Goal: Task Accomplishment & Management: Use online tool/utility

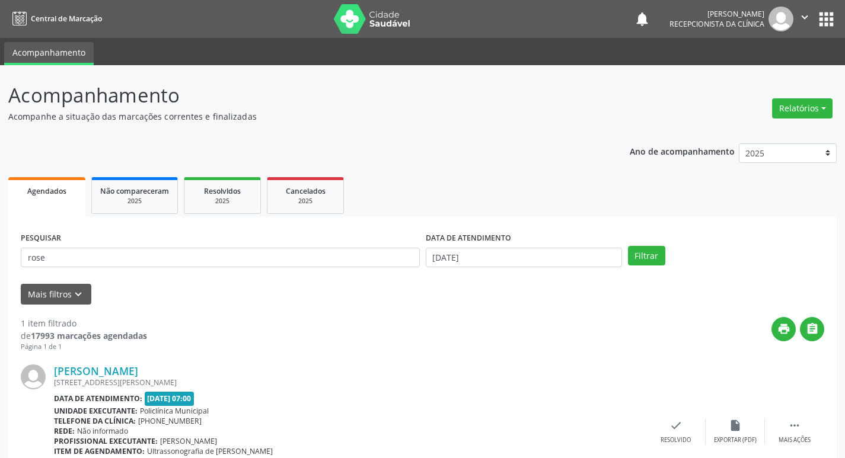
scroll to position [75, 0]
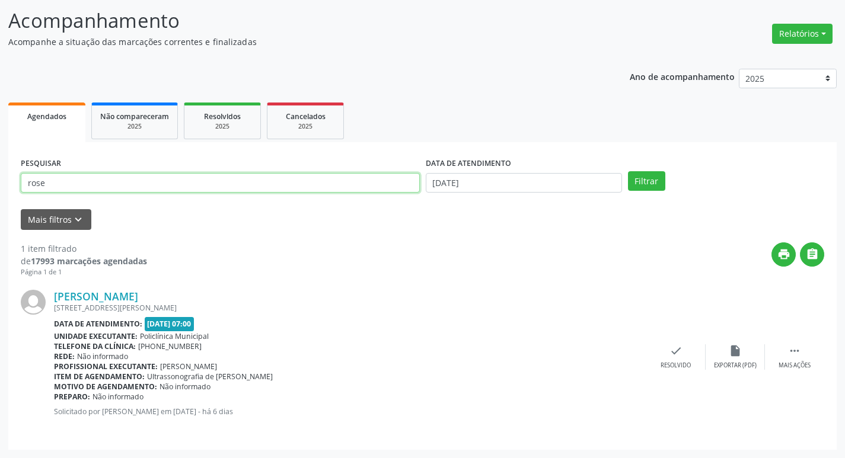
click at [50, 190] on input "rose" at bounding box center [220, 183] width 399 height 20
click at [50, 189] on input "rose" at bounding box center [220, 183] width 399 height 20
type input "lucimara"
click at [628, 171] on button "Filtrar" at bounding box center [646, 181] width 37 height 20
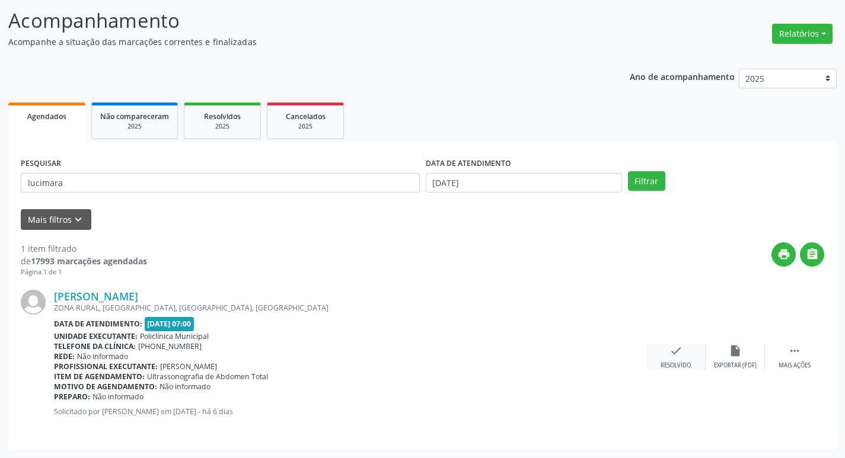
click at [683, 349] on div "check Resolvido" at bounding box center [675, 358] width 59 height 26
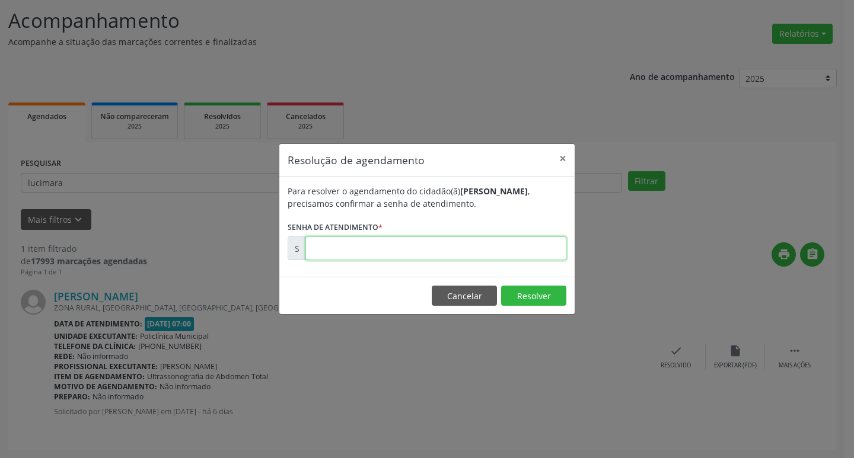
click at [404, 253] on input "text" at bounding box center [435, 249] width 261 height 24
type input "00179785"
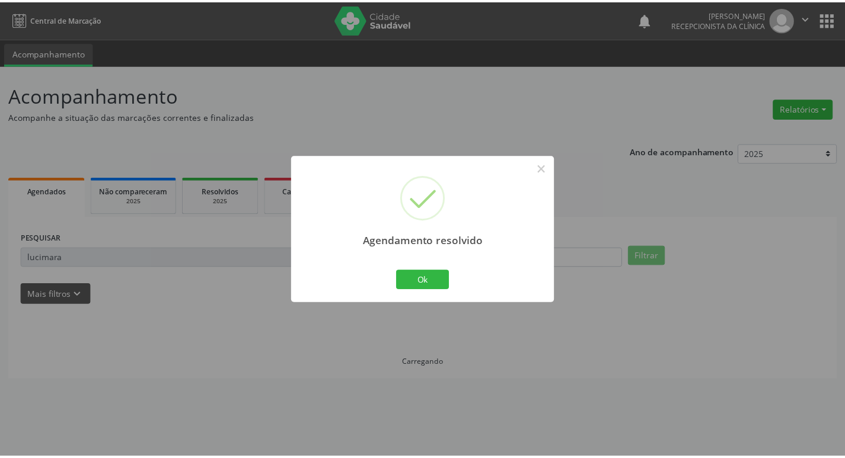
scroll to position [0, 0]
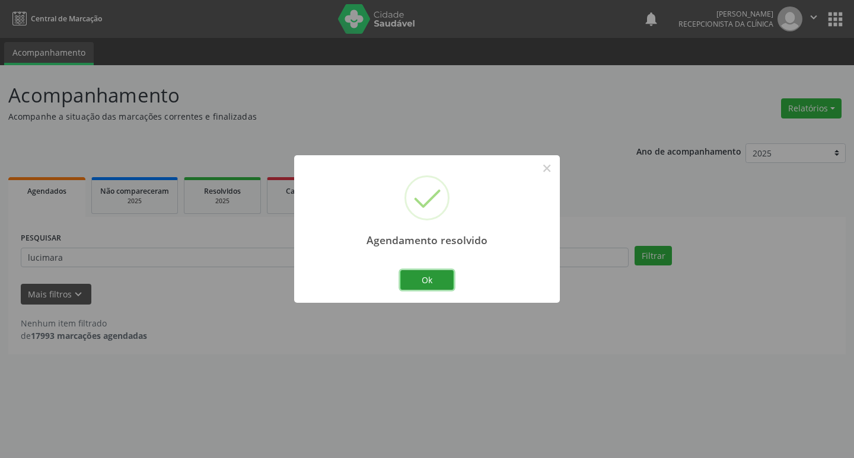
drag, startPoint x: 421, startPoint y: 271, endPoint x: 362, endPoint y: 265, distance: 59.0
click at [419, 272] on button "Ok" at bounding box center [426, 280] width 53 height 20
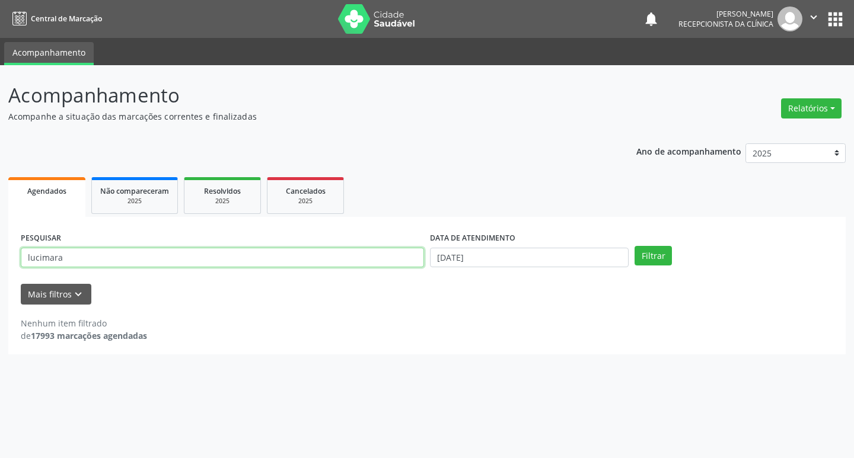
click at [354, 264] on input "lucimara" at bounding box center [222, 258] width 403 height 20
type input "celina"
click at [635, 246] on button "Filtrar" at bounding box center [653, 256] width 37 height 20
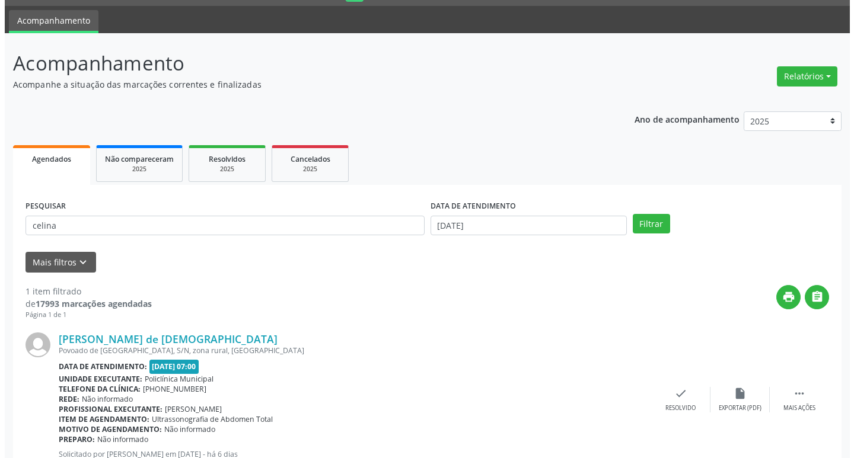
scroll to position [75, 0]
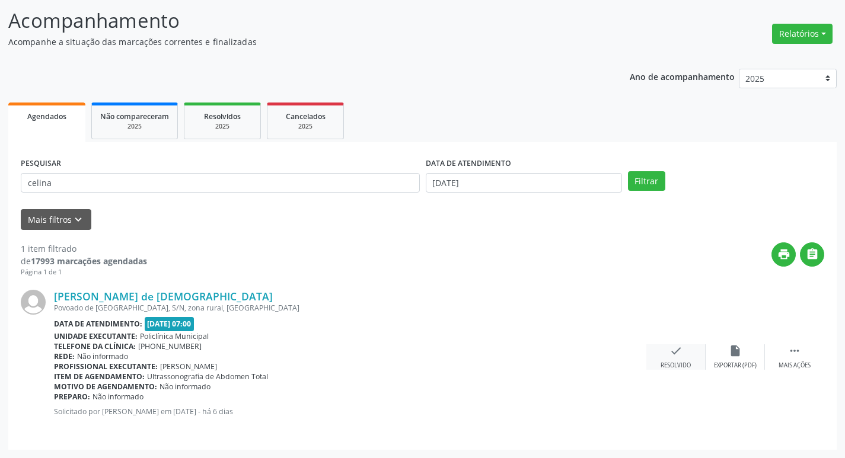
click at [676, 368] on div "Resolvido" at bounding box center [676, 366] width 30 height 8
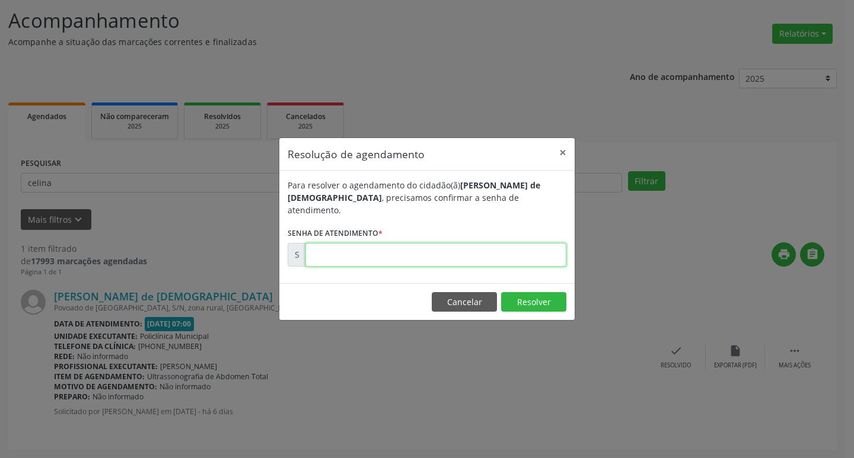
click at [378, 251] on input "text" at bounding box center [435, 255] width 261 height 24
type input "00179814"
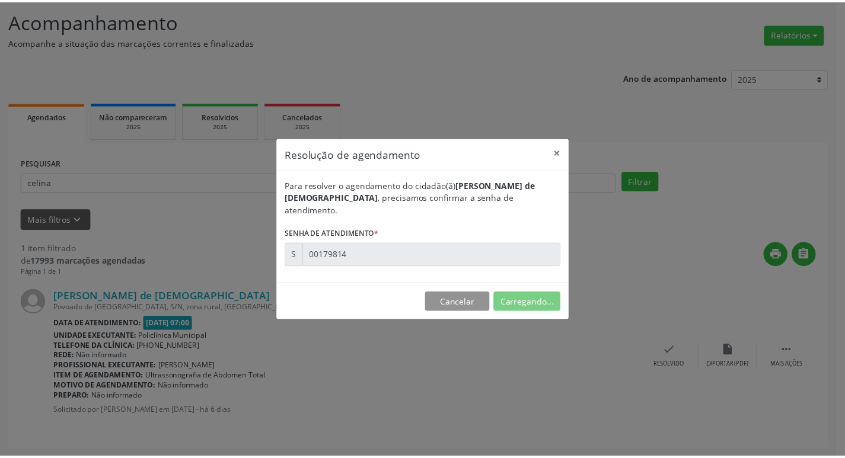
scroll to position [0, 0]
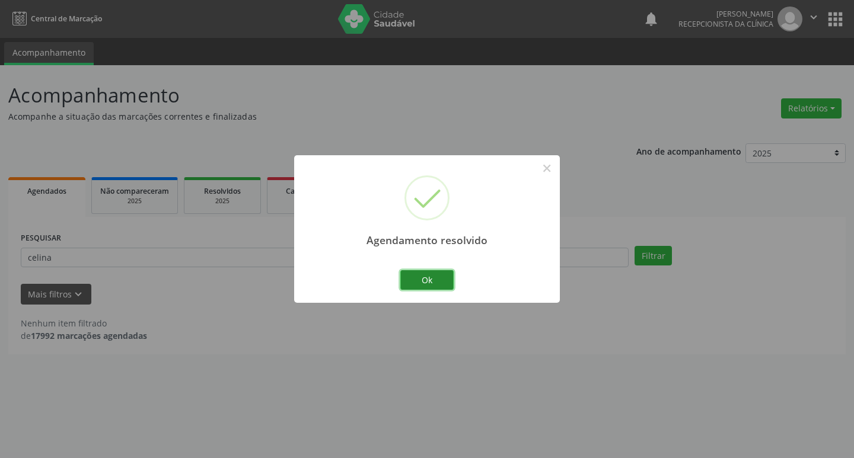
click at [437, 276] on button "Ok" at bounding box center [426, 280] width 53 height 20
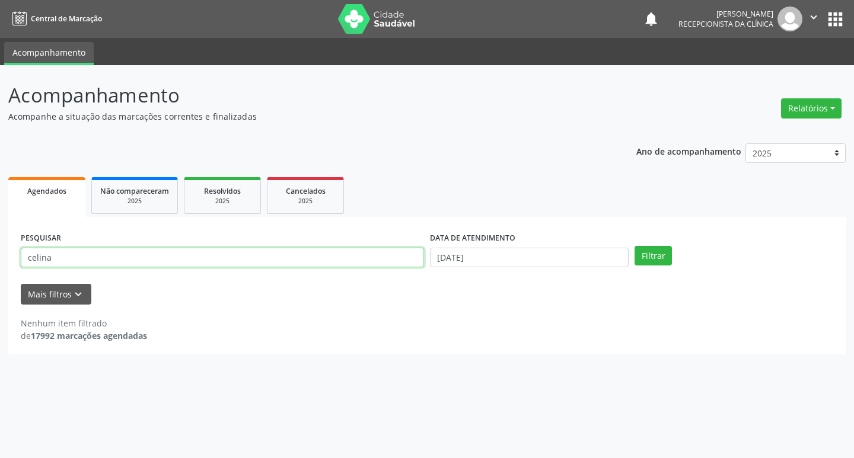
click at [273, 255] on input "celina" at bounding box center [222, 258] width 403 height 20
click at [264, 265] on input "celina" at bounding box center [222, 258] width 403 height 20
type input "neuracy"
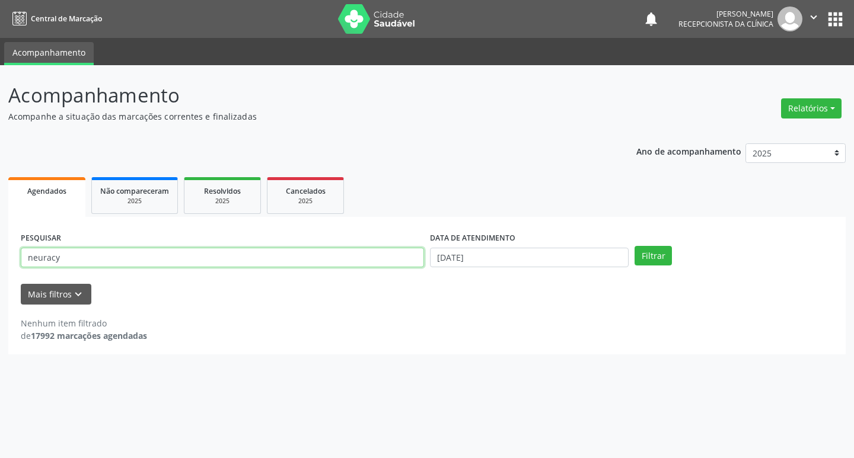
click at [635, 246] on button "Filtrar" at bounding box center [653, 256] width 37 height 20
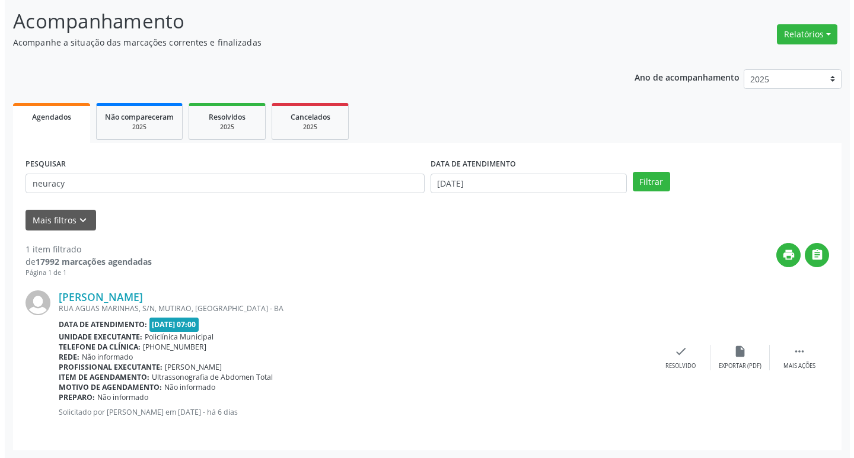
scroll to position [75, 0]
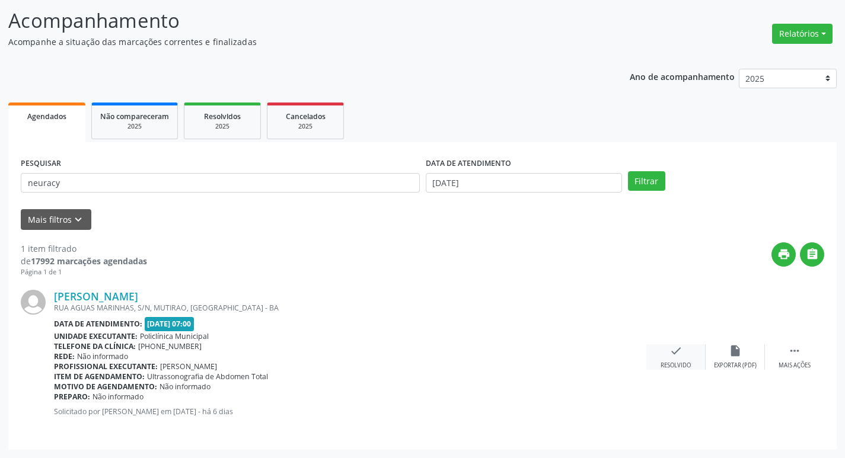
click at [665, 351] on div "check Resolvido" at bounding box center [675, 358] width 59 height 26
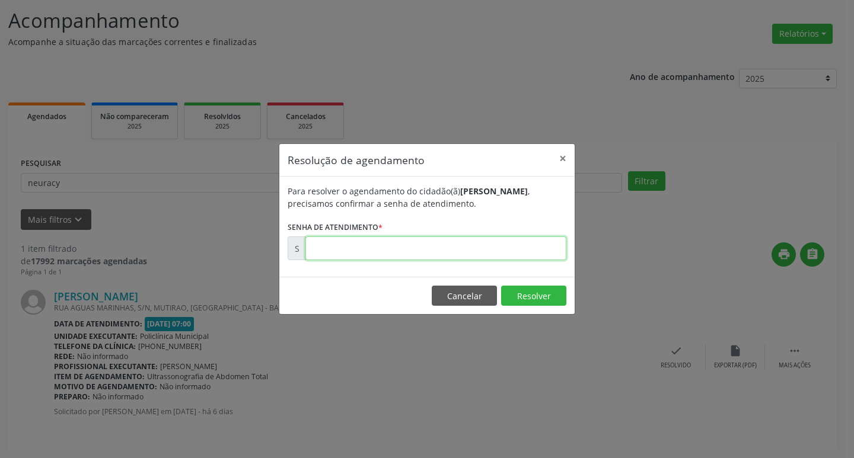
click at [407, 252] on input "text" at bounding box center [435, 249] width 261 height 24
type input "00179806"
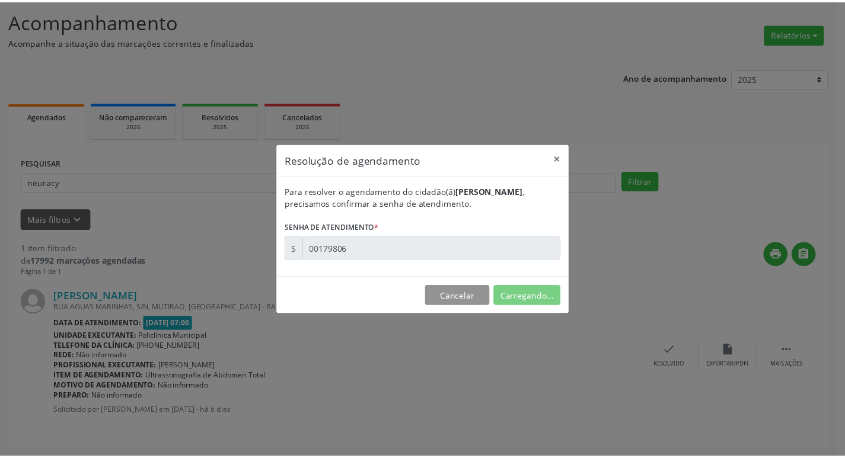
scroll to position [0, 0]
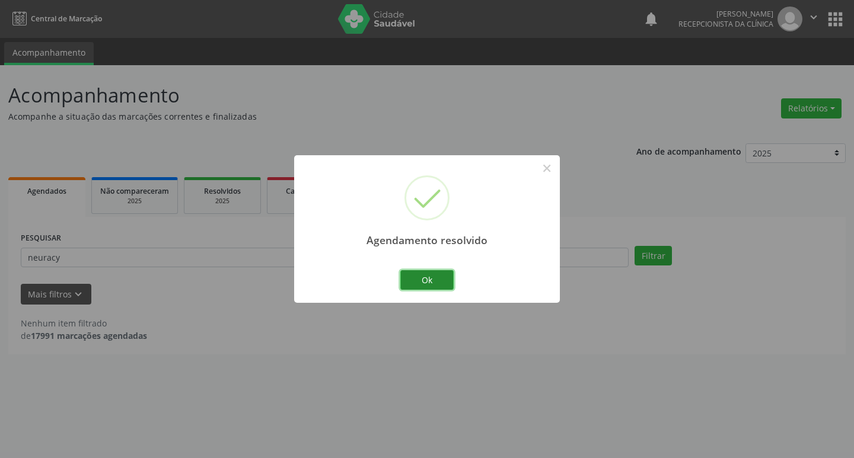
drag, startPoint x: 428, startPoint y: 278, endPoint x: 411, endPoint y: 271, distance: 17.8
click at [425, 276] on button "Ok" at bounding box center [426, 280] width 53 height 20
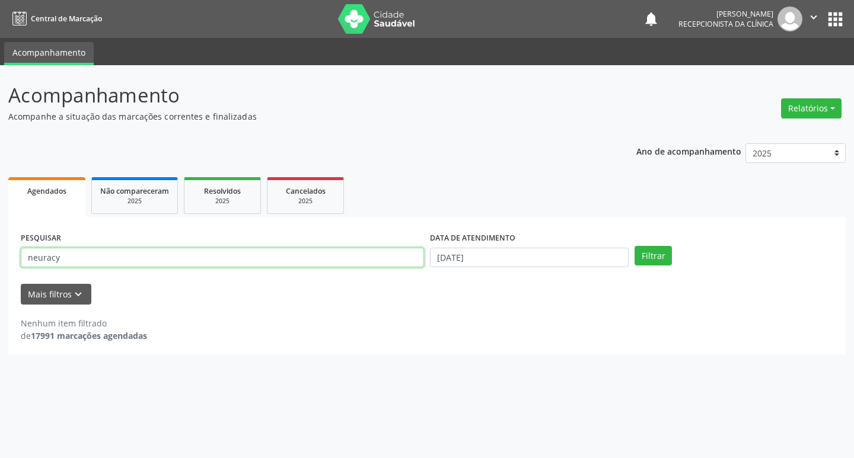
click at [279, 262] on input "neuracy" at bounding box center [222, 258] width 403 height 20
type input "elisangela"
click at [635, 246] on button "Filtrar" at bounding box center [653, 256] width 37 height 20
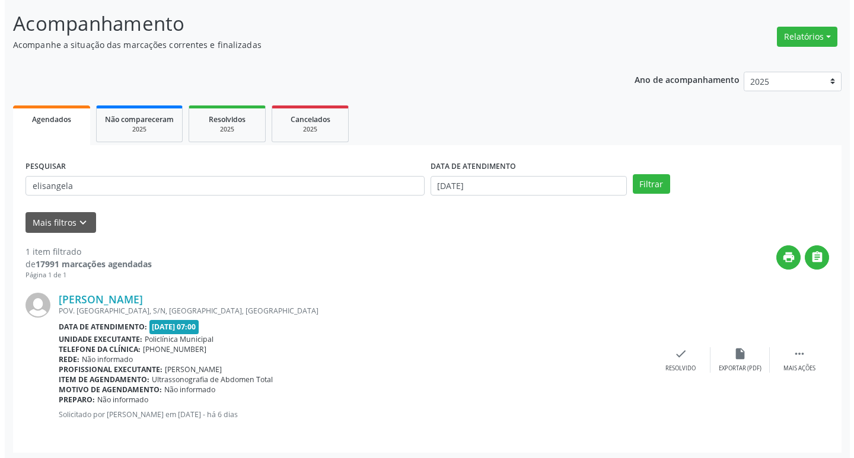
scroll to position [75, 0]
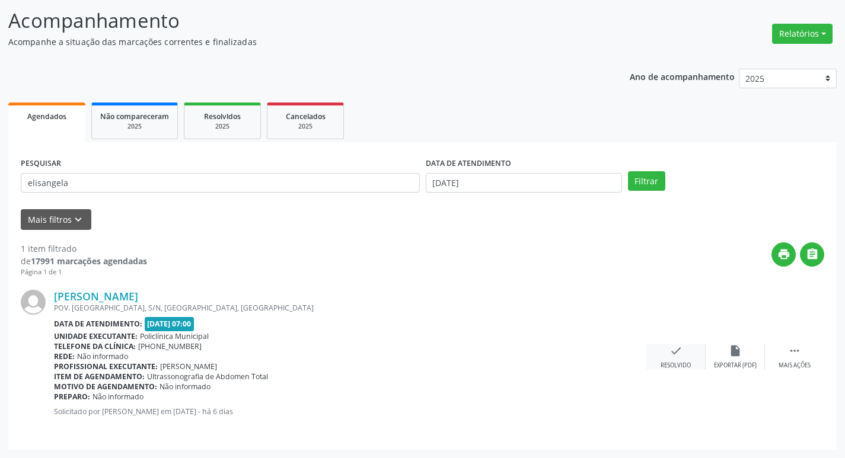
click at [672, 356] on icon "check" at bounding box center [676, 351] width 13 height 13
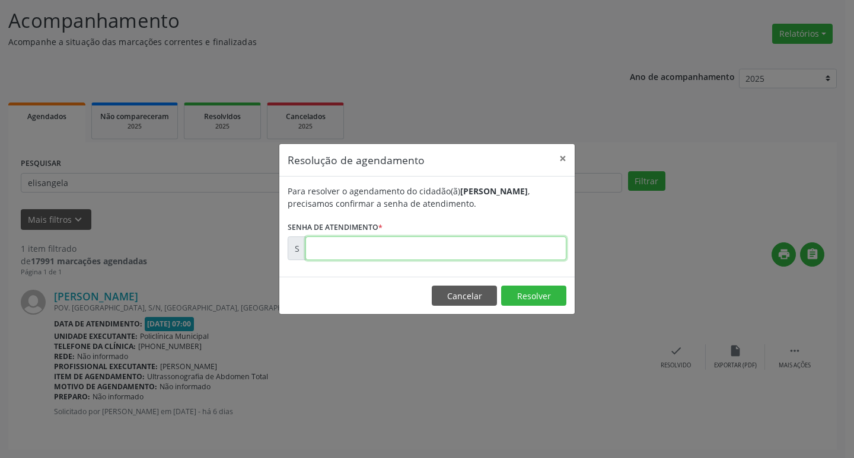
click at [377, 243] on input "text" at bounding box center [435, 249] width 261 height 24
click at [378, 247] on input "text" at bounding box center [435, 249] width 261 height 24
type input "00179805"
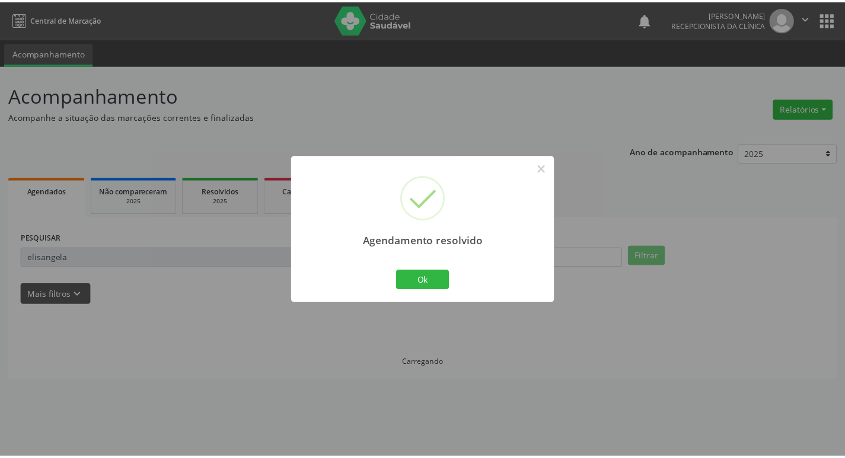
scroll to position [0, 0]
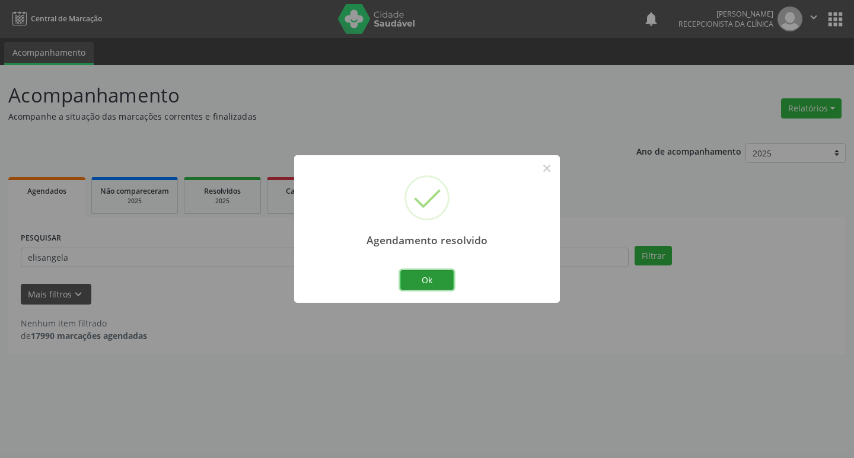
drag, startPoint x: 431, startPoint y: 281, endPoint x: 387, endPoint y: 267, distance: 45.2
click at [423, 278] on button "Ok" at bounding box center [426, 280] width 53 height 20
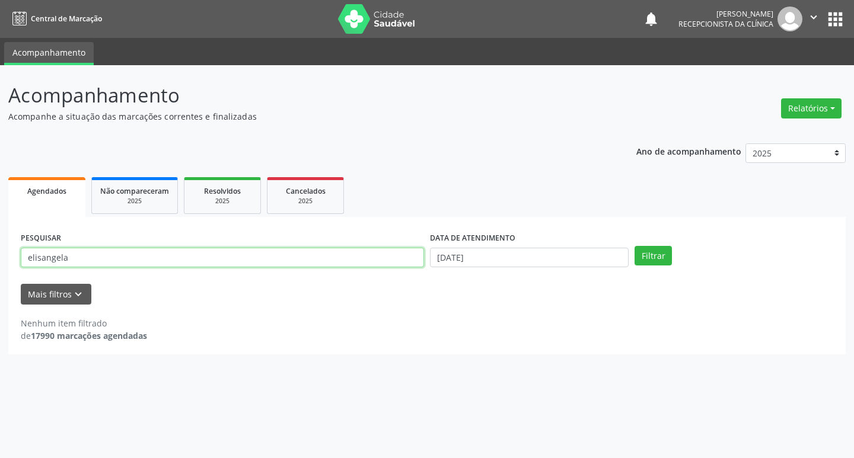
click at [358, 265] on input "elisangela" at bounding box center [222, 258] width 403 height 20
type input "edino"
click at [635, 246] on button "Filtrar" at bounding box center [653, 256] width 37 height 20
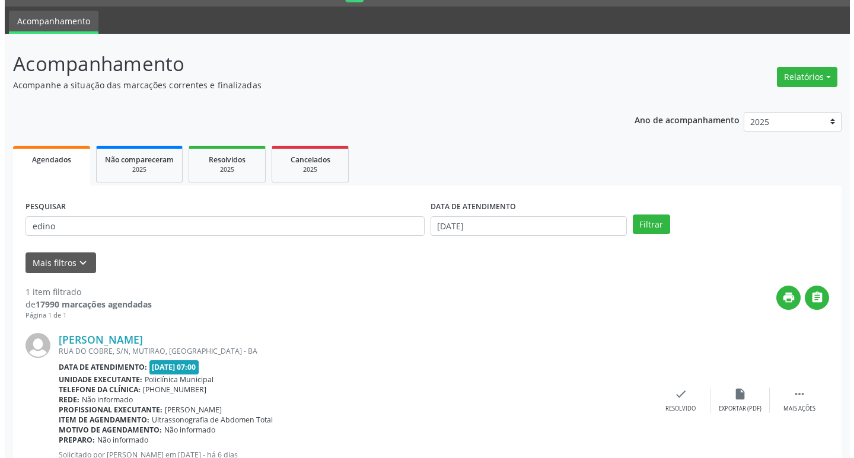
scroll to position [75, 0]
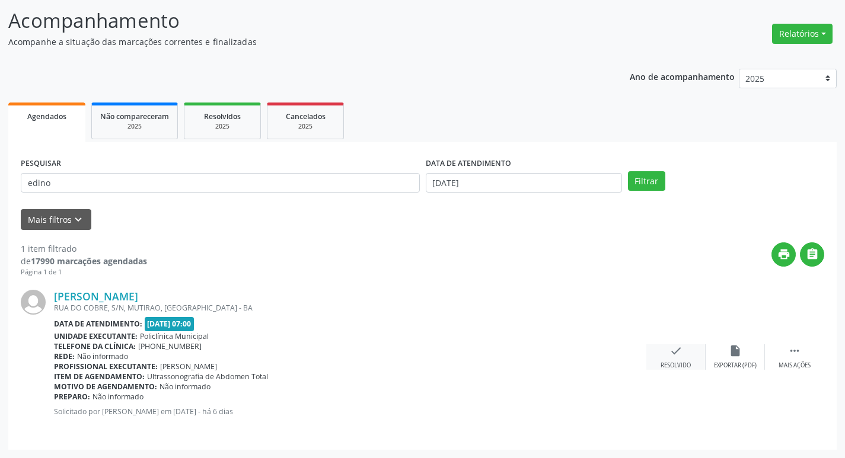
click at [675, 361] on div "check Resolvido" at bounding box center [675, 358] width 59 height 26
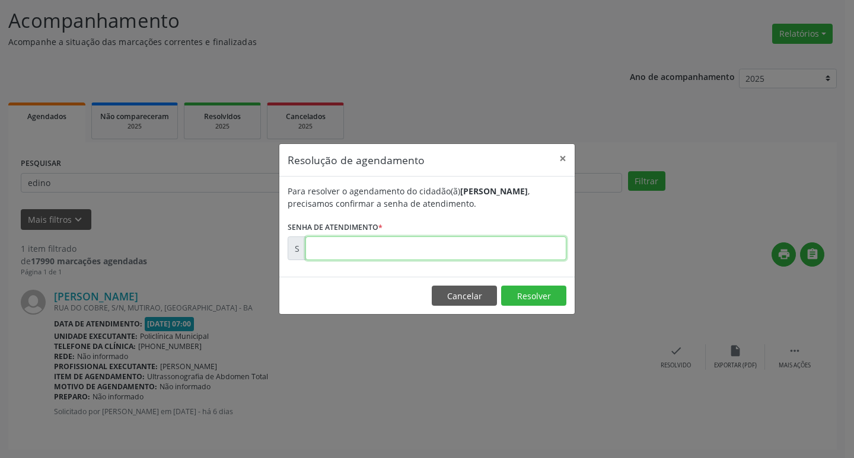
click at [351, 243] on input "text" at bounding box center [435, 249] width 261 height 24
type input "00179803"
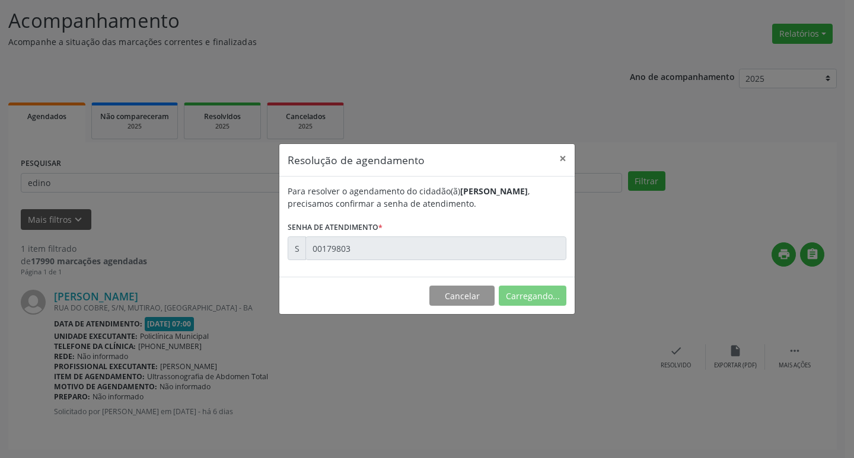
scroll to position [0, 0]
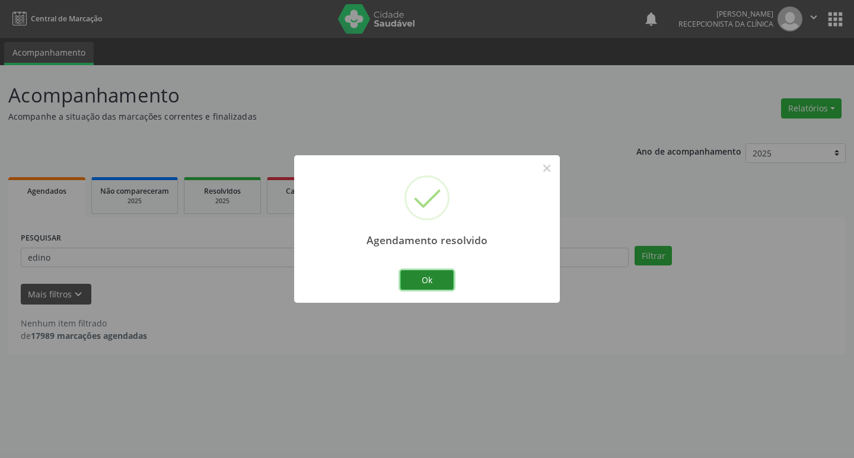
click at [449, 285] on button "Ok" at bounding box center [426, 280] width 53 height 20
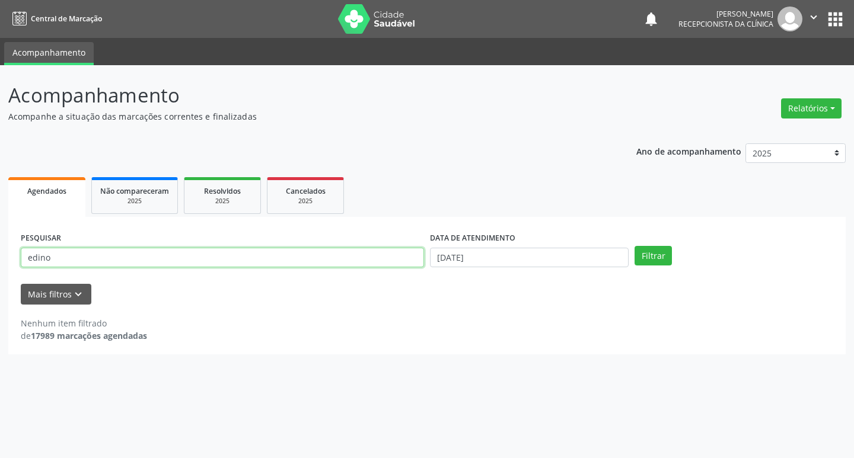
click at [391, 257] on input "edino" at bounding box center [222, 258] width 403 height 20
click at [389, 257] on input "edino" at bounding box center [222, 258] width 403 height 20
type input "mayra"
click at [635, 246] on button "Filtrar" at bounding box center [653, 256] width 37 height 20
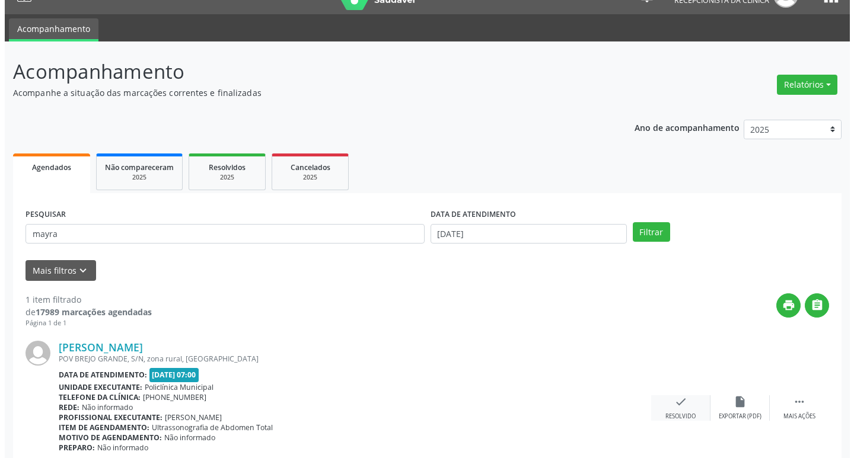
scroll to position [59, 0]
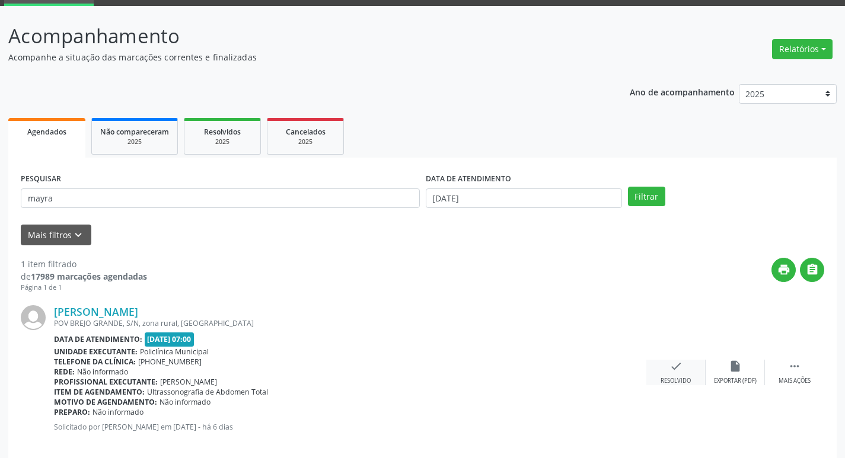
click at [664, 370] on div "check Resolvido" at bounding box center [675, 373] width 59 height 26
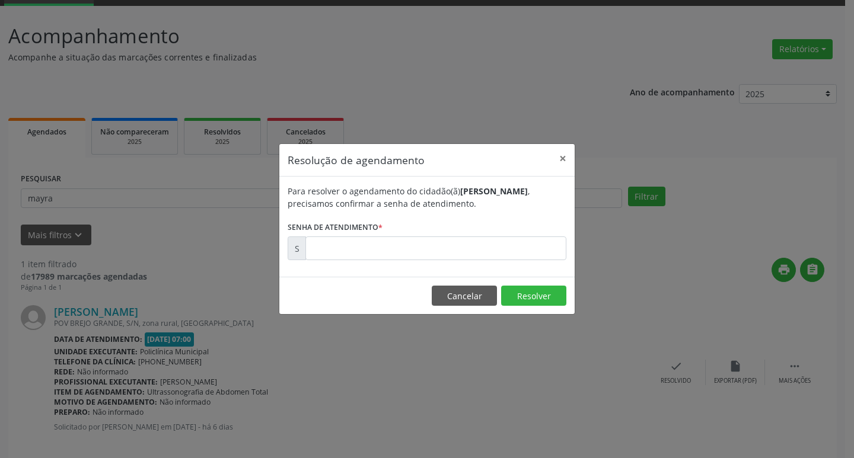
click at [414, 269] on div "Para resolver o agendamento do cidadão(ã) [PERSON_NAME] , precisamos confirmar …" at bounding box center [426, 227] width 295 height 100
click at [403, 256] on input "text" at bounding box center [435, 249] width 261 height 24
type input "00179802"
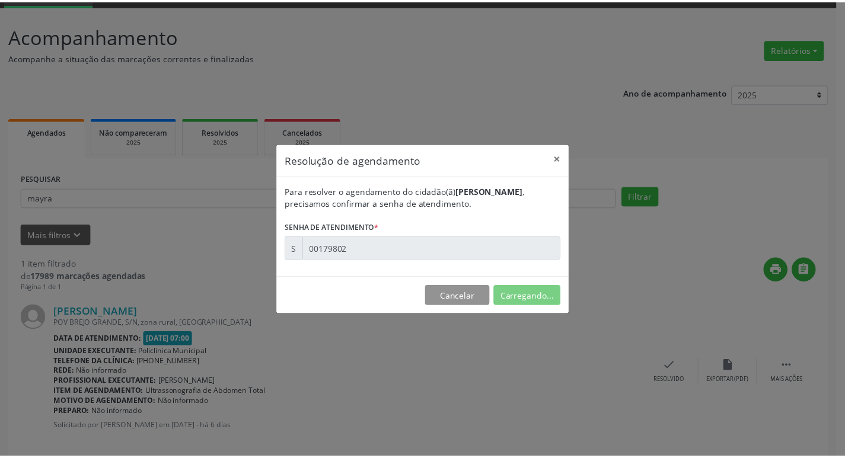
scroll to position [0, 0]
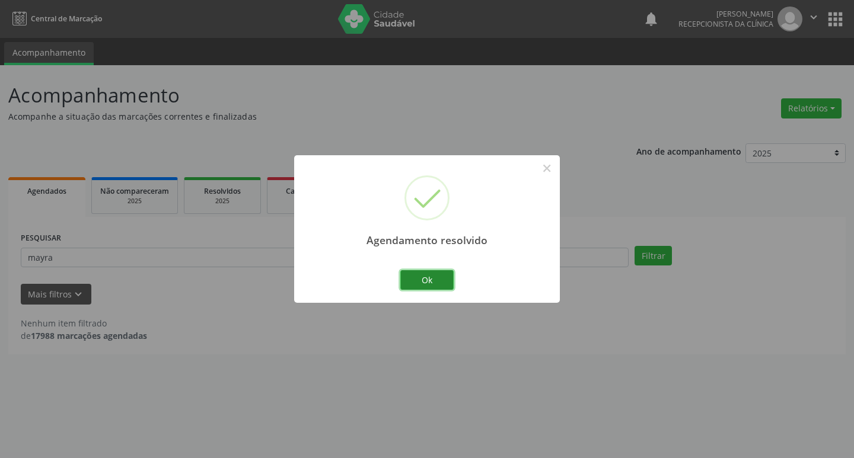
click at [428, 279] on button "Ok" at bounding box center [426, 280] width 53 height 20
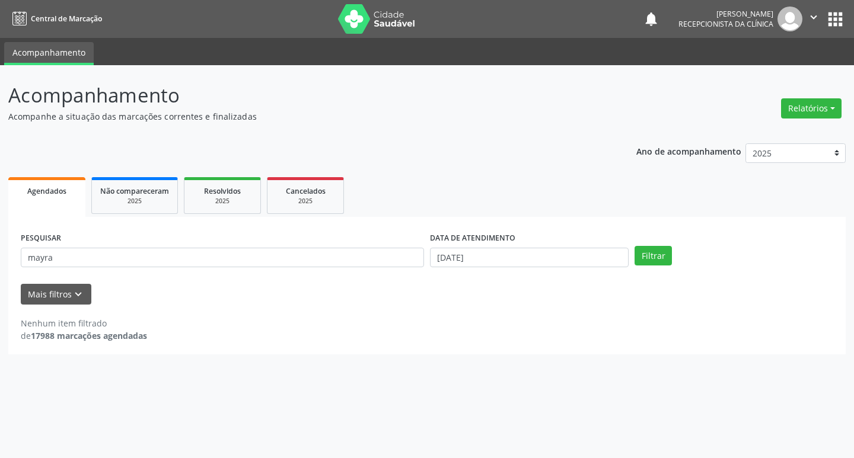
drag, startPoint x: 384, startPoint y: 291, endPoint x: 367, endPoint y: 266, distance: 30.3
click at [384, 284] on div "Mais filtros keyboard_arrow_down" at bounding box center [427, 294] width 818 height 21
click at [345, 259] on input "mayra" at bounding box center [222, 258] width 403 height 20
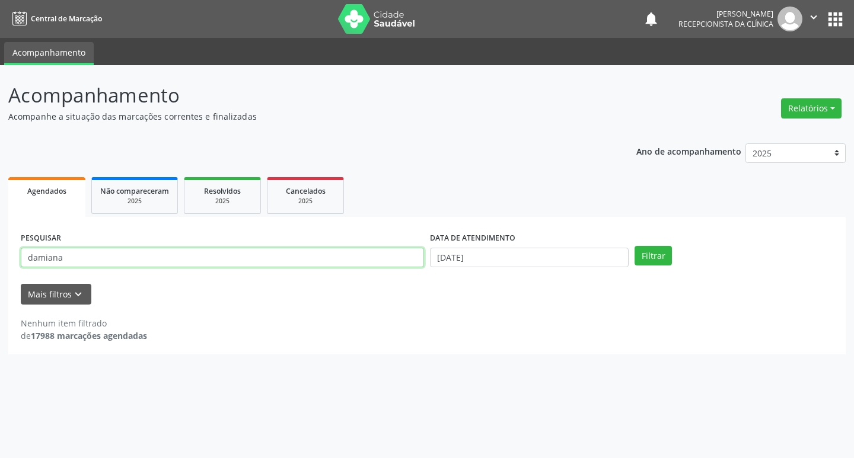
type input "damiana"
click at [635, 246] on button "Filtrar" at bounding box center [653, 256] width 37 height 20
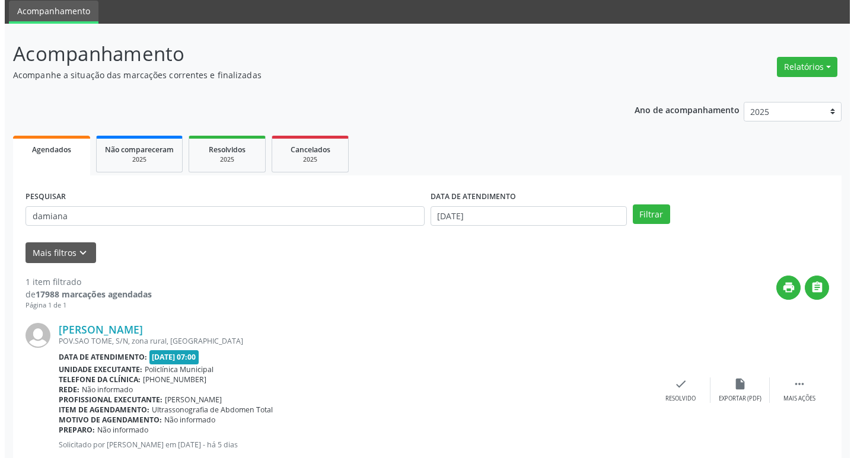
scroll to position [75, 0]
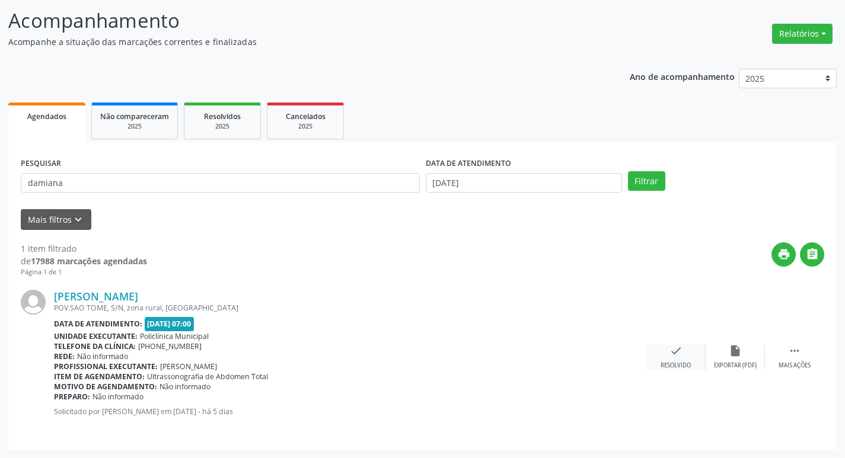
click at [683, 359] on div "check Resolvido" at bounding box center [675, 358] width 59 height 26
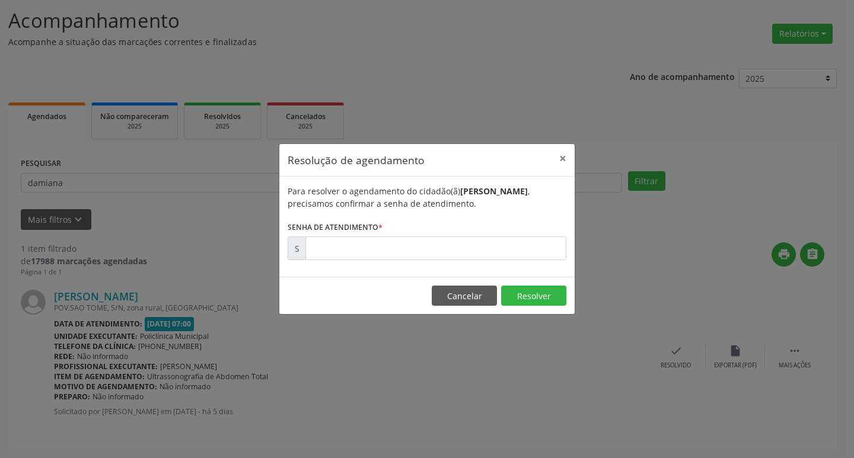
click at [449, 264] on div "Para resolver o agendamento do cidadão(ã) [PERSON_NAME] , precisamos confirmar …" at bounding box center [426, 227] width 295 height 100
click at [384, 252] on input "text" at bounding box center [435, 249] width 261 height 24
type input "00180031"
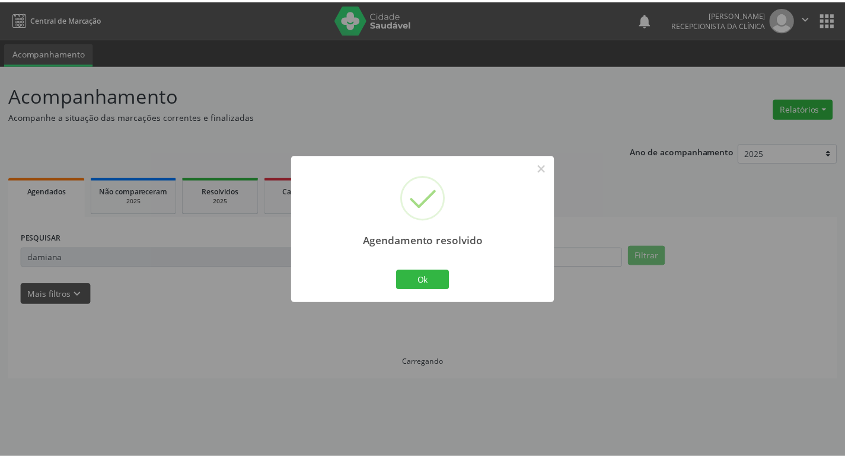
scroll to position [0, 0]
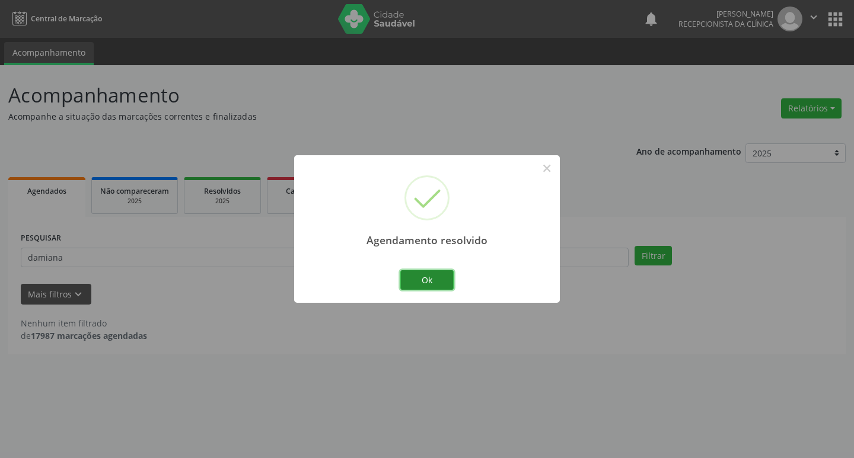
click at [429, 277] on button "Ok" at bounding box center [426, 280] width 53 height 20
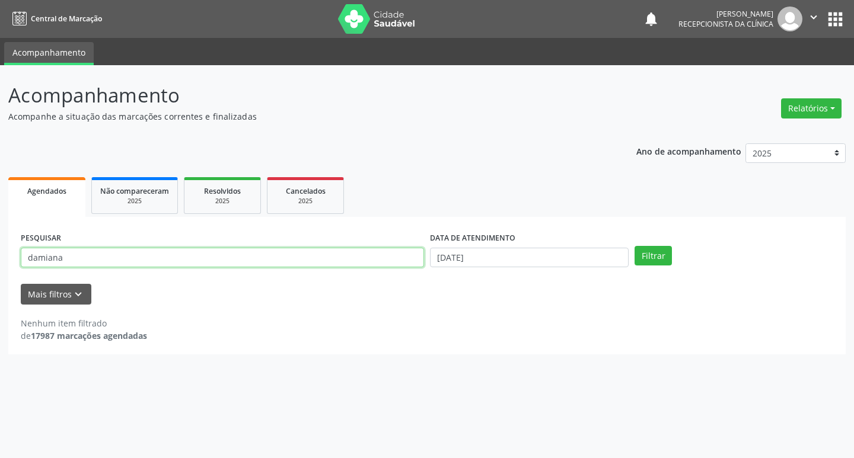
click at [240, 267] on input "damiana" at bounding box center [222, 258] width 403 height 20
type input "ana le"
click at [635, 246] on button "Filtrar" at bounding box center [653, 256] width 37 height 20
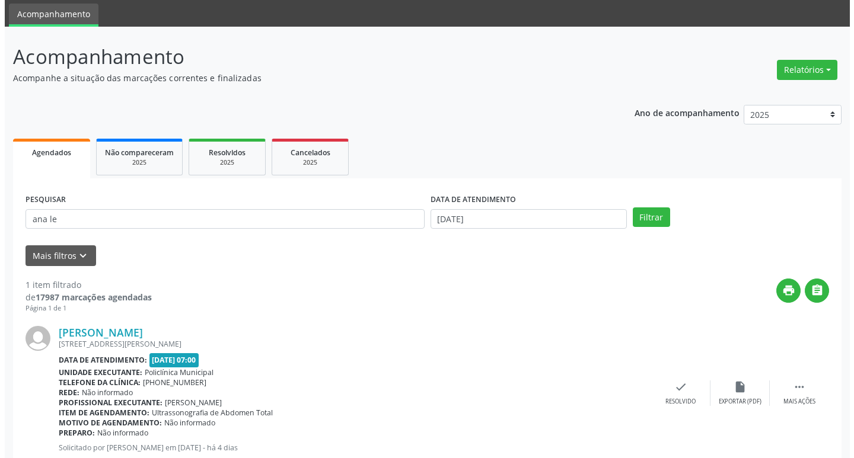
scroll to position [75, 0]
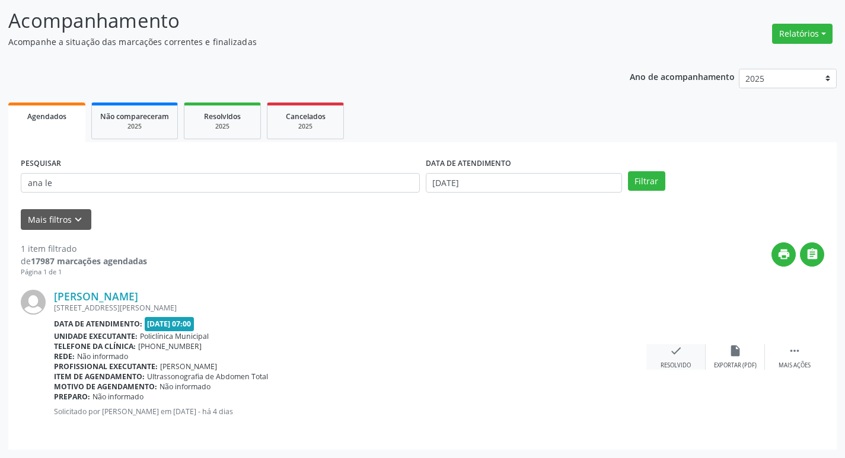
click at [673, 349] on icon "check" at bounding box center [676, 351] width 13 height 13
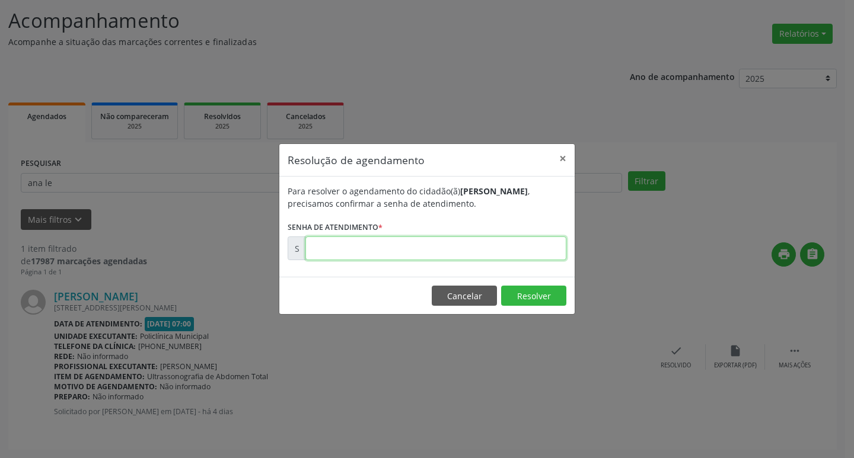
click at [405, 252] on input "text" at bounding box center [435, 249] width 261 height 24
type input "00180244"
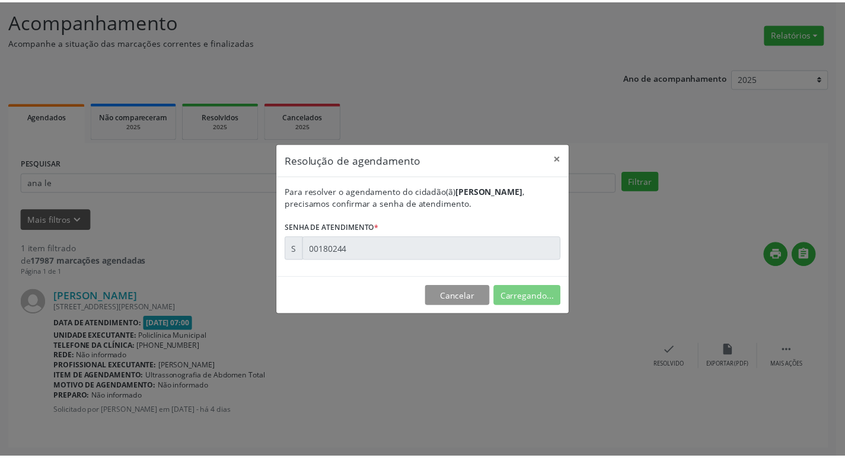
scroll to position [0, 0]
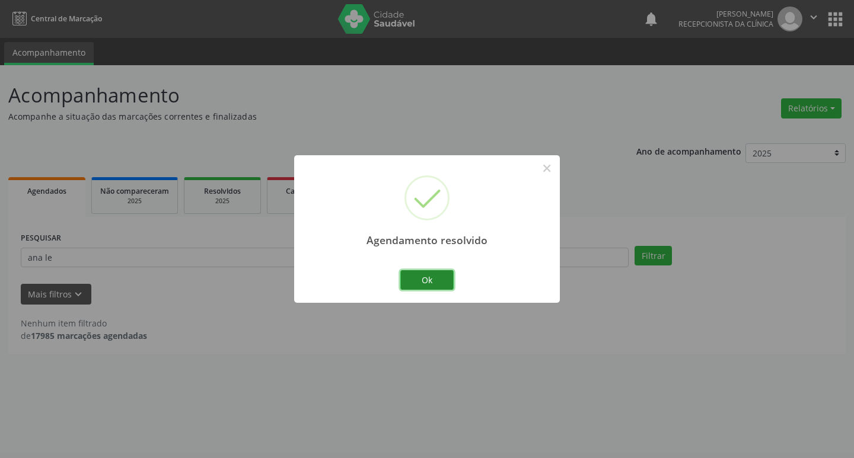
click at [419, 286] on button "Ok" at bounding box center [426, 280] width 53 height 20
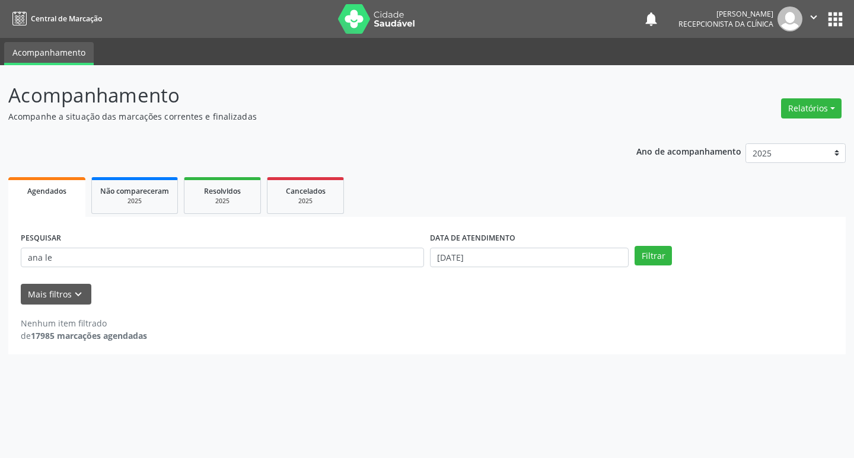
click at [369, 269] on div "PESQUISAR ana le" at bounding box center [222, 253] width 409 height 46
drag, startPoint x: 369, startPoint y: 269, endPoint x: 356, endPoint y: 260, distance: 15.3
click at [358, 260] on div "PESQUISAR ana le" at bounding box center [222, 253] width 409 height 46
click at [356, 260] on input "ana le" at bounding box center [222, 258] width 403 height 20
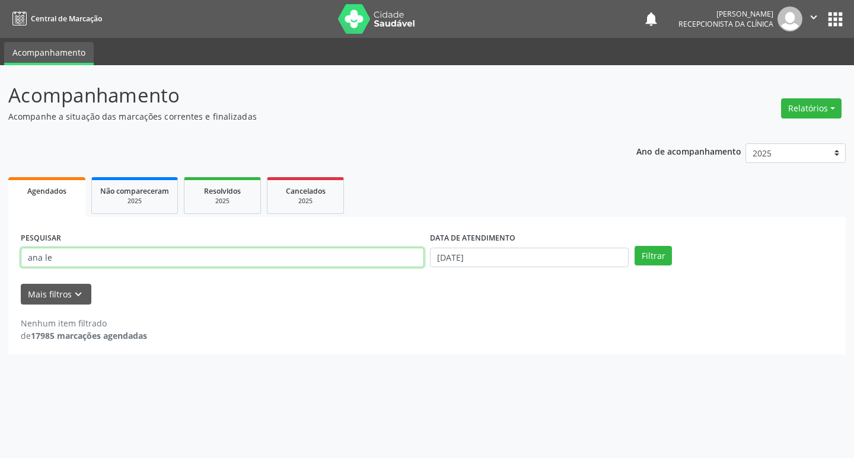
click at [356, 260] on input "ana le" at bounding box center [222, 258] width 403 height 20
click at [635, 246] on button "Filtrar" at bounding box center [653, 256] width 37 height 20
click at [183, 252] on input "ambel" at bounding box center [222, 258] width 403 height 20
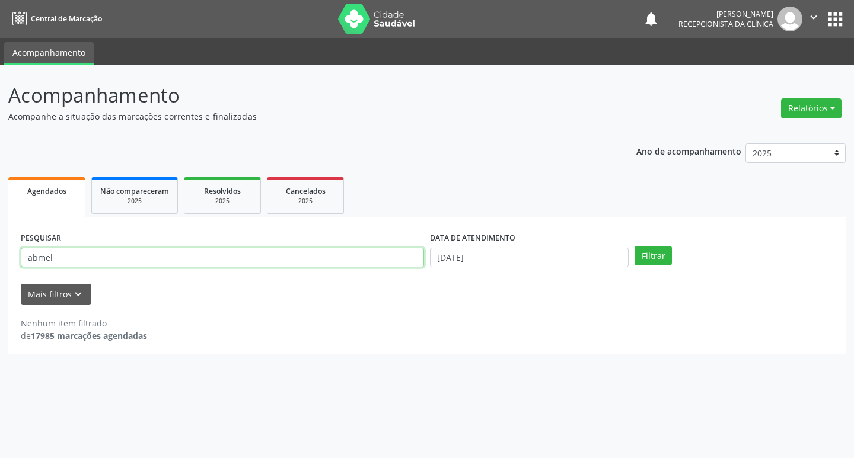
click at [635, 246] on button "Filtrar" at bounding box center [653, 256] width 37 height 20
click at [163, 256] on input "abmel" at bounding box center [222, 258] width 403 height 20
click at [635, 246] on button "Filtrar" at bounding box center [653, 256] width 37 height 20
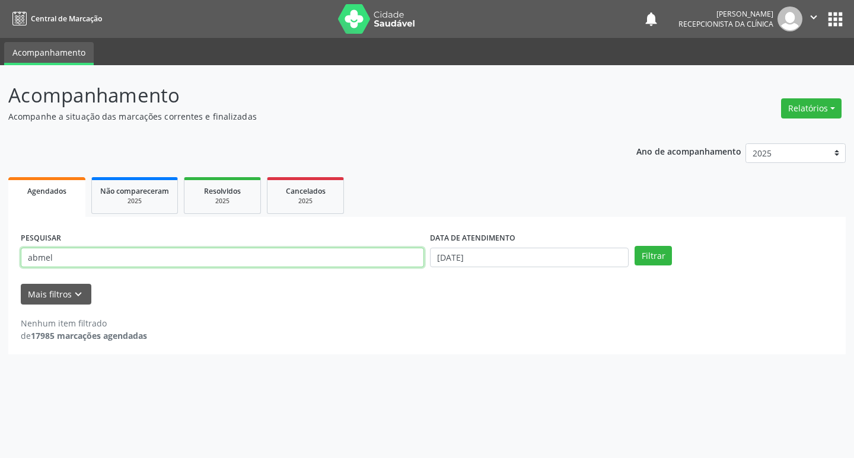
click at [69, 263] on input "abmel" at bounding box center [222, 258] width 403 height 20
click at [635, 246] on button "Filtrar" at bounding box center [653, 256] width 37 height 20
click at [114, 244] on div "PESQUISAR [PERSON_NAME]" at bounding box center [222, 253] width 409 height 46
click at [110, 253] on input "abmael" at bounding box center [222, 258] width 403 height 20
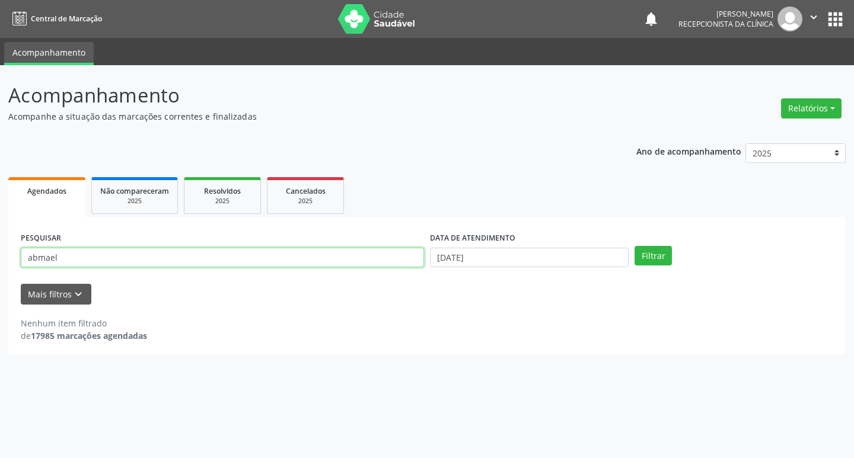
click at [110, 253] on input "abmael" at bounding box center [222, 258] width 403 height 20
click at [635, 246] on button "Filtrar" at bounding box center [653, 256] width 37 height 20
click at [132, 273] on div "PESQUISAR abma]" at bounding box center [222, 253] width 409 height 46
click at [100, 259] on input "abma]" at bounding box center [222, 258] width 403 height 20
click at [635, 246] on button "Filtrar" at bounding box center [653, 256] width 37 height 20
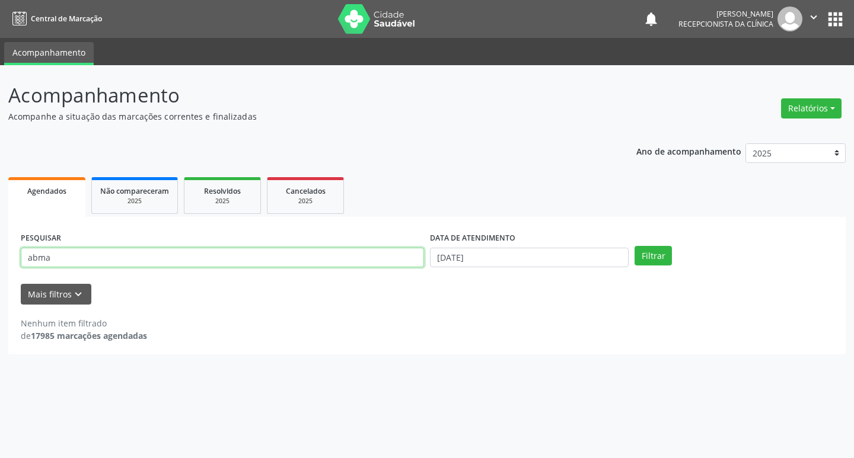
click at [54, 260] on input "abma" at bounding box center [222, 258] width 403 height 20
click at [54, 259] on input "abma" at bounding box center [222, 258] width 403 height 20
type input "paulo"
click at [635, 246] on button "Filtrar" at bounding box center [653, 256] width 37 height 20
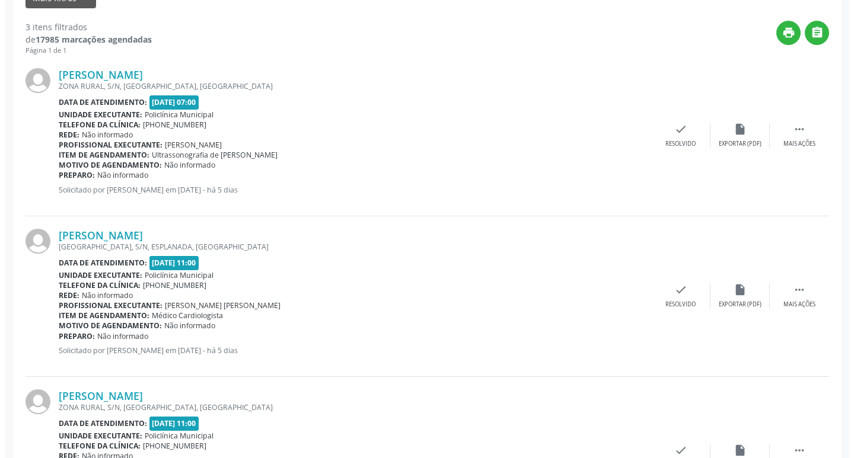
scroll to position [237, 0]
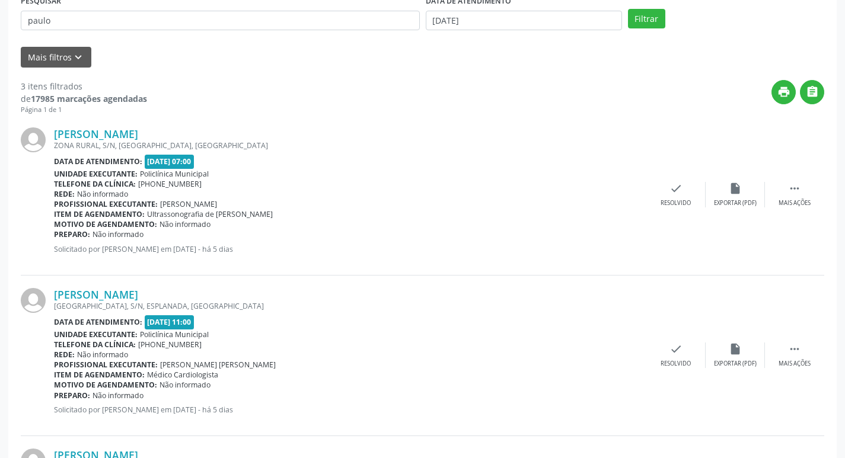
click at [682, 180] on div "[PERSON_NAME] ZONA RURAL, S/N, [GEOGRAPHIC_DATA], [GEOGRAPHIC_DATA] Data de ate…" at bounding box center [423, 195] width 804 height 161
click at [673, 190] on icon "check" at bounding box center [676, 188] width 13 height 13
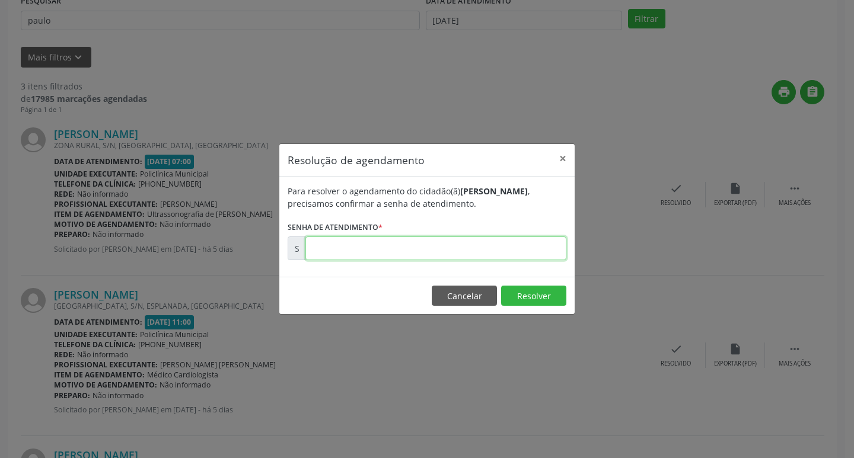
click at [346, 246] on input "text" at bounding box center [435, 249] width 261 height 24
type input "00179980"
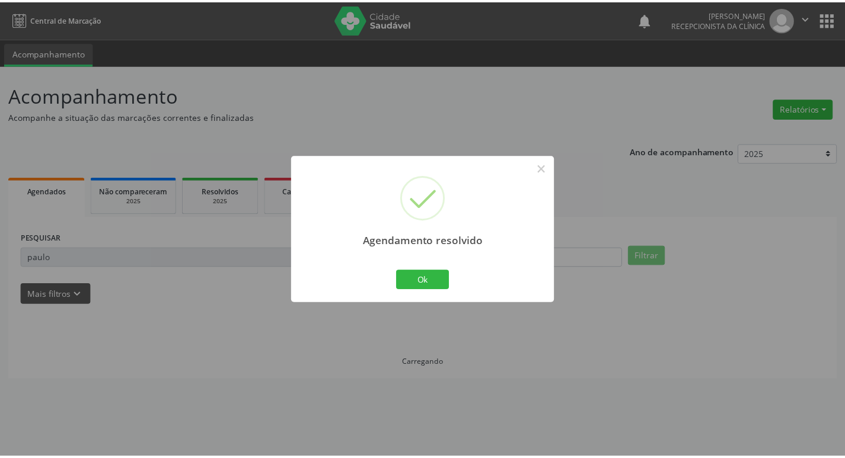
scroll to position [0, 0]
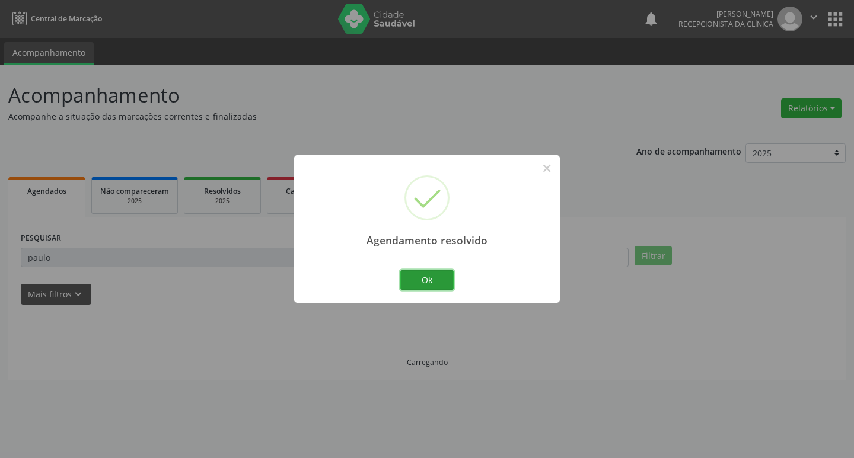
drag, startPoint x: 415, startPoint y: 277, endPoint x: 392, endPoint y: 270, distance: 23.5
click at [416, 277] on button "Ok" at bounding box center [426, 280] width 53 height 20
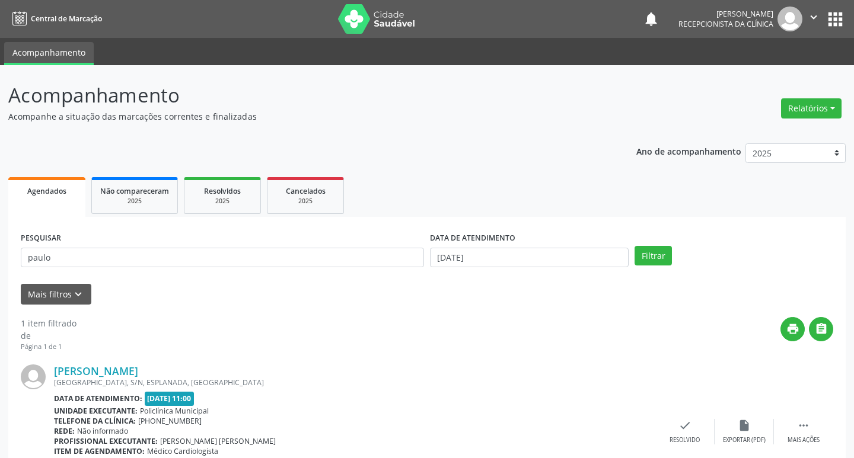
click at [374, 265] on input "paulo" at bounding box center [222, 258] width 403 height 20
click at [374, 265] on input "paulo" at bounding box center [220, 258] width 399 height 20
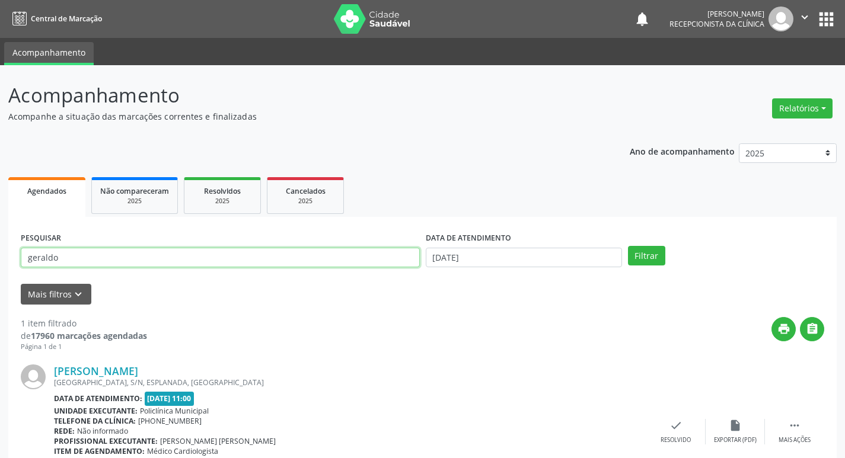
type input "geraldo"
click at [628, 246] on button "Filtrar" at bounding box center [646, 256] width 37 height 20
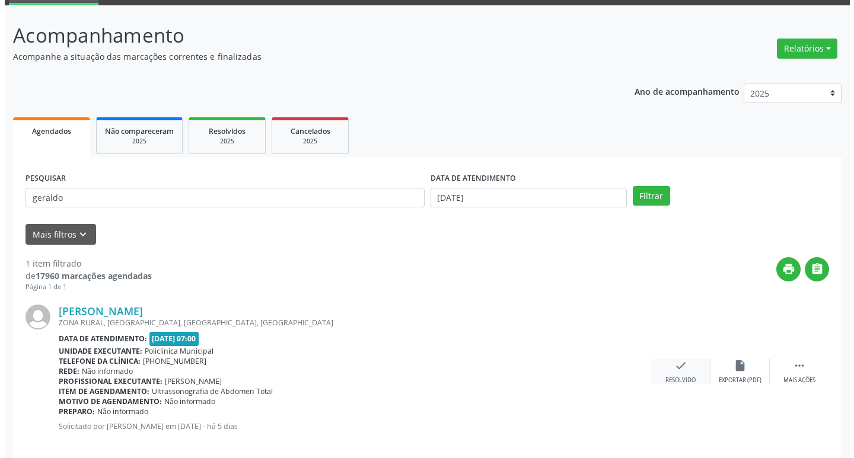
scroll to position [75, 0]
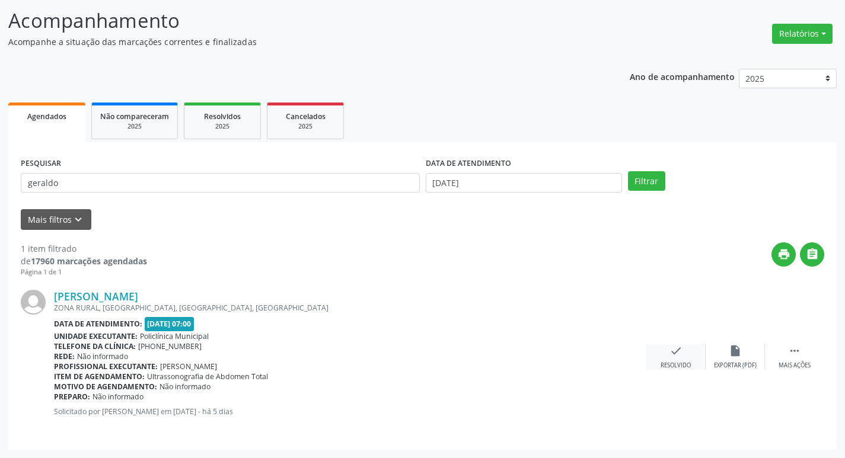
click at [678, 354] on icon "check" at bounding box center [676, 351] width 13 height 13
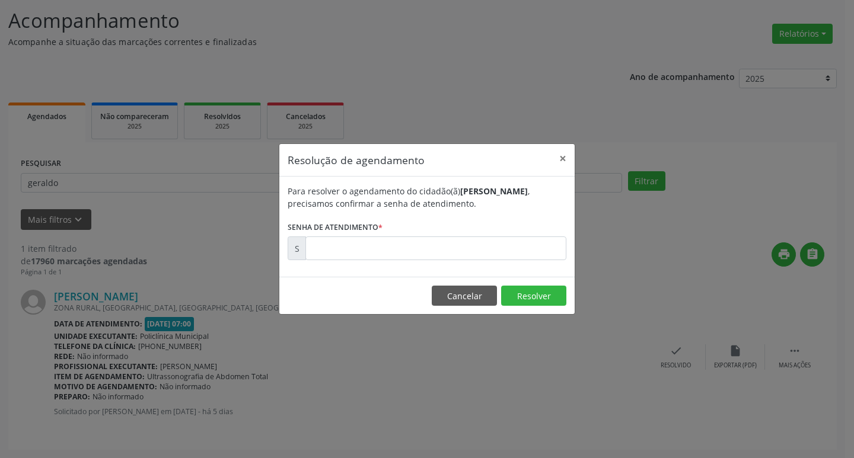
drag, startPoint x: 449, startPoint y: 228, endPoint x: 442, endPoint y: 248, distance: 20.6
click at [448, 229] on form "Para resolver o agendamento do cidadão(ã) [PERSON_NAME] , precisamos confirmar …" at bounding box center [427, 222] width 279 height 75
click at [442, 248] on input "text" at bounding box center [435, 249] width 261 height 24
type input "00179977"
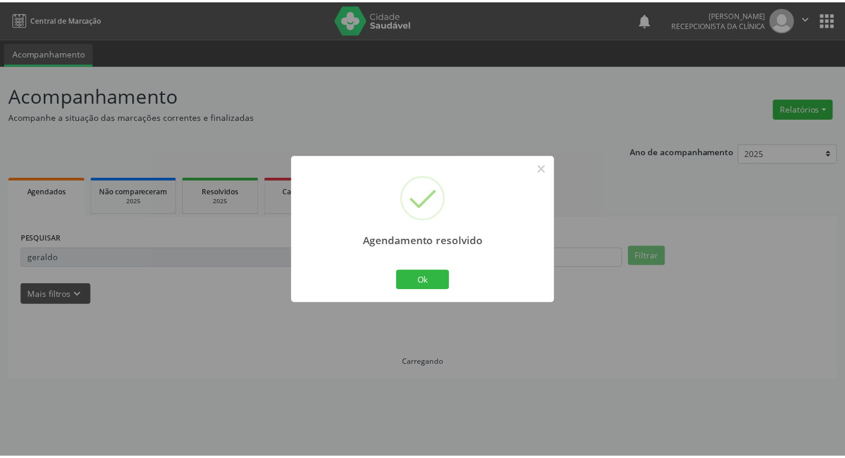
scroll to position [0, 0]
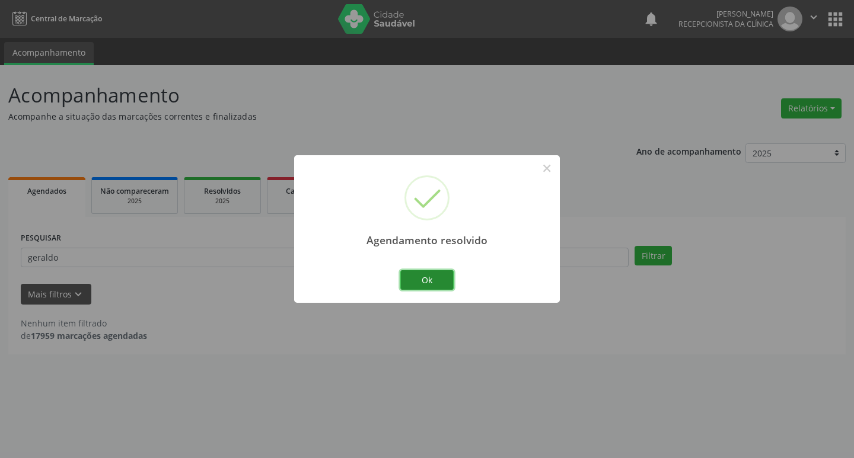
drag, startPoint x: 428, startPoint y: 281, endPoint x: 360, endPoint y: 265, distance: 69.5
click at [427, 281] on button "Ok" at bounding box center [426, 280] width 53 height 20
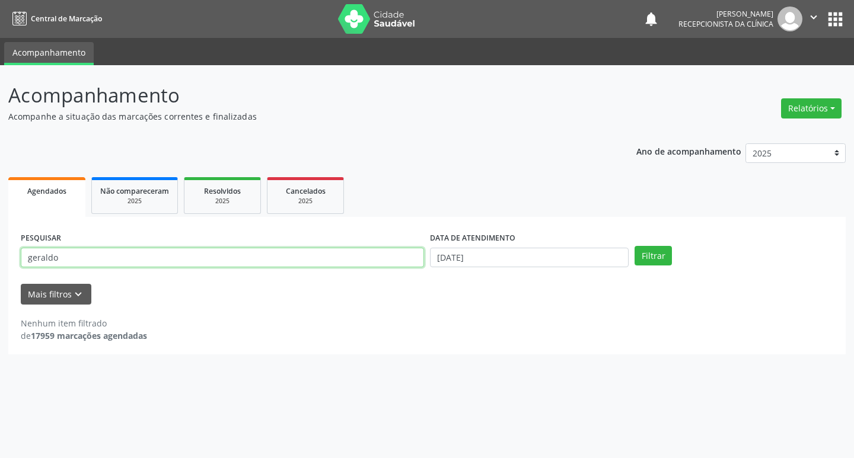
click at [358, 265] on input "geraldo" at bounding box center [222, 258] width 403 height 20
type input "[PERSON_NAME]"
click at [635, 246] on button "Filtrar" at bounding box center [653, 256] width 37 height 20
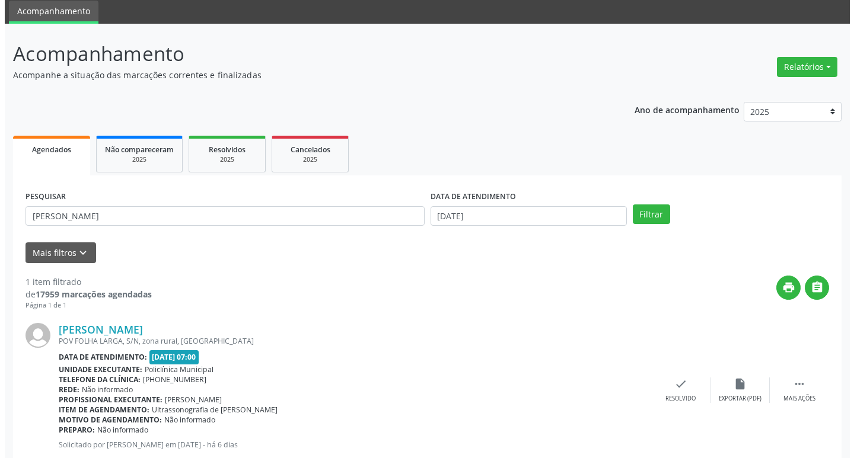
scroll to position [75, 0]
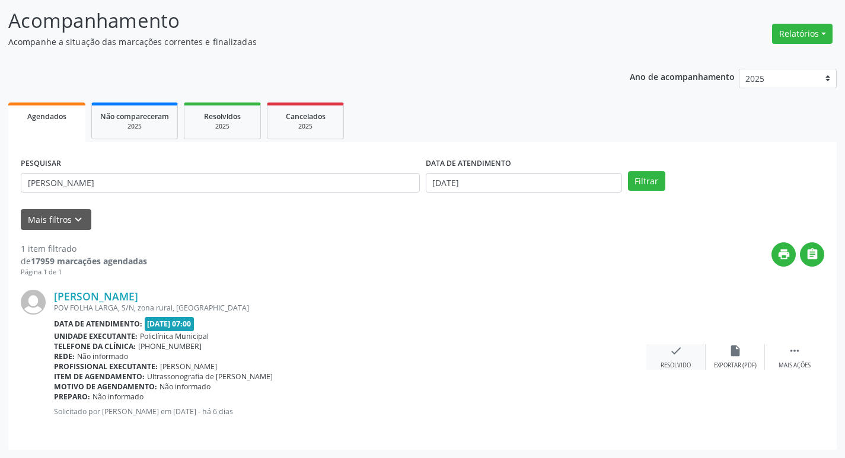
click at [685, 355] on div "check Resolvido" at bounding box center [675, 358] width 59 height 26
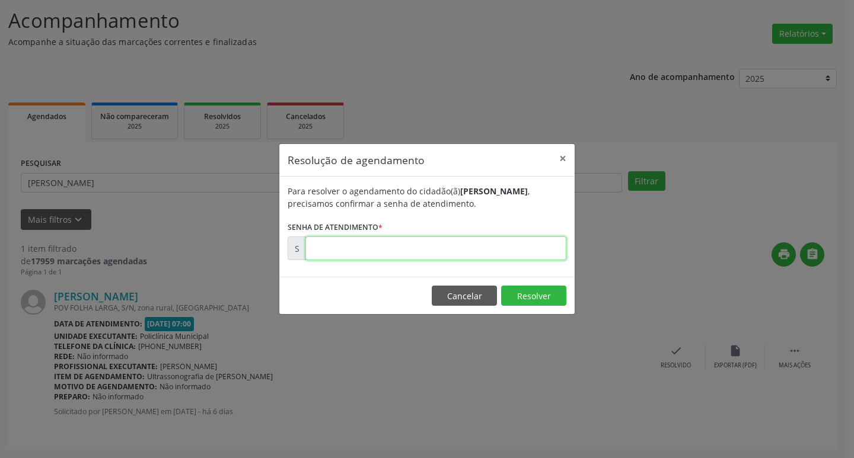
click at [390, 254] on input "text" at bounding box center [435, 249] width 261 height 24
type input "00179809"
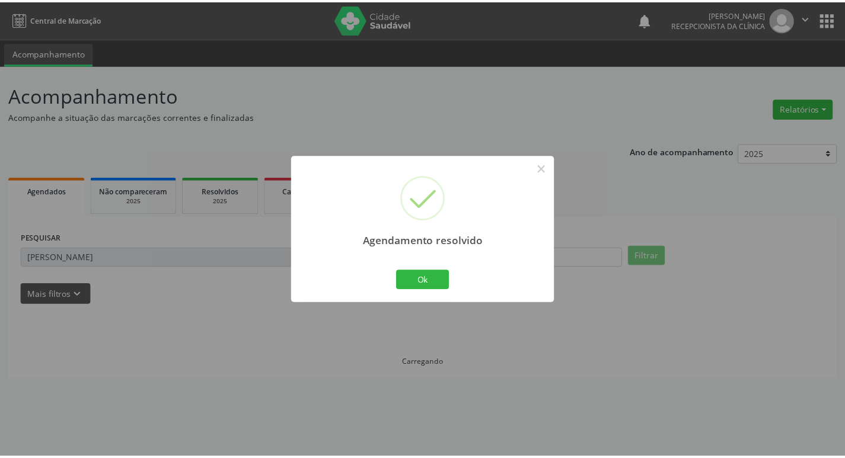
scroll to position [0, 0]
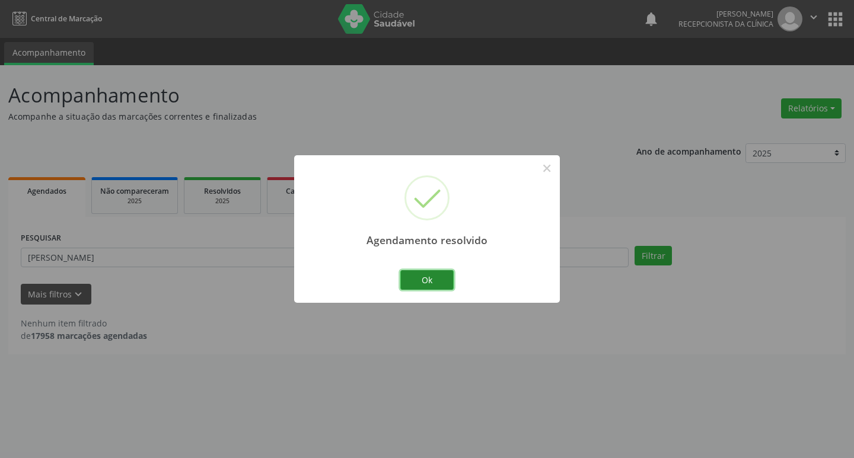
click at [421, 276] on button "Ok" at bounding box center [426, 280] width 53 height 20
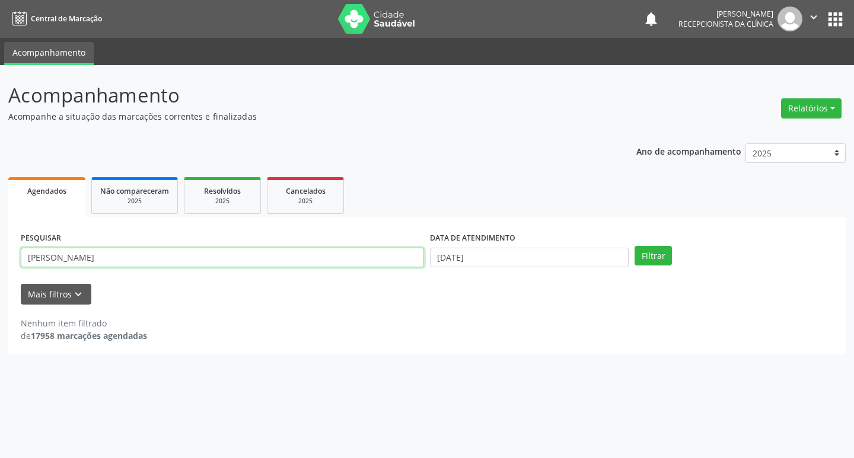
click at [322, 259] on input "[PERSON_NAME]" at bounding box center [222, 258] width 403 height 20
type input "[PERSON_NAME]"
click at [635, 246] on button "Filtrar" at bounding box center [653, 256] width 37 height 20
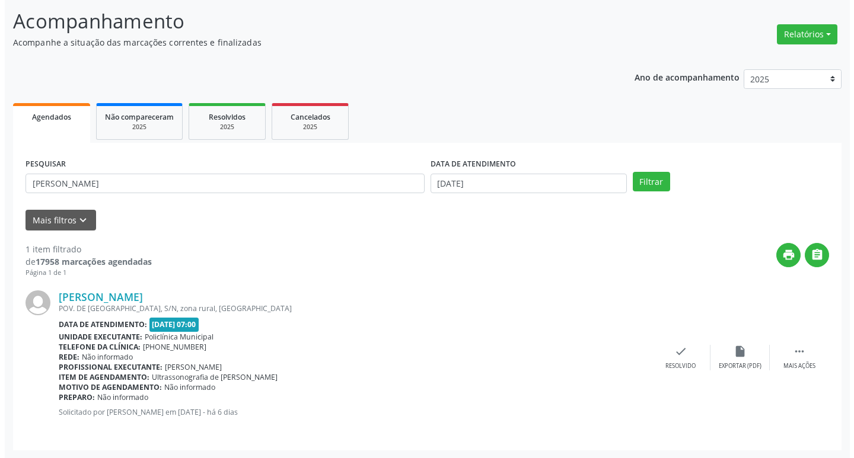
scroll to position [75, 0]
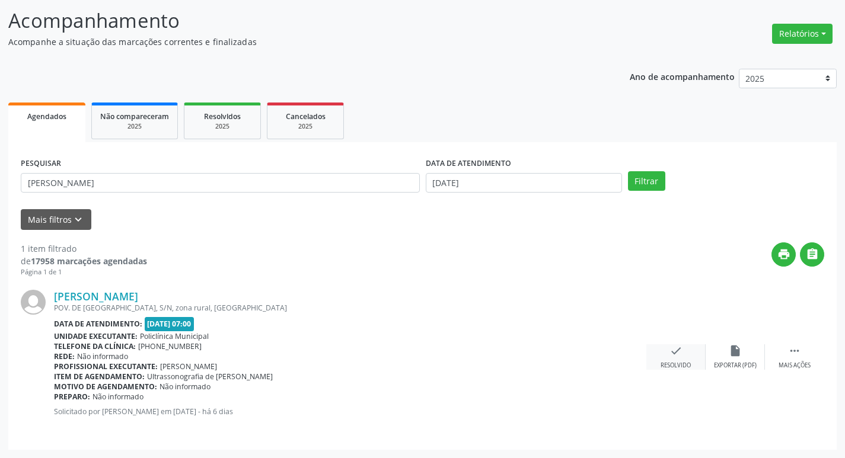
click at [683, 349] on div "check Resolvido" at bounding box center [675, 358] width 59 height 26
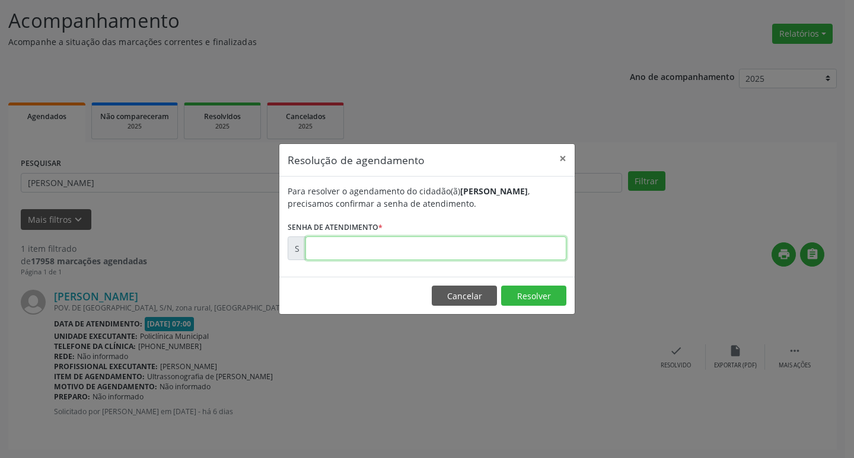
click at [393, 238] on input "text" at bounding box center [435, 249] width 261 height 24
type input "00179804"
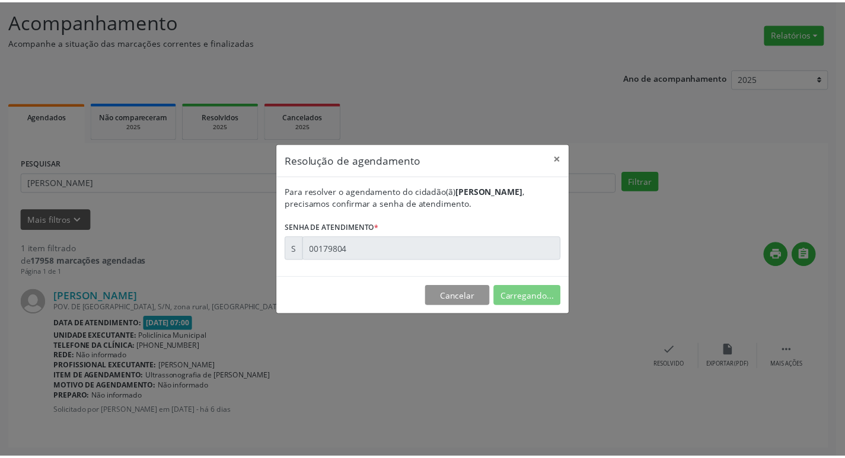
scroll to position [0, 0]
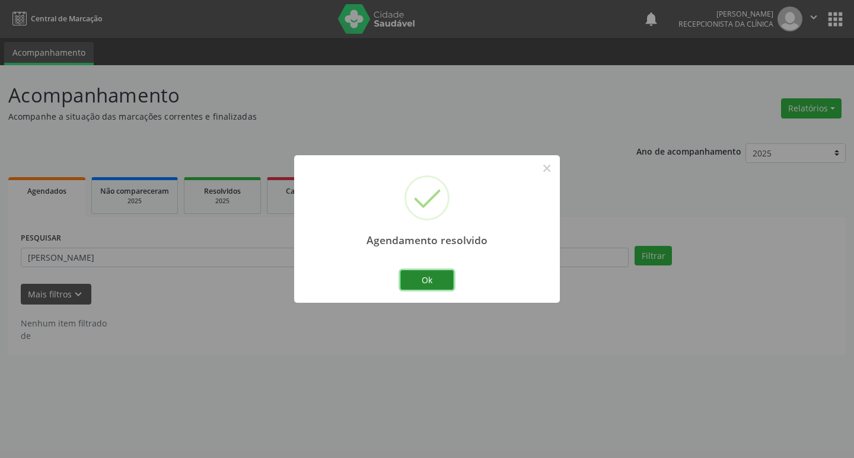
click at [432, 282] on button "Ok" at bounding box center [426, 280] width 53 height 20
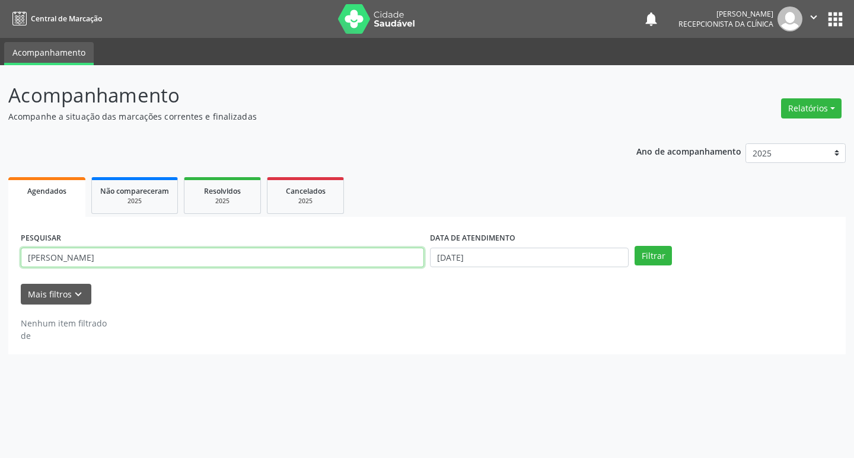
click at [310, 263] on input "[PERSON_NAME]" at bounding box center [222, 258] width 403 height 20
type input "juraci"
click at [635, 246] on button "Filtrar" at bounding box center [653, 256] width 37 height 20
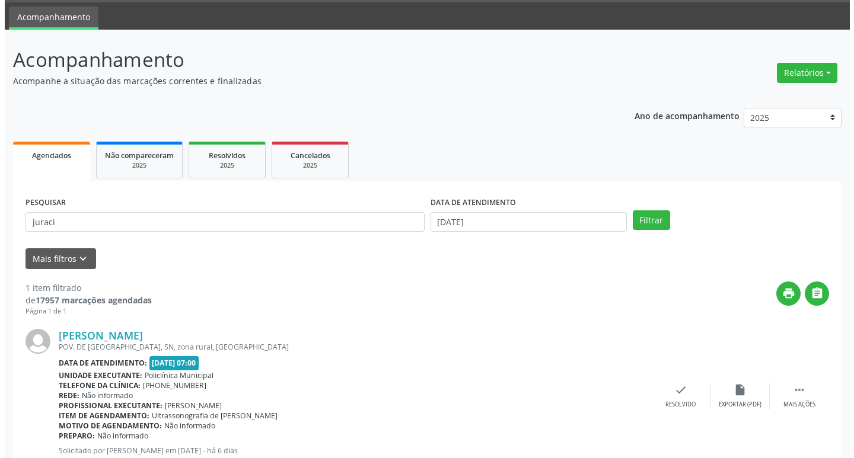
scroll to position [75, 0]
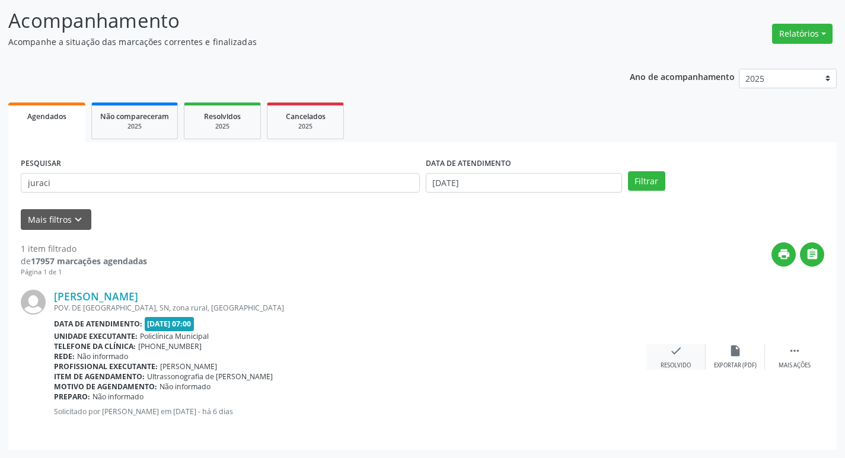
click at [681, 356] on icon "check" at bounding box center [676, 351] width 13 height 13
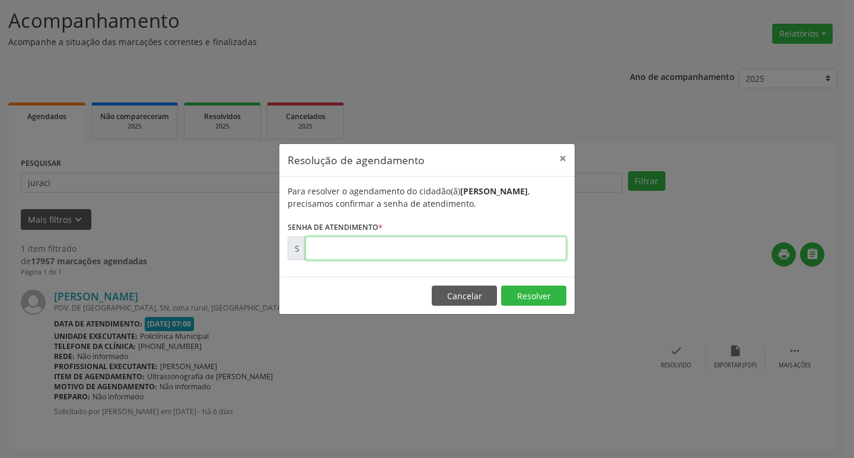
click at [352, 253] on input "text" at bounding box center [435, 249] width 261 height 24
type input "00179813"
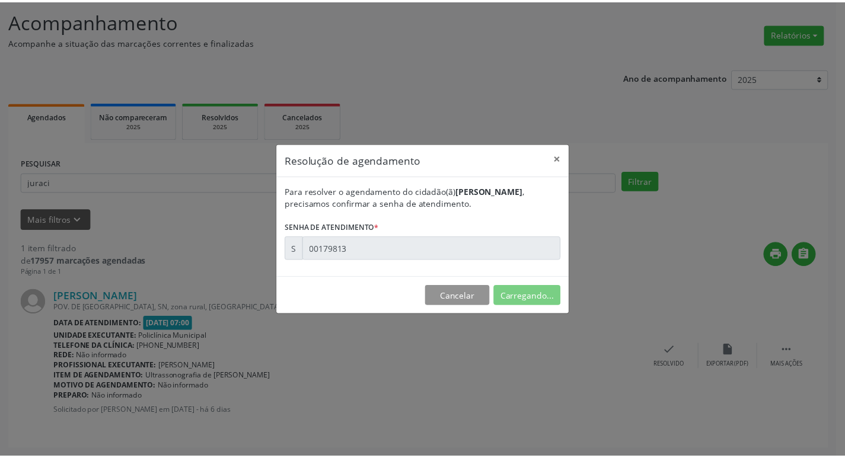
scroll to position [0, 0]
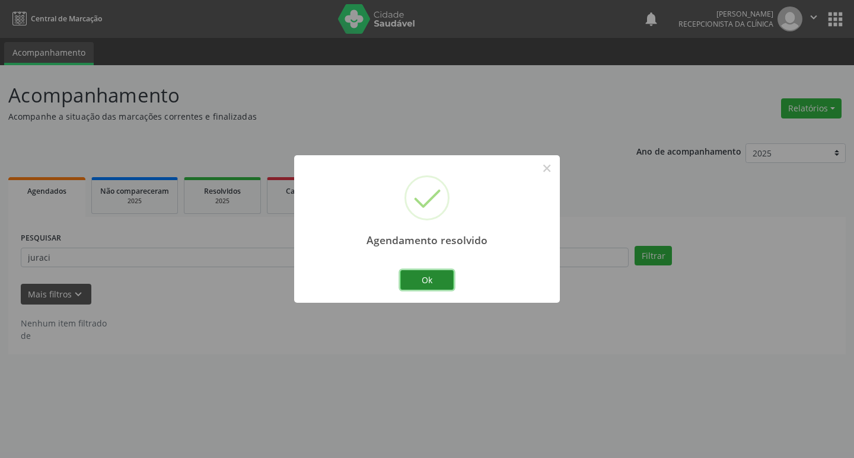
drag, startPoint x: 423, startPoint y: 282, endPoint x: 364, endPoint y: 262, distance: 63.4
click at [422, 283] on button "Ok" at bounding box center [426, 280] width 53 height 20
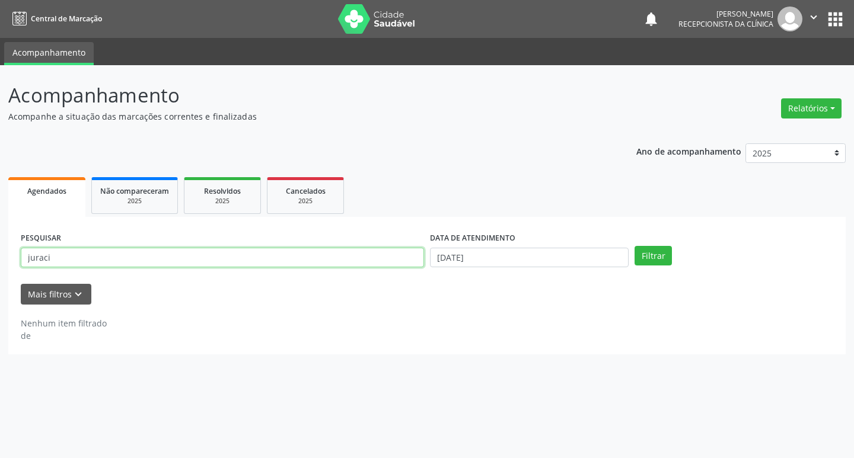
click at [351, 257] on input "juraci" at bounding box center [222, 258] width 403 height 20
type input "[PERSON_NAME]"
click at [635, 246] on button "Filtrar" at bounding box center [653, 256] width 37 height 20
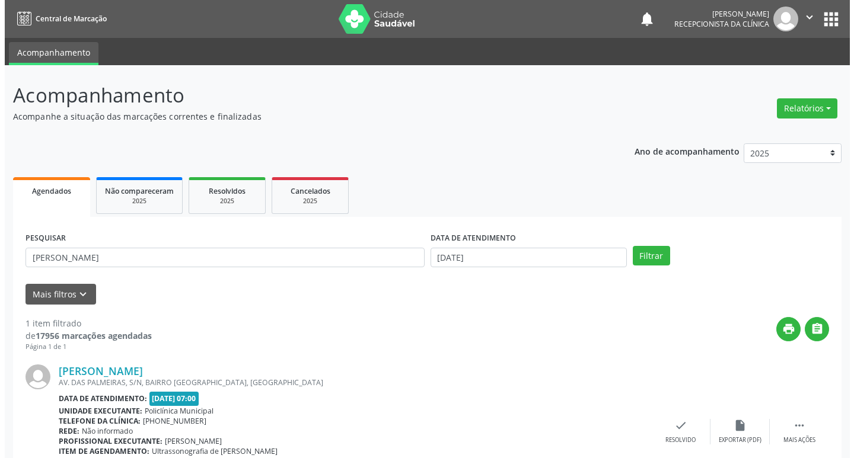
scroll to position [75, 0]
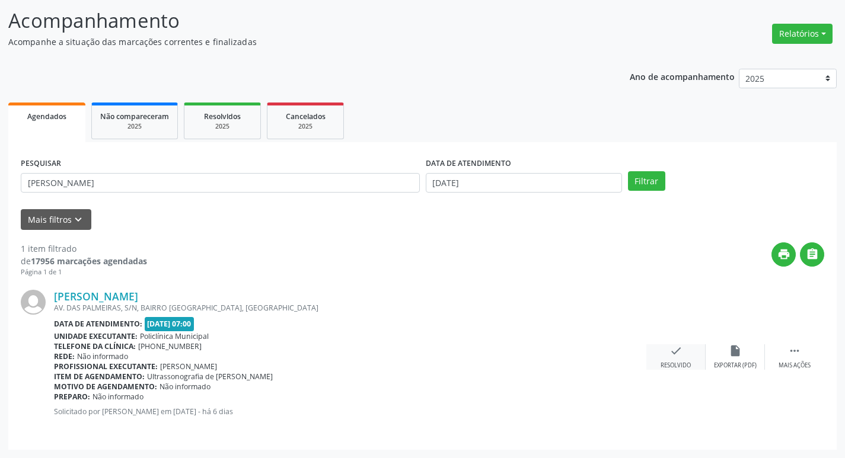
click at [673, 348] on icon "check" at bounding box center [676, 351] width 13 height 13
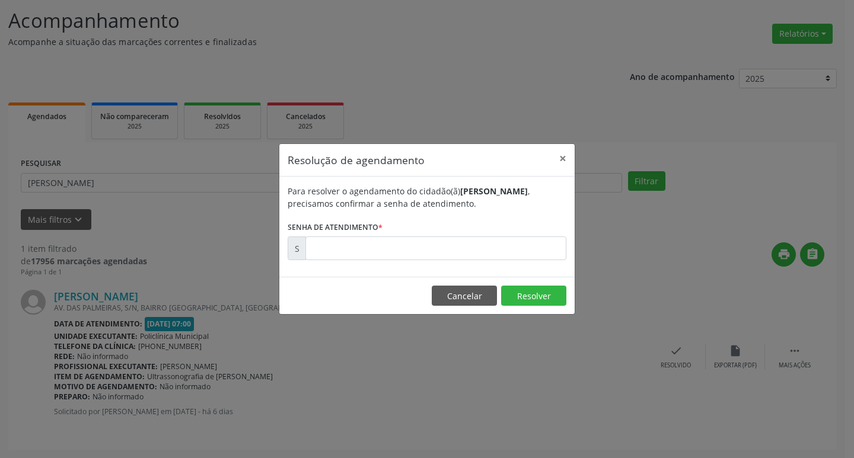
click at [374, 232] on label "Senha de atendimento *" at bounding box center [335, 227] width 95 height 18
click at [391, 251] on input "text" at bounding box center [435, 249] width 261 height 24
type input "00179778"
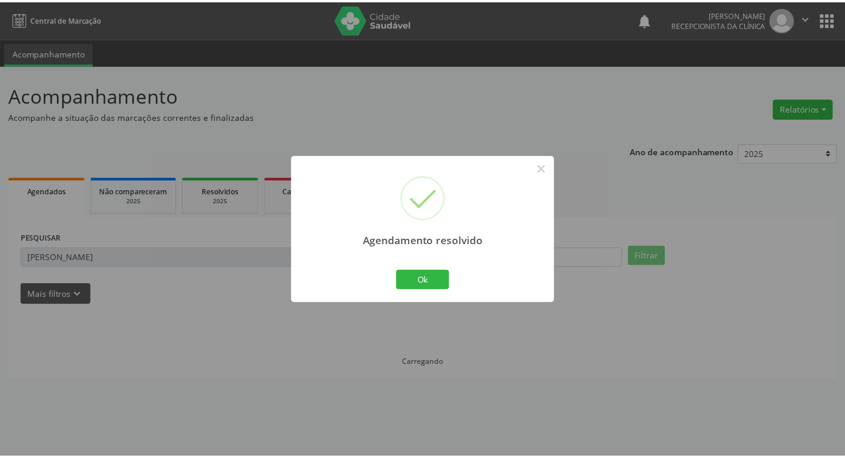
scroll to position [0, 0]
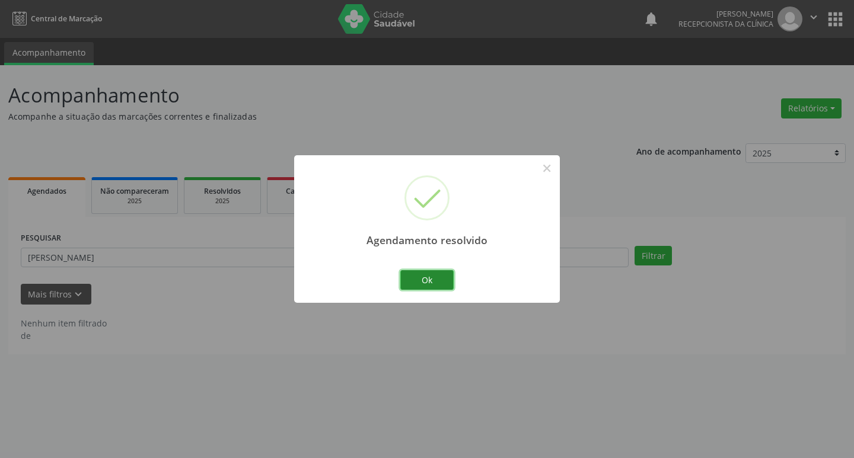
click at [427, 283] on button "Ok" at bounding box center [426, 280] width 53 height 20
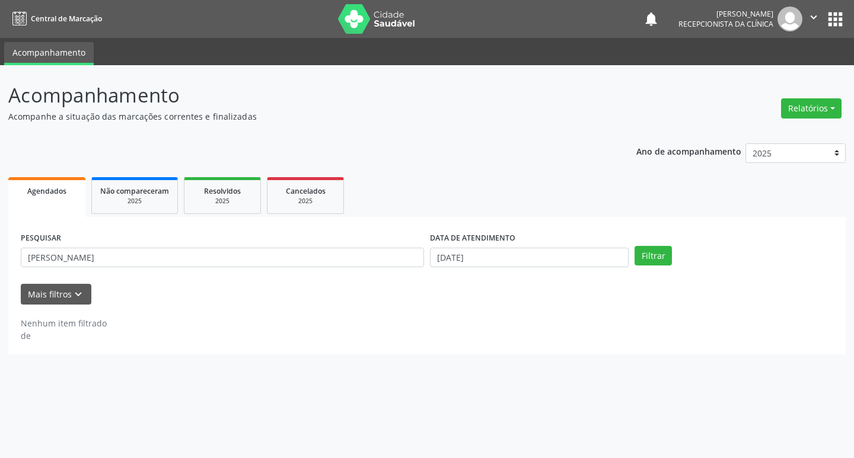
click at [405, 271] on div "PESQUISAR [PERSON_NAME]" at bounding box center [222, 253] width 409 height 46
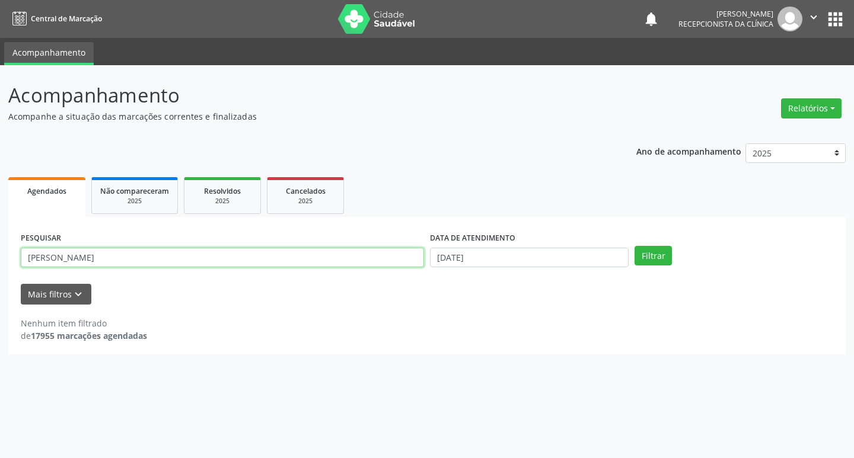
click at [390, 267] on input "[PERSON_NAME]" at bounding box center [222, 258] width 403 height 20
type input "manoel"
click at [635, 246] on button "Filtrar" at bounding box center [653, 256] width 37 height 20
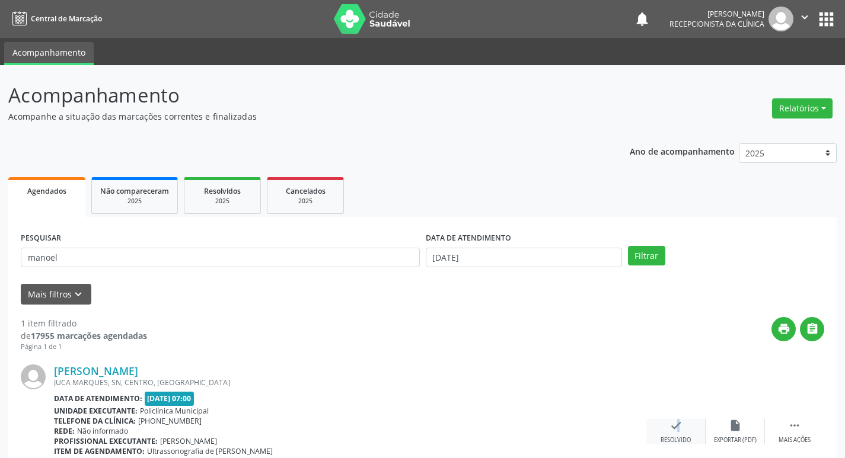
click at [670, 428] on icon "check" at bounding box center [676, 425] width 13 height 13
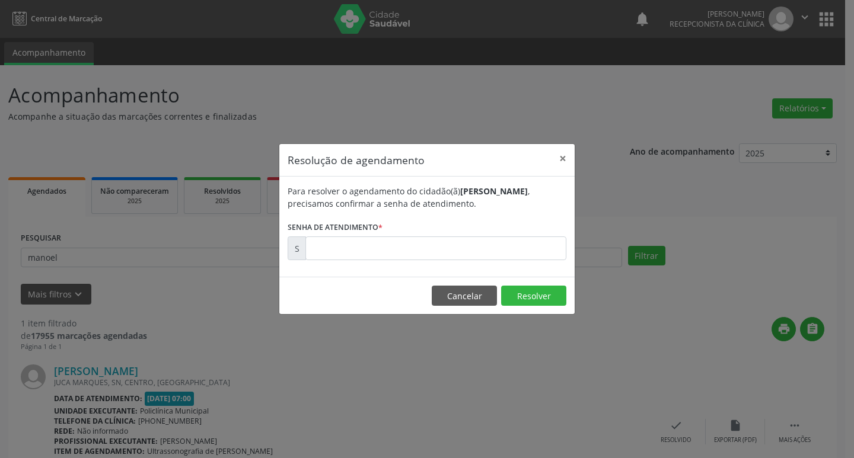
drag, startPoint x: 361, startPoint y: 294, endPoint x: 336, endPoint y: 266, distance: 37.3
click at [341, 272] on div "Resolução de agendamento × Para resolver o agendamento do cidadão(ã) [PERSON_NA…" at bounding box center [427, 229] width 297 height 171
click at [329, 258] on input "text" at bounding box center [435, 249] width 261 height 24
type input "00179779"
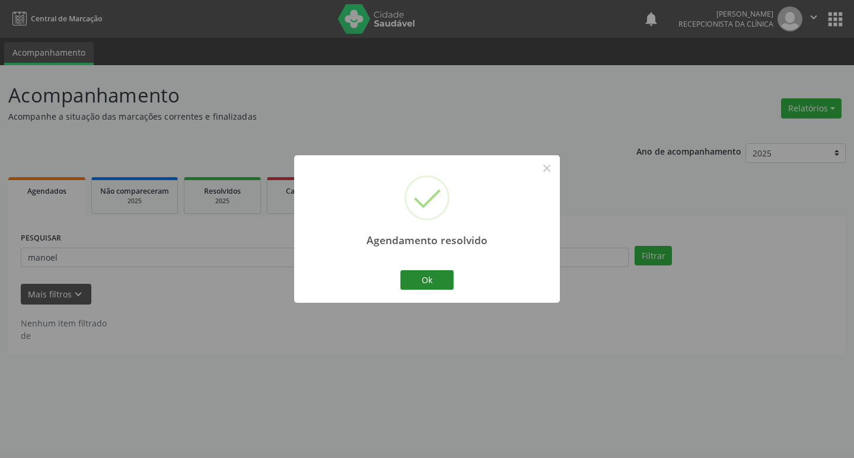
drag, startPoint x: 454, startPoint y: 275, endPoint x: 445, endPoint y: 280, distance: 10.1
click at [451, 276] on div "Ok Cancel" at bounding box center [427, 279] width 59 height 25
drag, startPoint x: 445, startPoint y: 280, endPoint x: 434, endPoint y: 273, distance: 12.5
click at [443, 280] on button "Ok" at bounding box center [426, 280] width 53 height 20
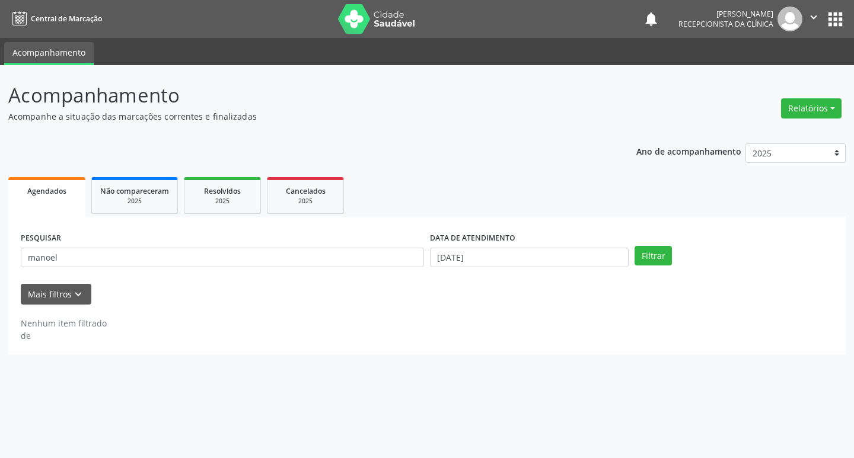
drag, startPoint x: 429, startPoint y: 271, endPoint x: 412, endPoint y: 262, distance: 19.1
click at [417, 266] on div "PESQUISAR manoel DATA DE ATENDIMENTO [DATE] Filtrar" at bounding box center [427, 253] width 818 height 46
click at [410, 260] on input "manoel" at bounding box center [222, 258] width 403 height 20
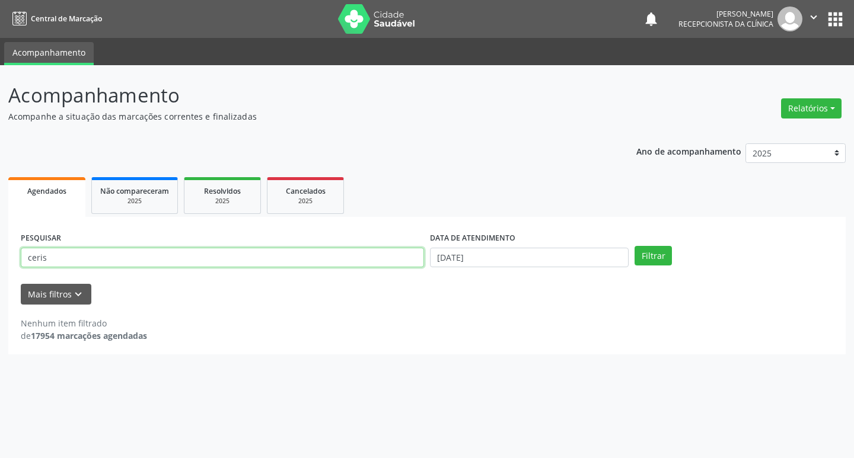
type input "ceris"
click at [635, 246] on button "Filtrar" at bounding box center [653, 256] width 37 height 20
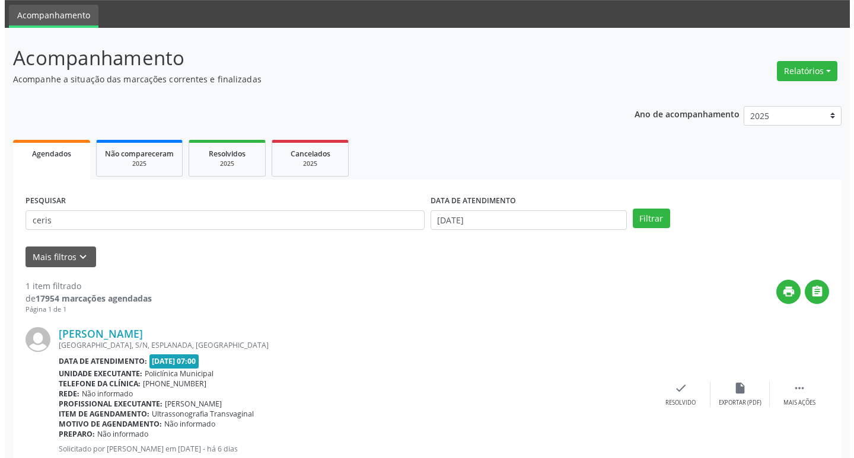
scroll to position [75, 0]
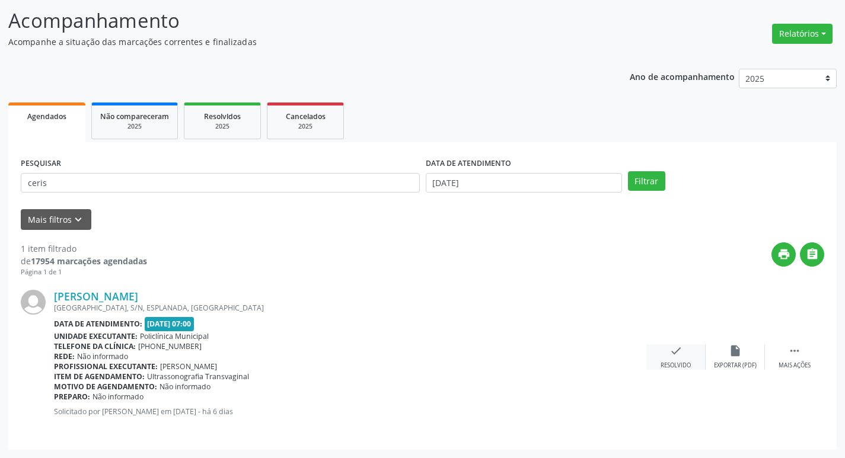
click at [677, 348] on icon "check" at bounding box center [676, 351] width 13 height 13
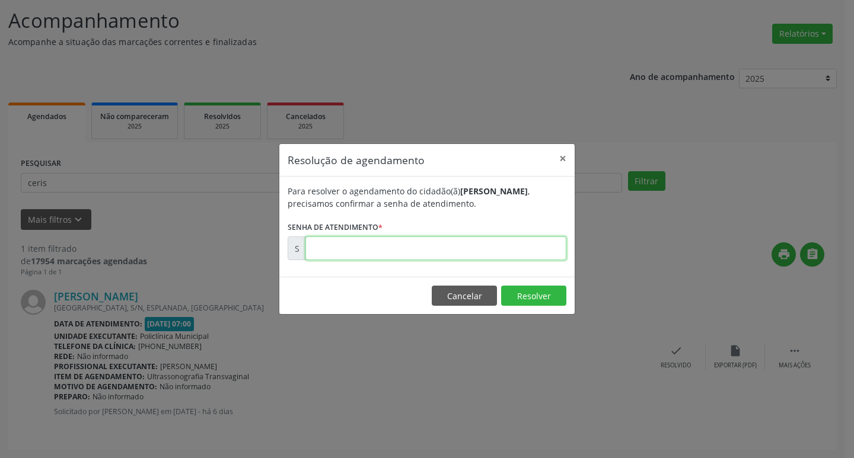
click at [394, 250] on input "text" at bounding box center [435, 249] width 261 height 24
type input "00179783"
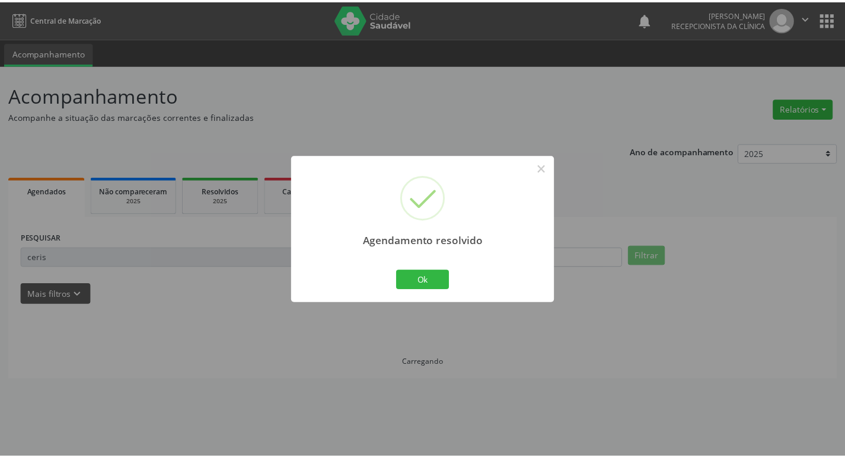
scroll to position [0, 0]
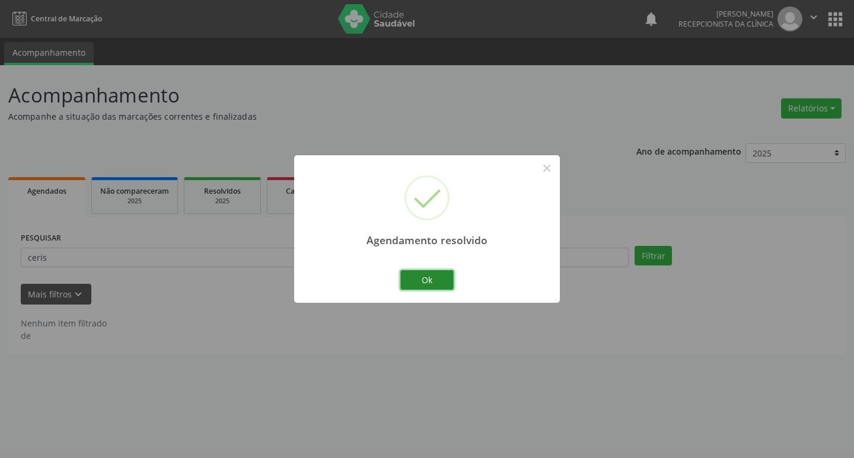
click at [420, 276] on button "Ok" at bounding box center [426, 280] width 53 height 20
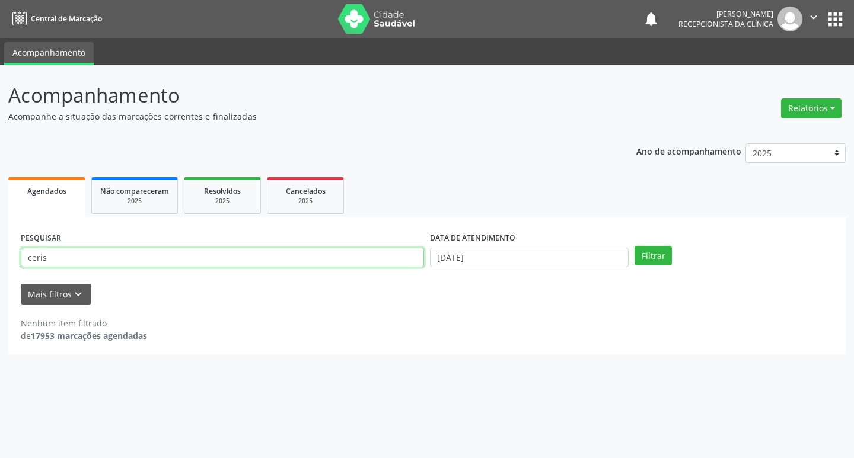
click at [277, 248] on input "ceris" at bounding box center [222, 258] width 403 height 20
click at [273, 273] on div "PESQUISAR ceris" at bounding box center [222, 253] width 409 height 46
click at [262, 258] on input "ceris" at bounding box center [222, 258] width 403 height 20
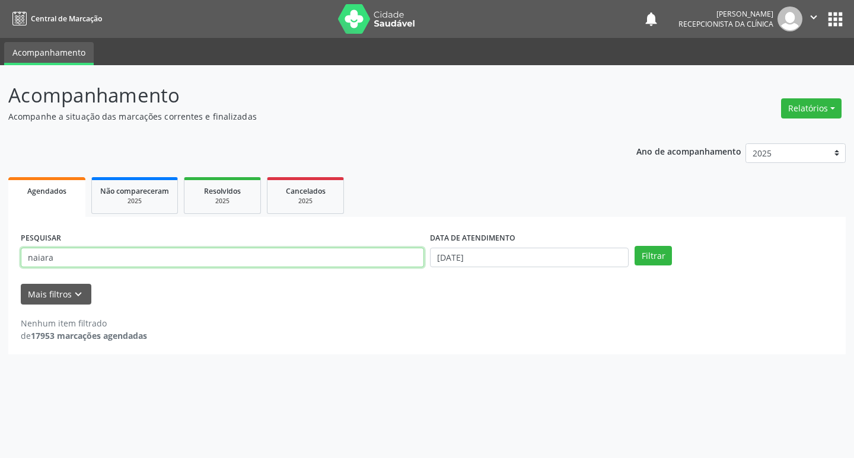
type input "naiara"
click at [635, 246] on button "Filtrar" at bounding box center [653, 256] width 37 height 20
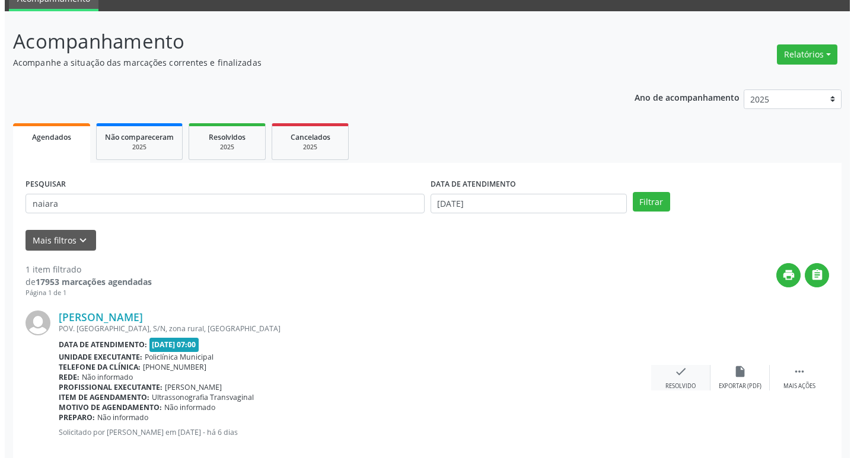
scroll to position [59, 0]
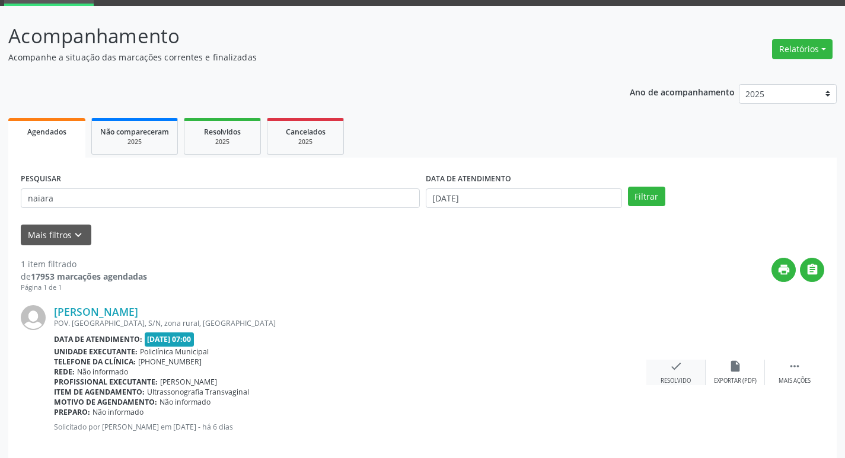
click at [674, 366] on icon "check" at bounding box center [676, 366] width 13 height 13
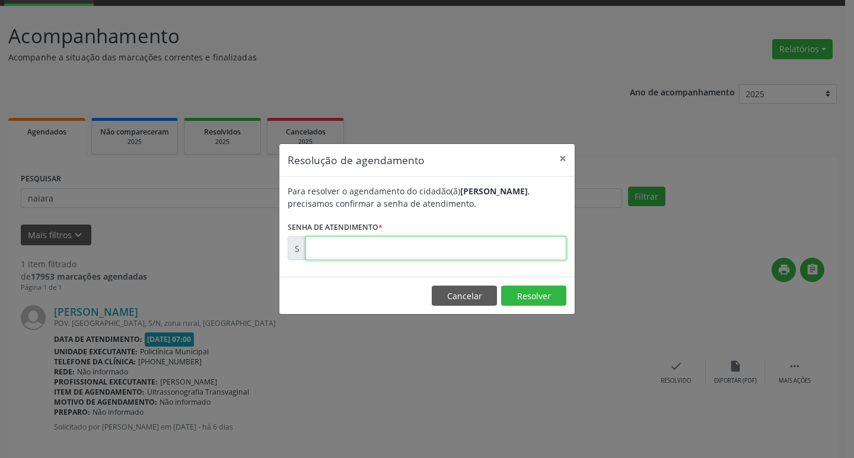
click at [413, 254] on input "text" at bounding box center [435, 249] width 261 height 24
type input "00179816"
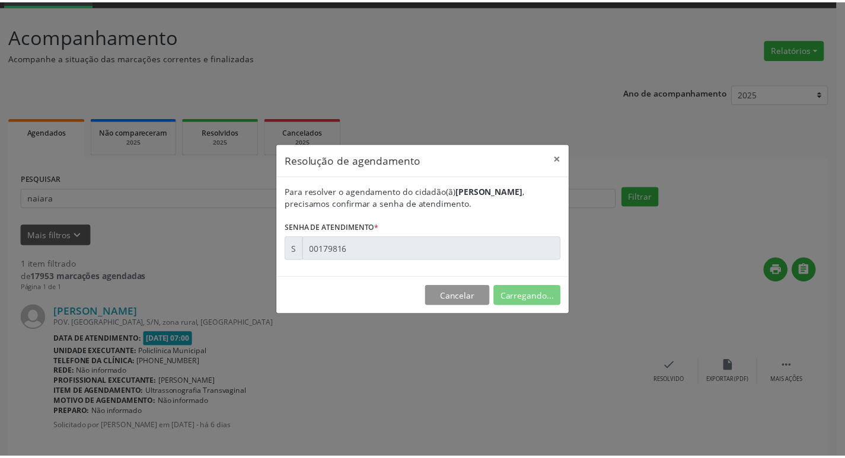
scroll to position [0, 0]
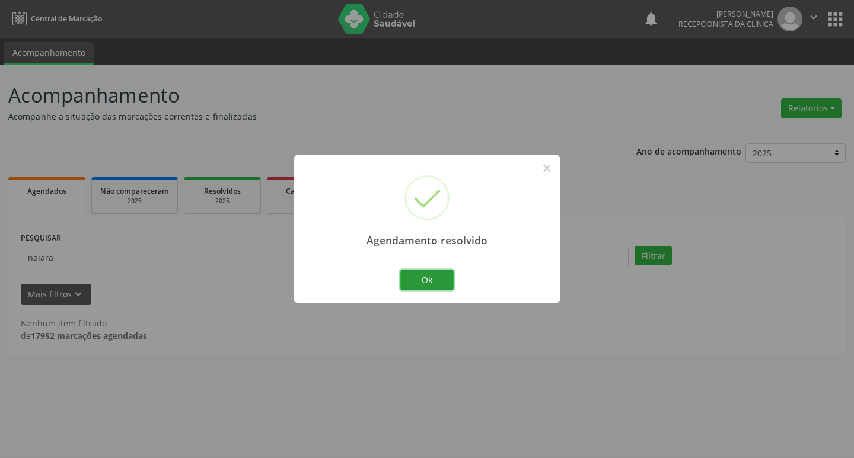
click at [403, 279] on button "Ok" at bounding box center [426, 280] width 53 height 20
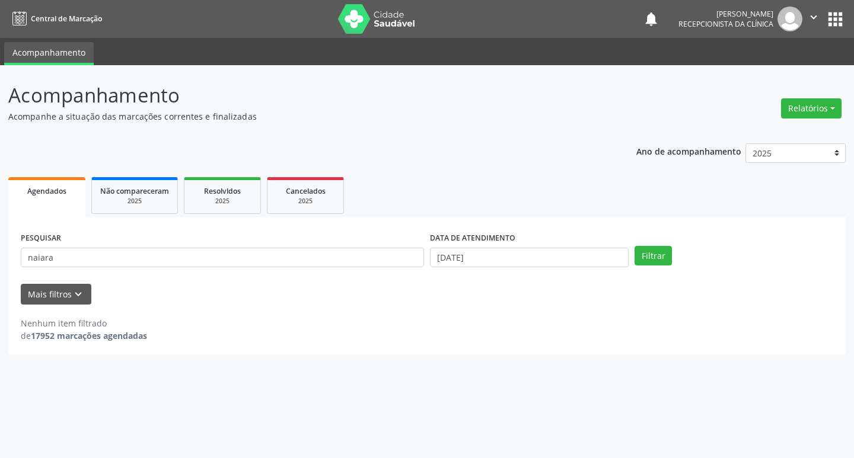
click at [323, 238] on div "PESQUISAR naiara" at bounding box center [222, 253] width 409 height 46
click at [322, 257] on input "naiara" at bounding box center [222, 258] width 403 height 20
type input "micae"
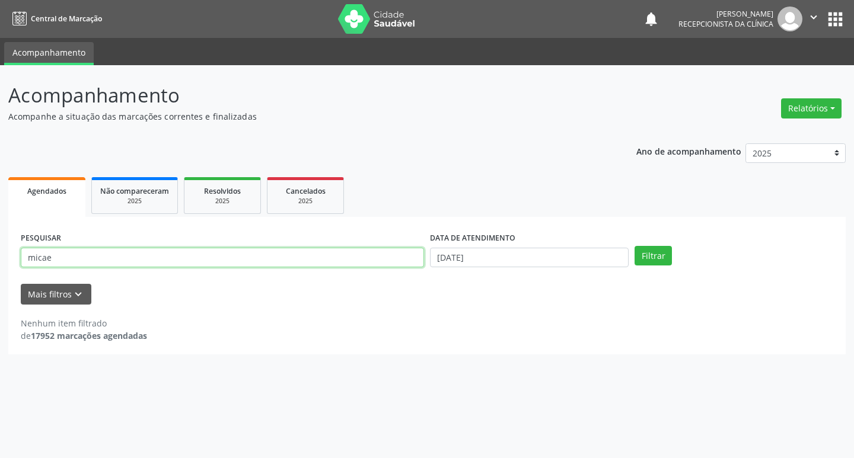
click at [635, 246] on button "Filtrar" at bounding box center [653, 256] width 37 height 20
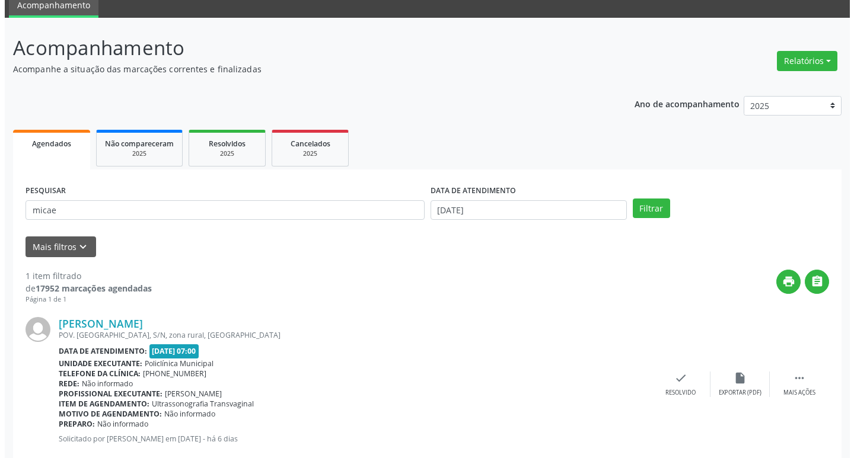
scroll to position [75, 0]
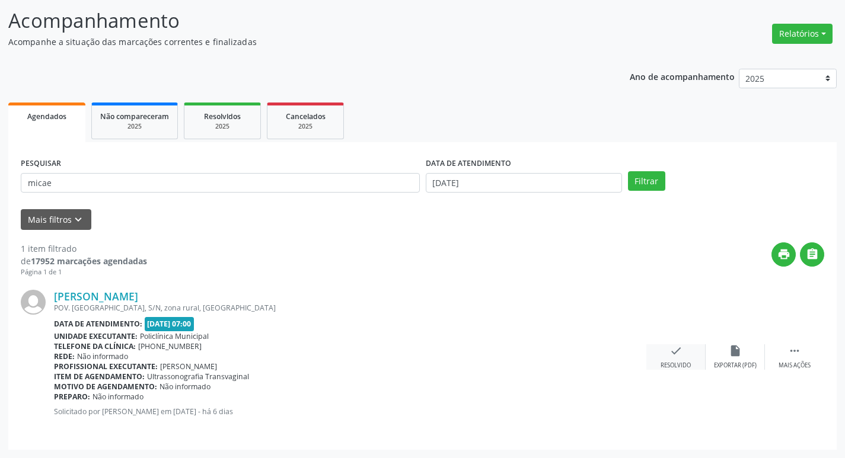
click at [671, 353] on icon "check" at bounding box center [676, 351] width 13 height 13
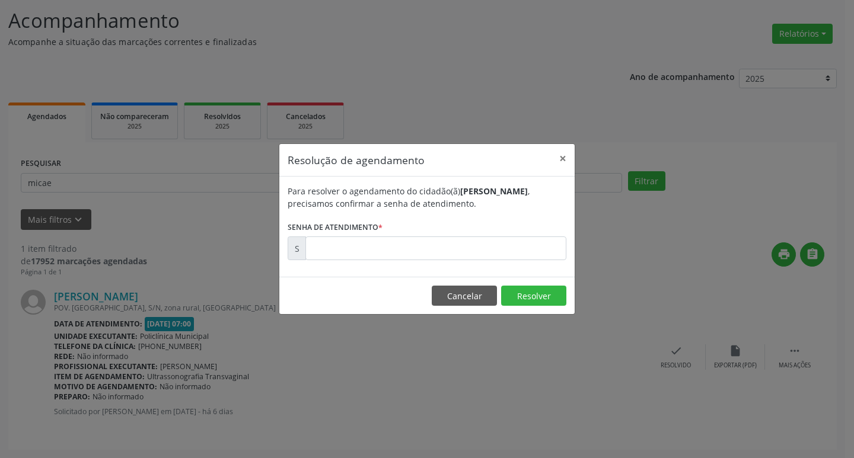
drag, startPoint x: 408, startPoint y: 281, endPoint x: 377, endPoint y: 263, distance: 35.8
click at [405, 277] on div "Resolução de agendamento × Para resolver o agendamento do cidadão(ã) [PERSON_NA…" at bounding box center [427, 229] width 297 height 171
drag, startPoint x: 375, startPoint y: 263, endPoint x: 373, endPoint y: 254, distance: 9.8
click at [375, 263] on div "Para resolver o agendamento do cidadão(ã) [PERSON_NAME] , precisamos confirmar …" at bounding box center [426, 227] width 295 height 100
click at [367, 254] on input "text" at bounding box center [435, 249] width 261 height 24
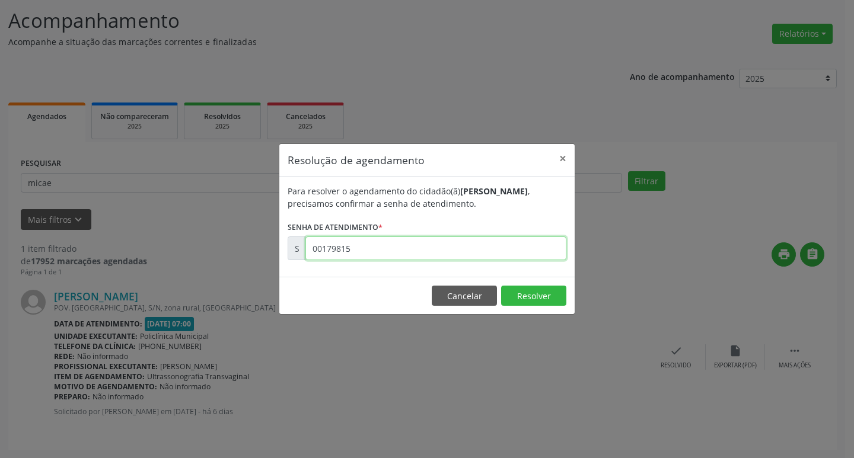
type input "00179815"
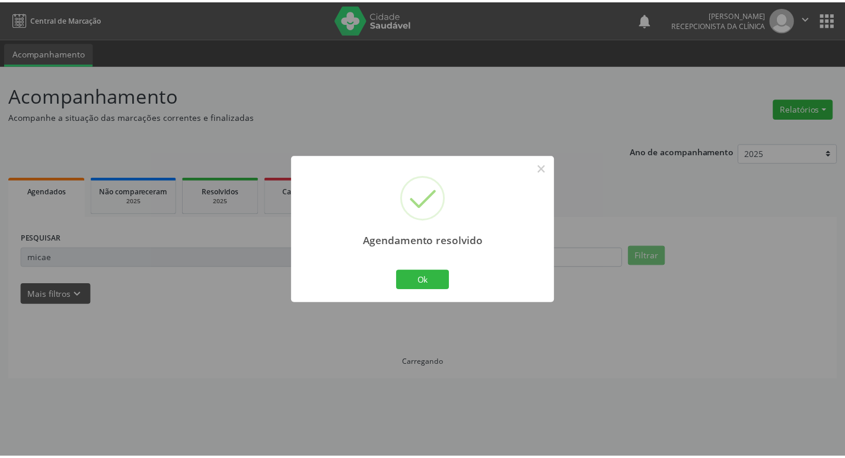
scroll to position [0, 0]
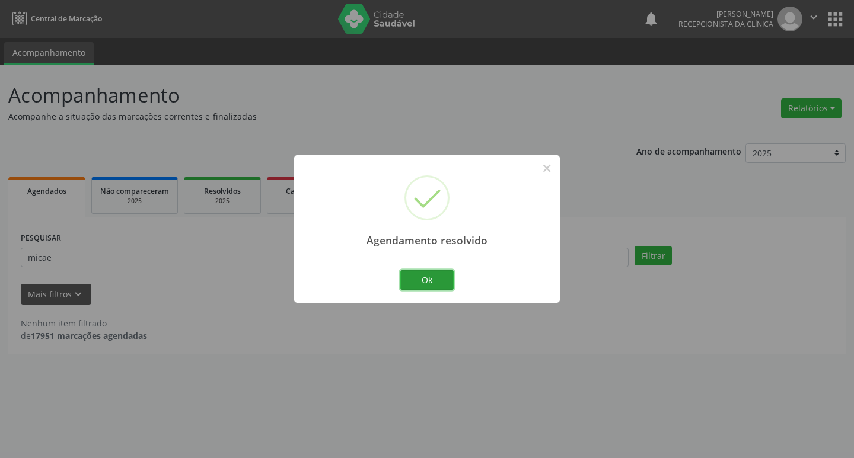
drag, startPoint x: 415, startPoint y: 278, endPoint x: 351, endPoint y: 267, distance: 65.5
click at [410, 276] on button "Ok" at bounding box center [426, 280] width 53 height 20
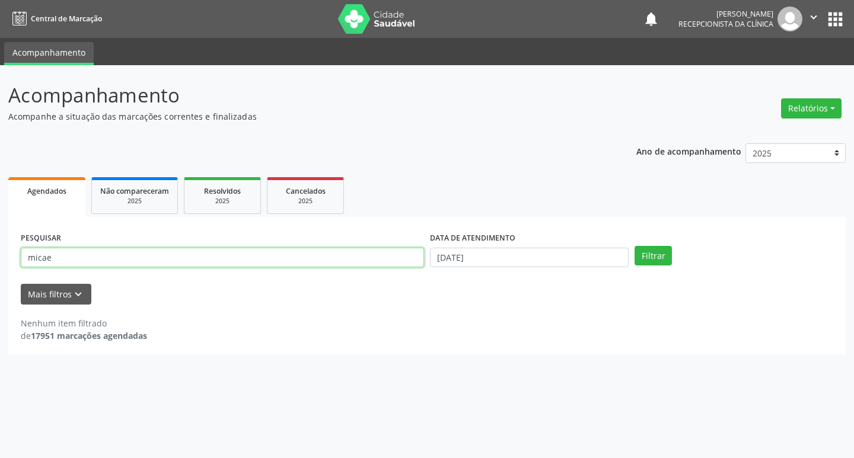
click at [344, 265] on input "micae" at bounding box center [222, 258] width 403 height 20
click at [338, 261] on input "micae" at bounding box center [222, 258] width 403 height 20
type input "gislene"
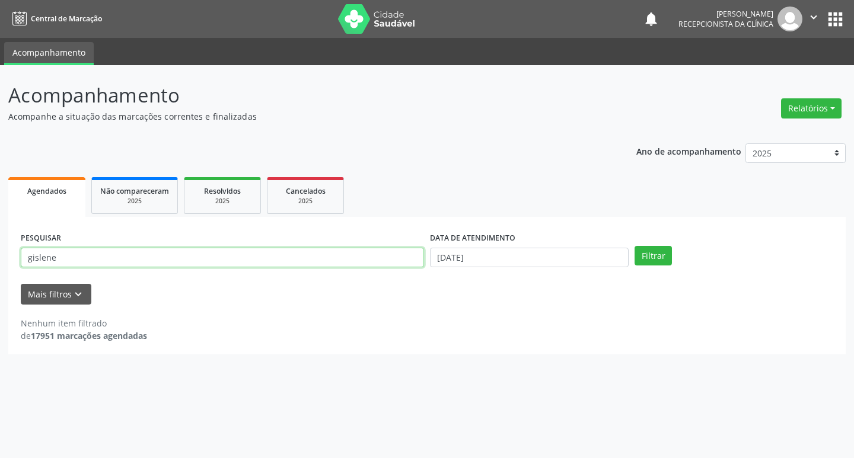
click at [635, 246] on button "Filtrar" at bounding box center [653, 256] width 37 height 20
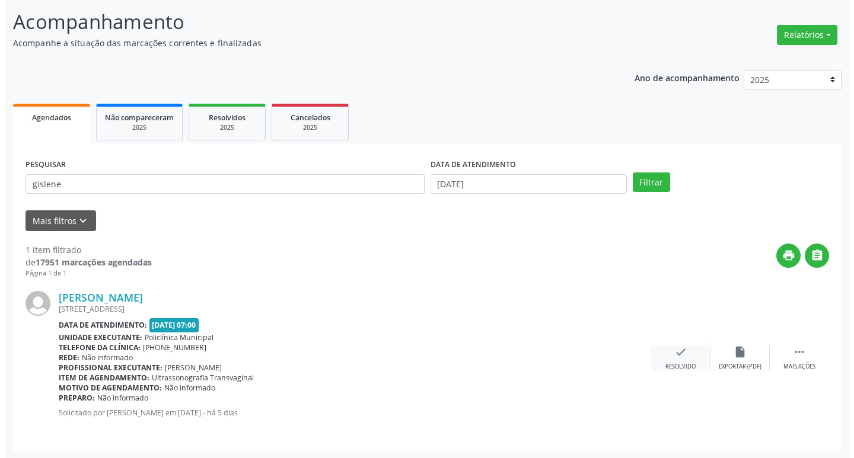
scroll to position [75, 0]
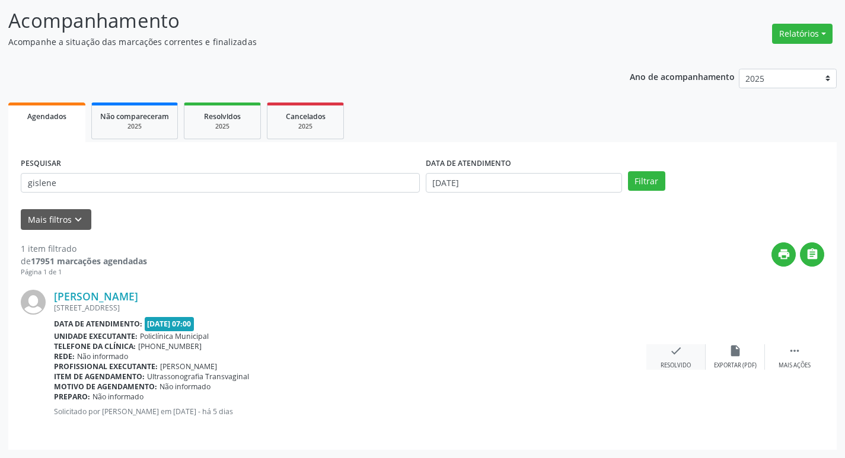
drag, startPoint x: 673, startPoint y: 369, endPoint x: 668, endPoint y: 363, distance: 7.2
click at [668, 363] on div "Resolvido" at bounding box center [676, 366] width 30 height 8
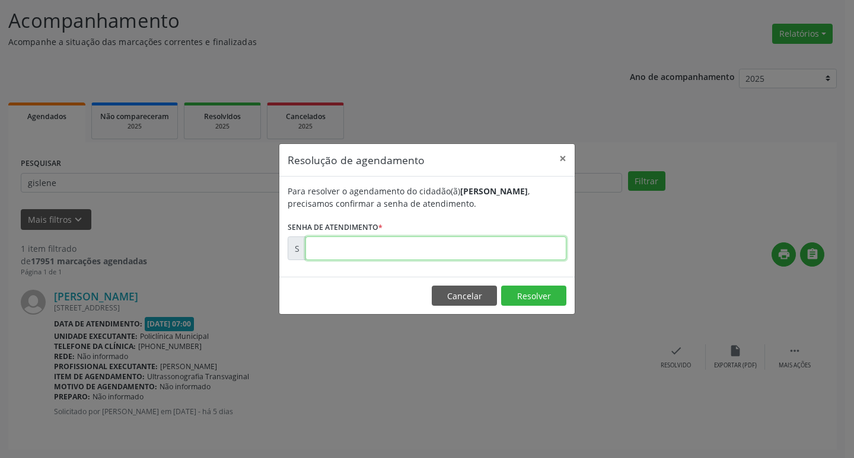
click at [410, 245] on input "text" at bounding box center [435, 249] width 261 height 24
type input "00179984"
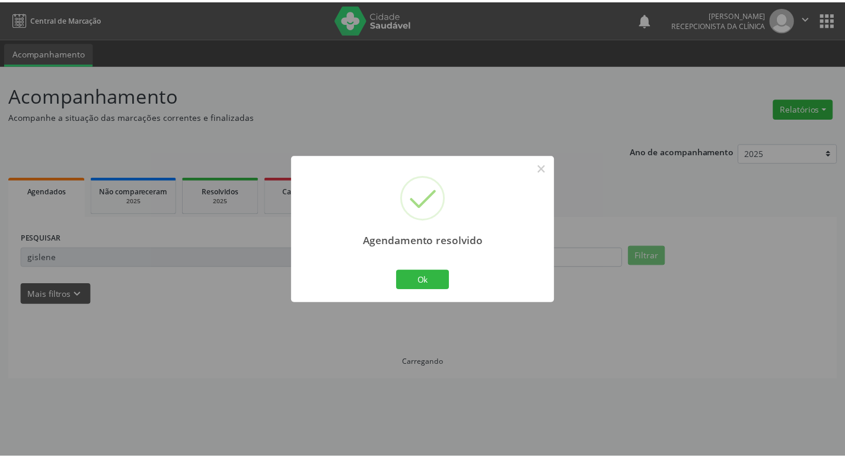
scroll to position [0, 0]
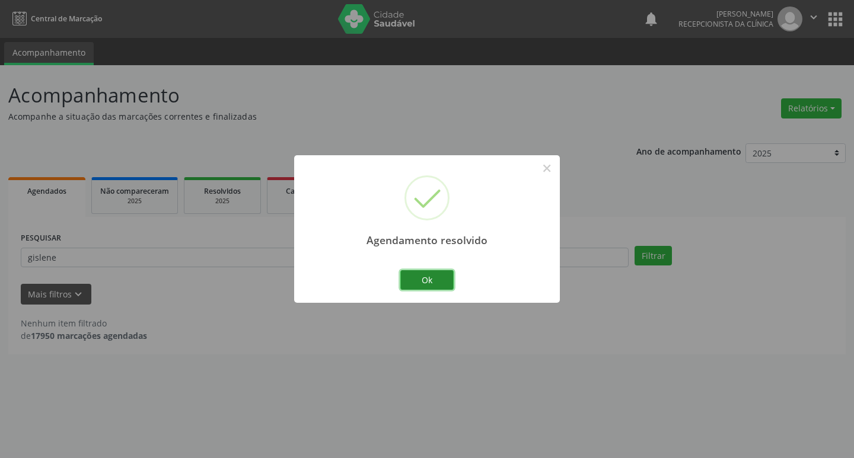
click at [434, 277] on button "Ok" at bounding box center [426, 280] width 53 height 20
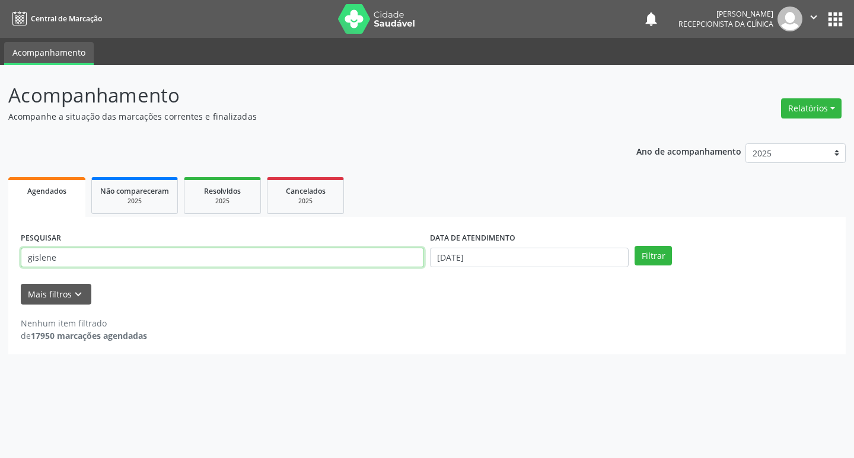
click at [237, 265] on input "gislene" at bounding box center [222, 258] width 403 height 20
click at [235, 265] on input "gislene" at bounding box center [222, 258] width 403 height 20
type input "g"
type input "vilma"
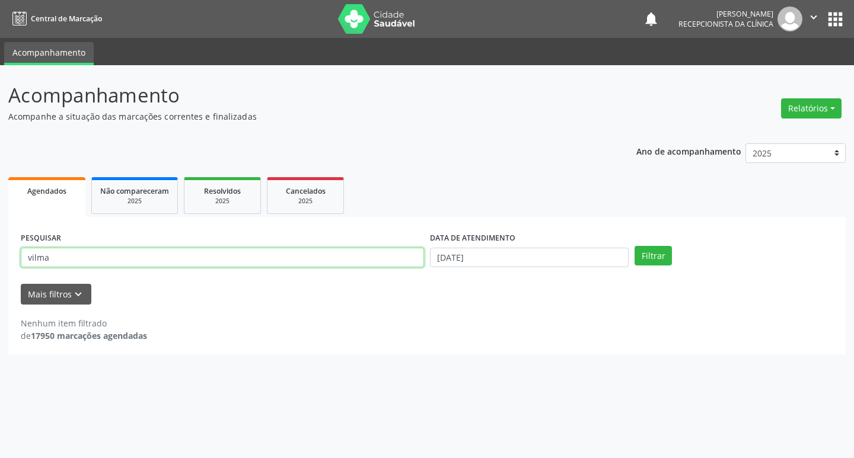
click at [635, 246] on button "Filtrar" at bounding box center [653, 256] width 37 height 20
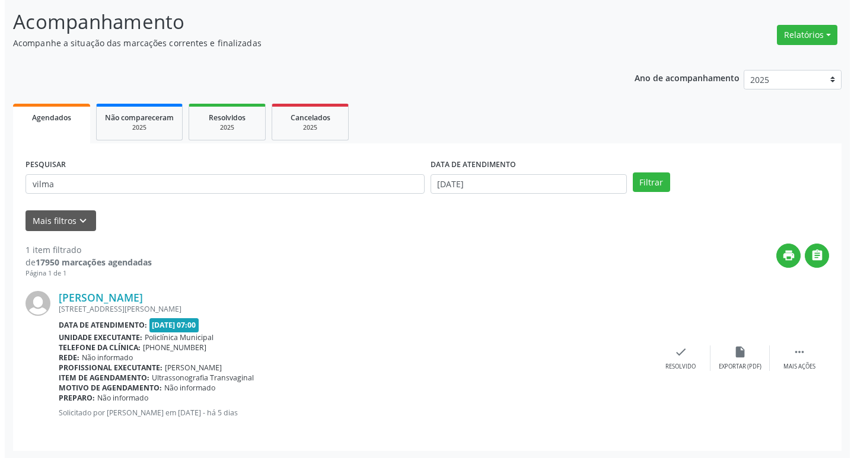
scroll to position [75, 0]
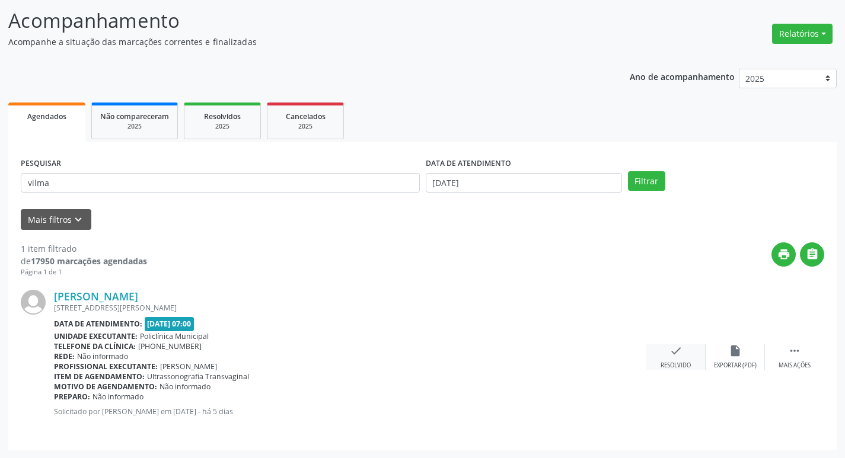
drag, startPoint x: 653, startPoint y: 354, endPoint x: 668, endPoint y: 352, distance: 15.0
click at [668, 352] on div "check Resolvido" at bounding box center [675, 358] width 59 height 26
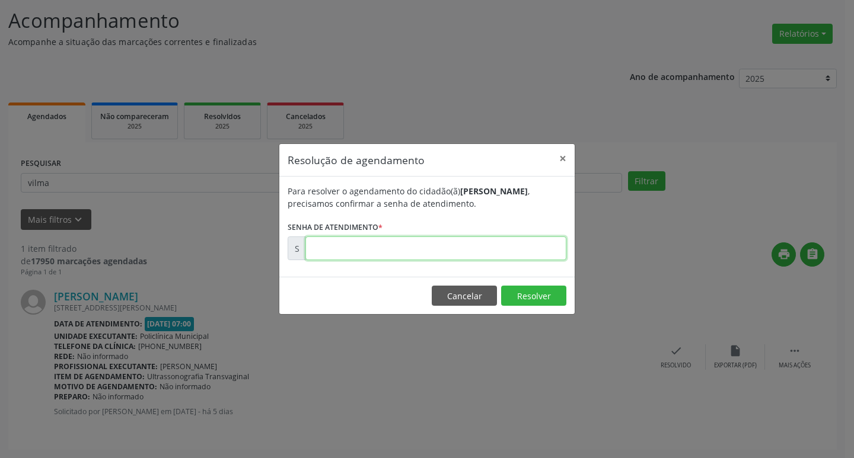
click at [367, 247] on input "text" at bounding box center [435, 249] width 261 height 24
type input "00180034"
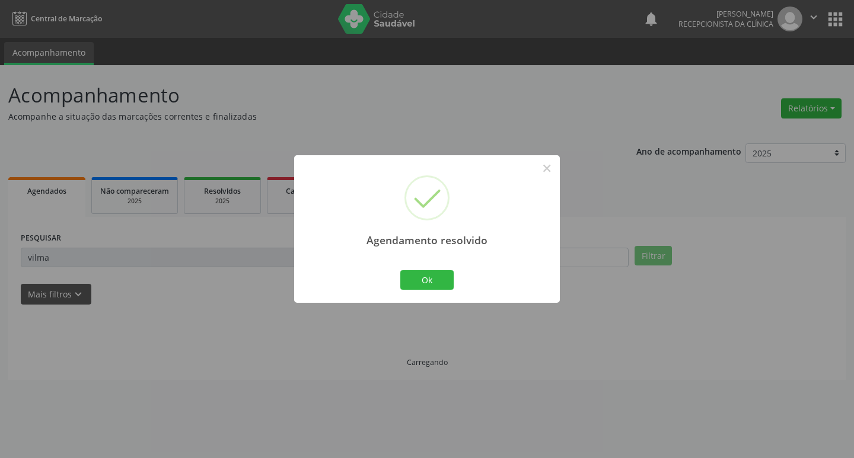
scroll to position [0, 0]
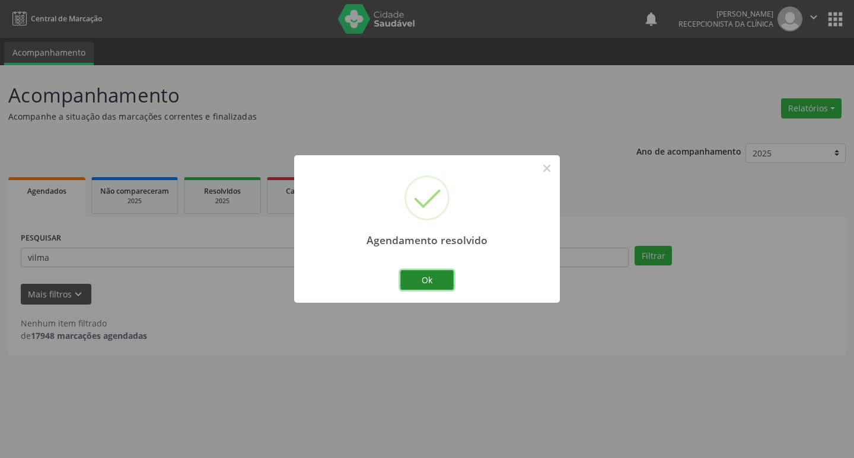
drag, startPoint x: 423, startPoint y: 279, endPoint x: 364, endPoint y: 257, distance: 62.5
click at [422, 279] on button "Ok" at bounding box center [426, 280] width 53 height 20
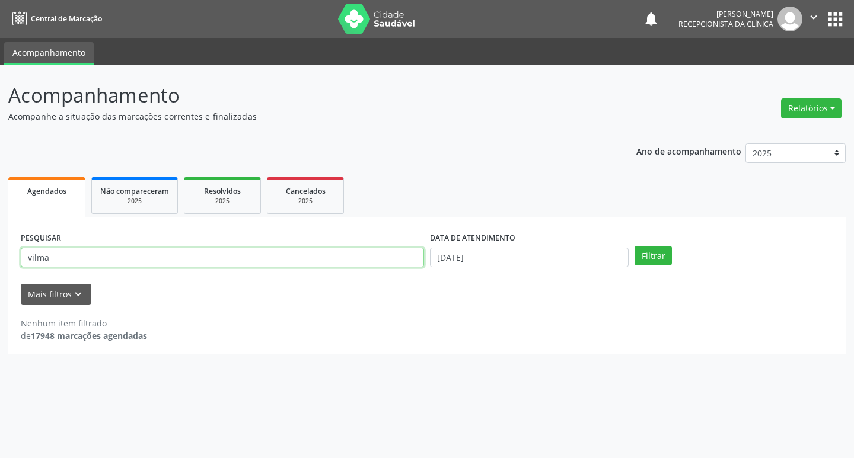
click at [336, 254] on input "vilma" at bounding box center [222, 258] width 403 height 20
click at [335, 254] on input "vilma" at bounding box center [222, 258] width 403 height 20
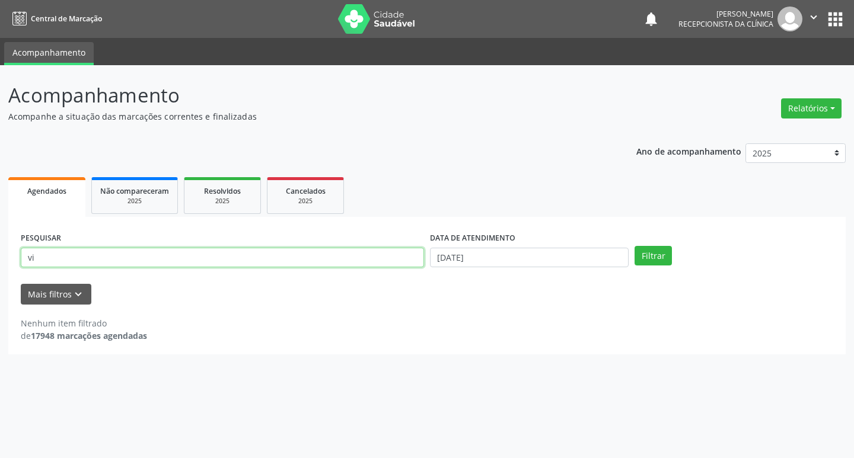
type input "v"
type input "zenil"
click at [635, 246] on button "Filtrar" at bounding box center [653, 256] width 37 height 20
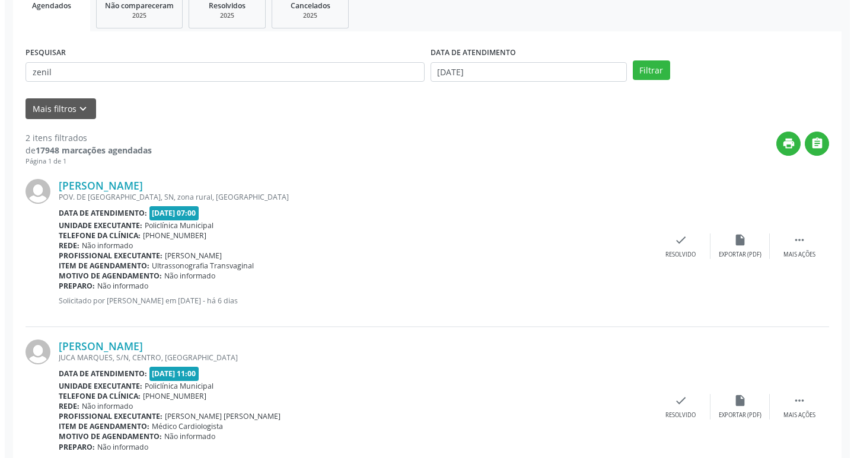
scroll to position [235, 0]
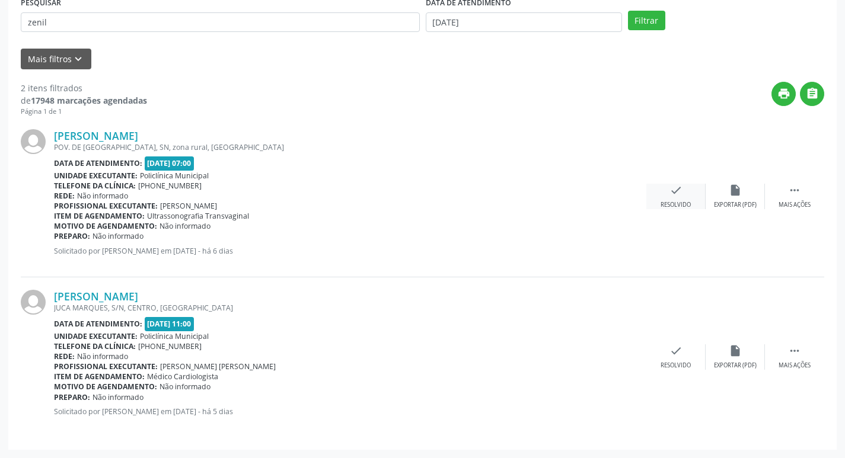
click at [685, 191] on div "check Resolvido" at bounding box center [675, 197] width 59 height 26
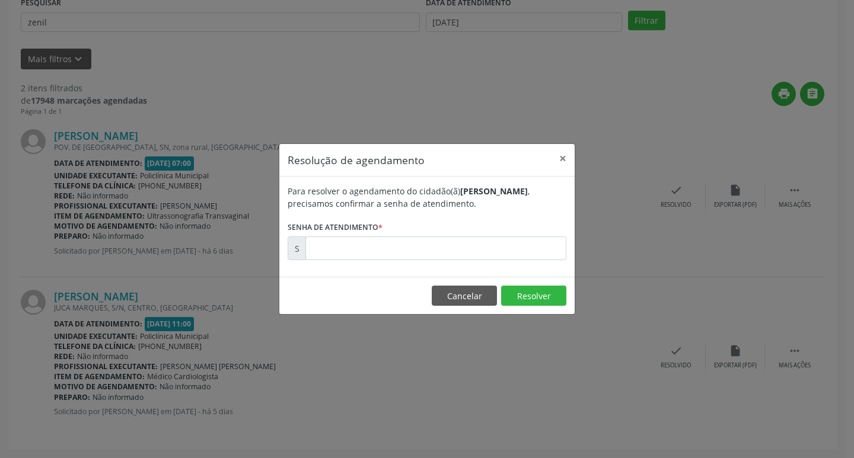
click at [413, 261] on div "Para resolver o agendamento do cidadão(ã) [PERSON_NAME] , precisamos confirmar …" at bounding box center [426, 227] width 295 height 100
click at [412, 254] on input "text" at bounding box center [435, 249] width 261 height 24
type input "00179781"
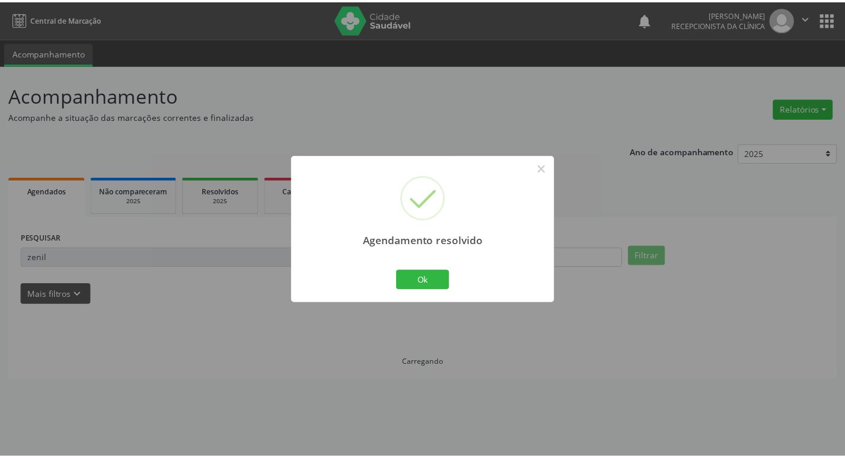
scroll to position [0, 0]
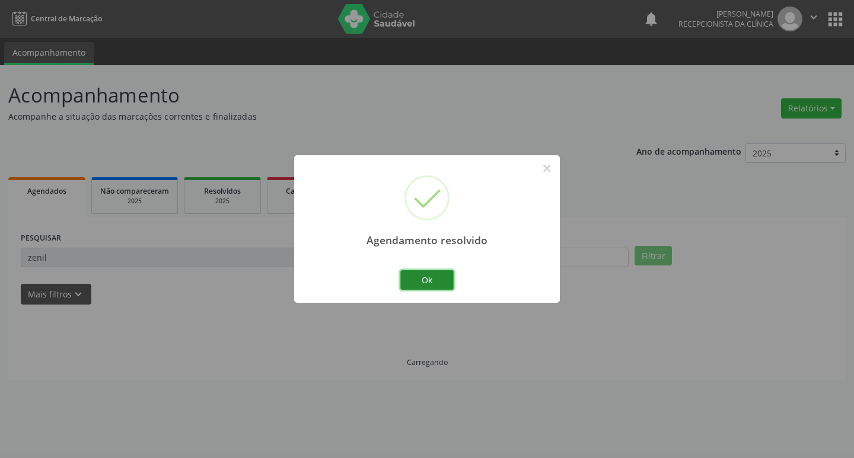
click at [415, 270] on button "Ok" at bounding box center [426, 280] width 53 height 20
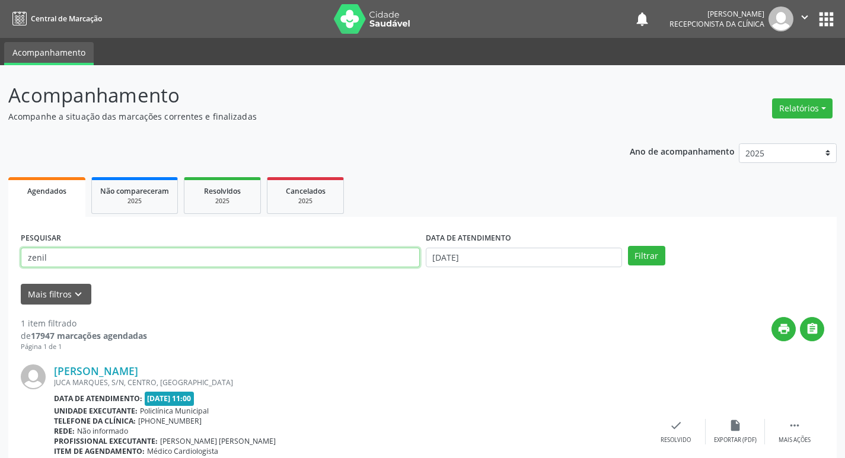
click at [289, 253] on input "zenil" at bounding box center [220, 258] width 399 height 20
type input "[DEMOGRAPHIC_DATA]"
click at [628, 246] on button "Filtrar" at bounding box center [646, 256] width 37 height 20
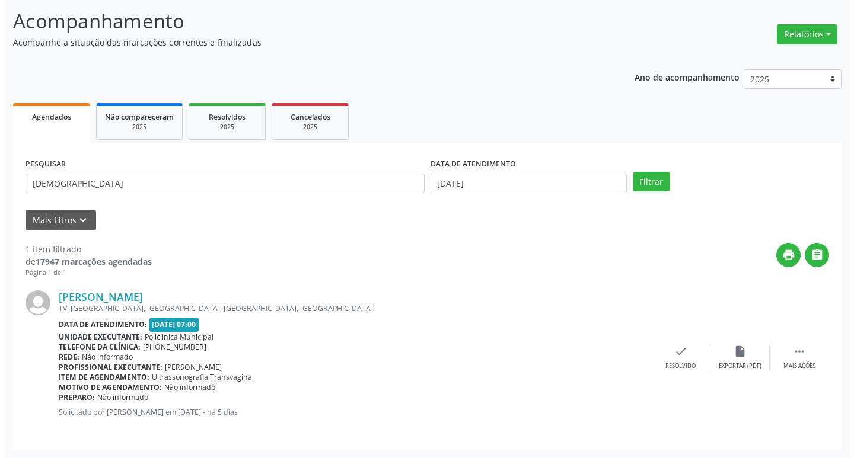
scroll to position [75, 0]
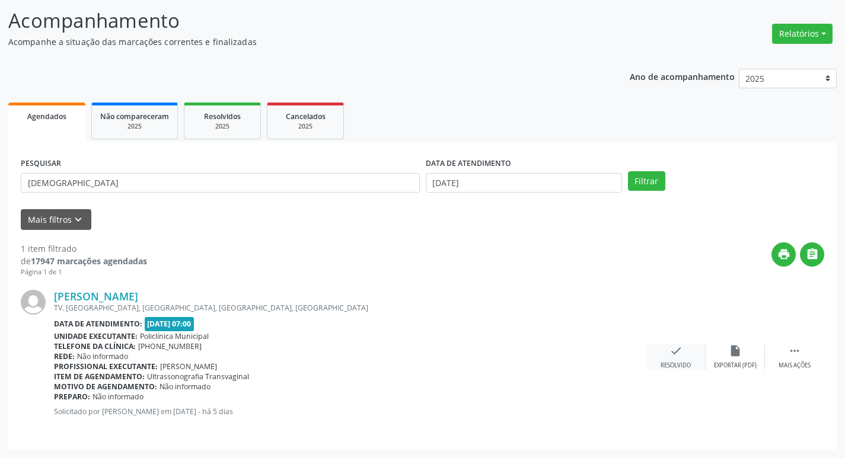
click at [683, 356] on div "check Resolvido" at bounding box center [675, 358] width 59 height 26
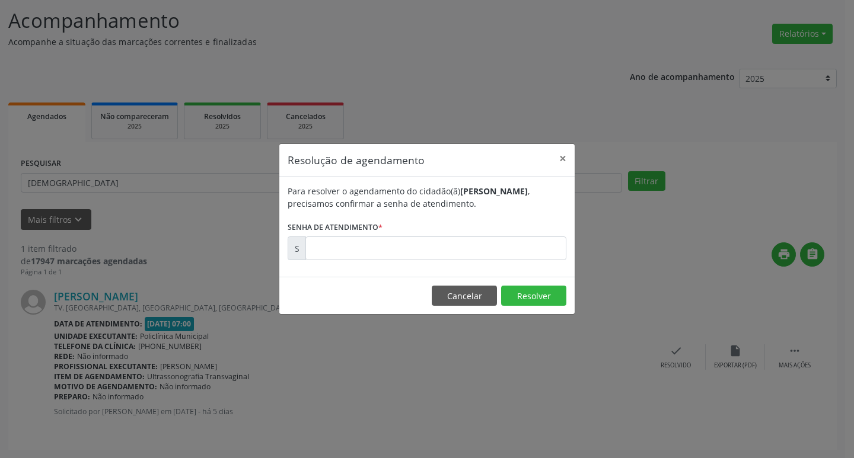
click at [475, 262] on div "Para resolver o agendamento do cidadão(ã) [PERSON_NAME] , precisamos confirmar …" at bounding box center [426, 227] width 295 height 100
click at [461, 254] on input "text" at bounding box center [435, 249] width 261 height 24
type input "00179983"
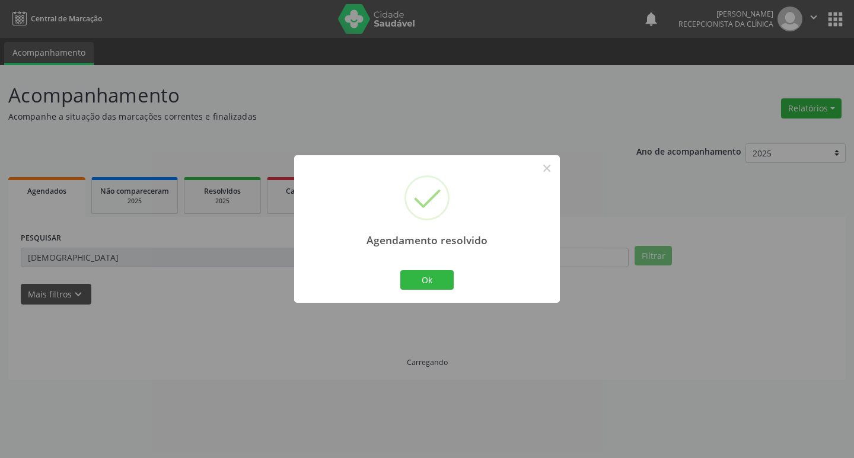
scroll to position [0, 0]
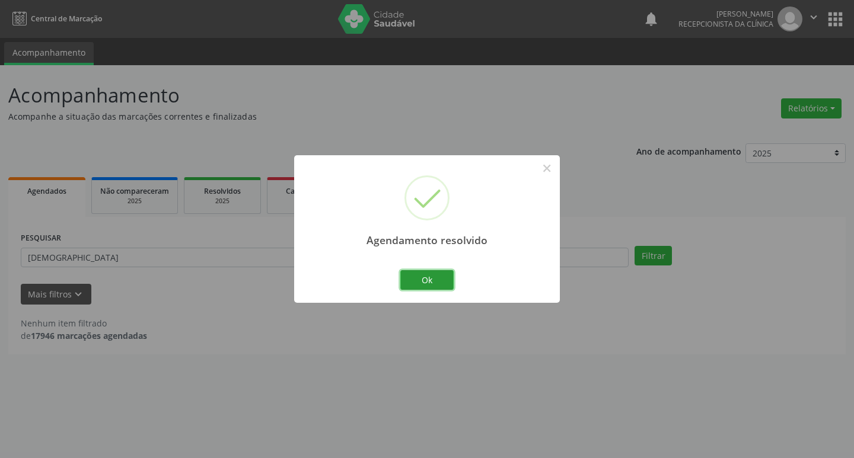
drag, startPoint x: 431, startPoint y: 289, endPoint x: 422, endPoint y: 284, distance: 9.9
click at [429, 289] on button "Ok" at bounding box center [426, 280] width 53 height 20
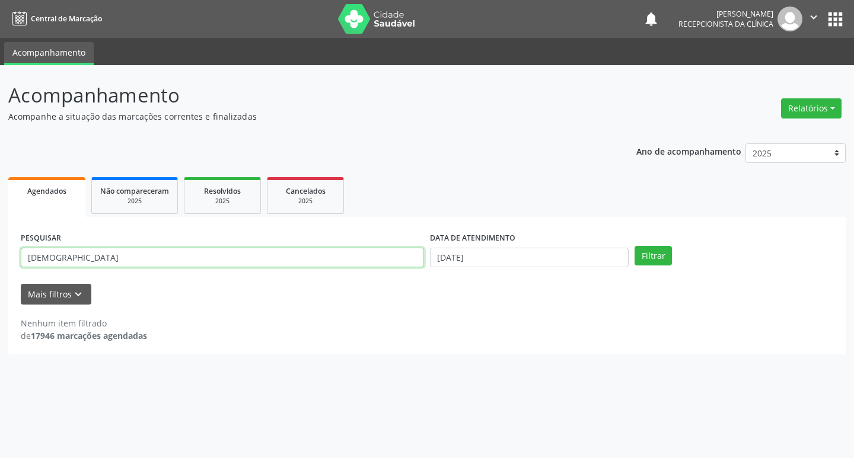
click at [359, 259] on input "[DEMOGRAPHIC_DATA]" at bounding box center [222, 258] width 403 height 20
click at [635, 246] on button "Filtrar" at bounding box center [653, 256] width 37 height 20
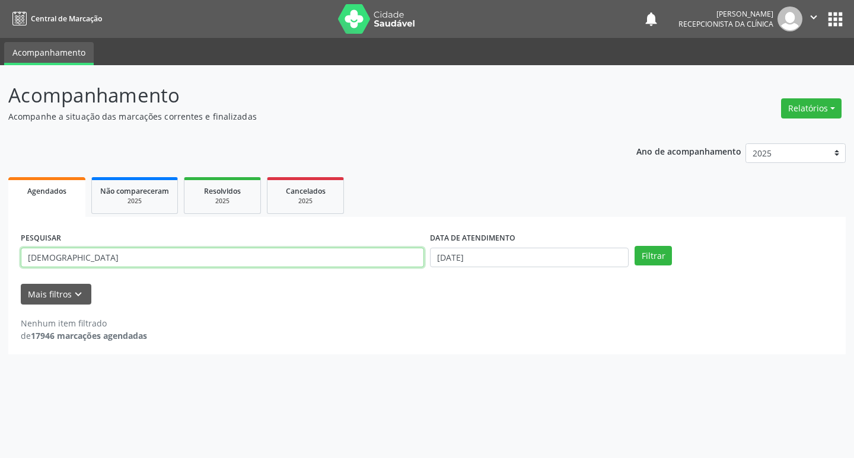
click at [155, 263] on input "[DEMOGRAPHIC_DATA]" at bounding box center [222, 258] width 403 height 20
type input "[PERSON_NAME]"
click at [635, 246] on button "Filtrar" at bounding box center [653, 256] width 37 height 20
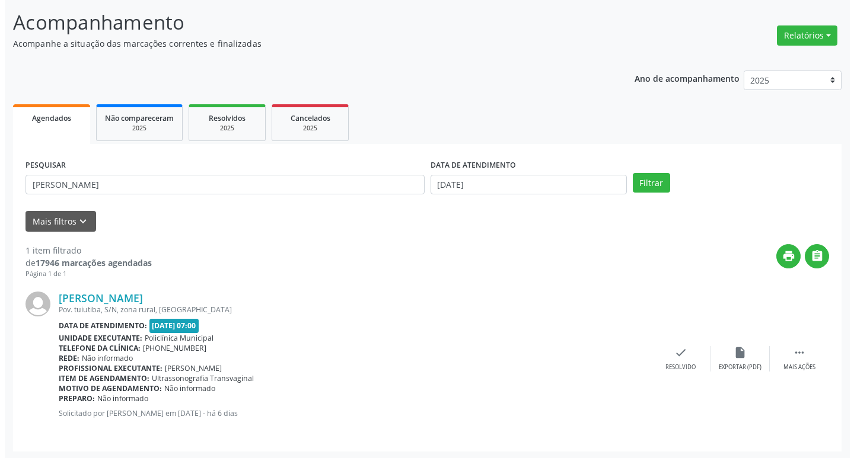
scroll to position [75, 0]
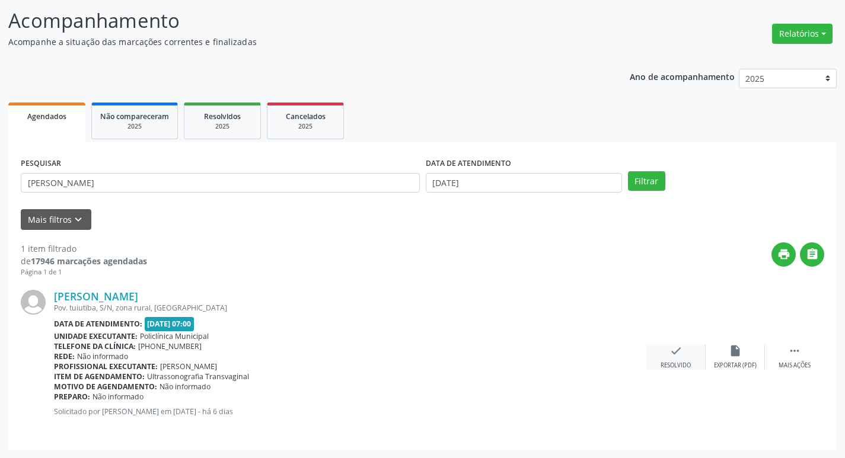
click at [682, 355] on div "check Resolvido" at bounding box center [675, 358] width 59 height 26
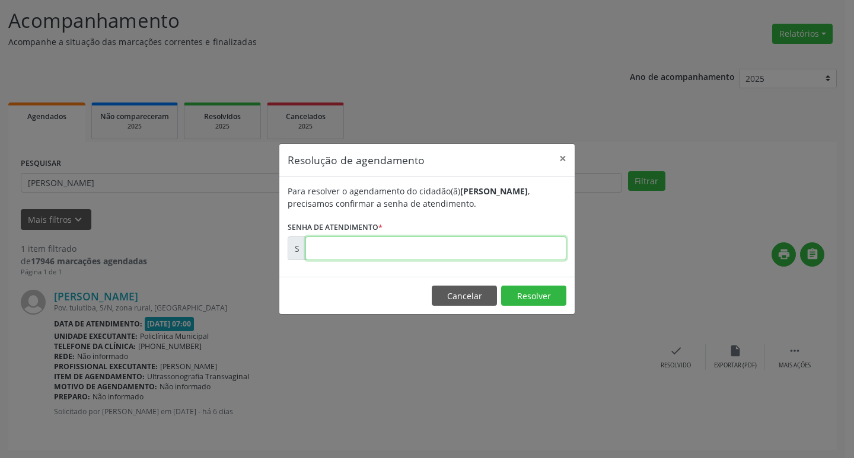
click at [394, 241] on input "text" at bounding box center [435, 249] width 261 height 24
type input "00179780"
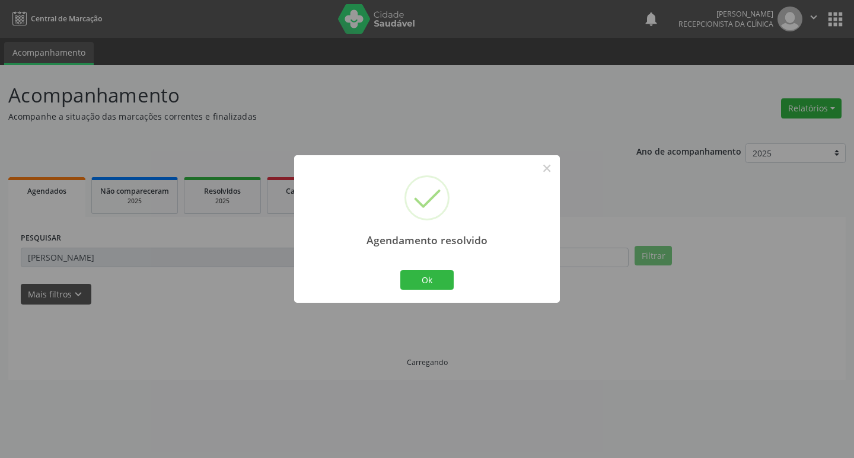
scroll to position [0, 0]
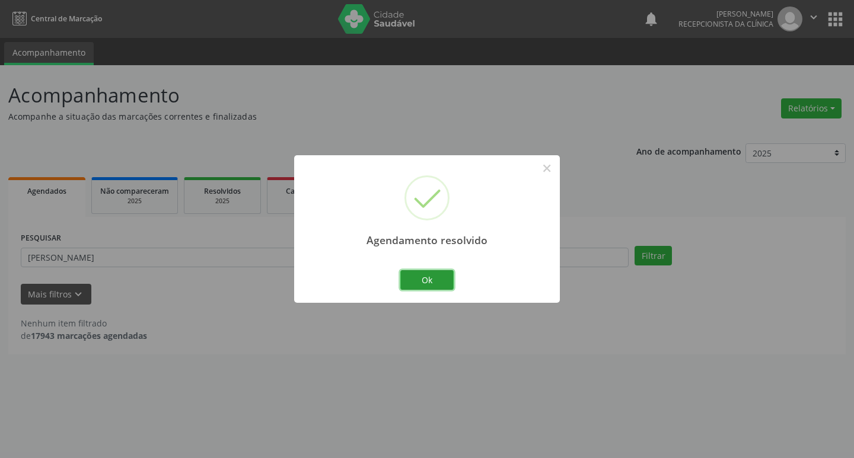
drag, startPoint x: 415, startPoint y: 273, endPoint x: 355, endPoint y: 260, distance: 61.4
click at [413, 272] on button "Ok" at bounding box center [426, 280] width 53 height 20
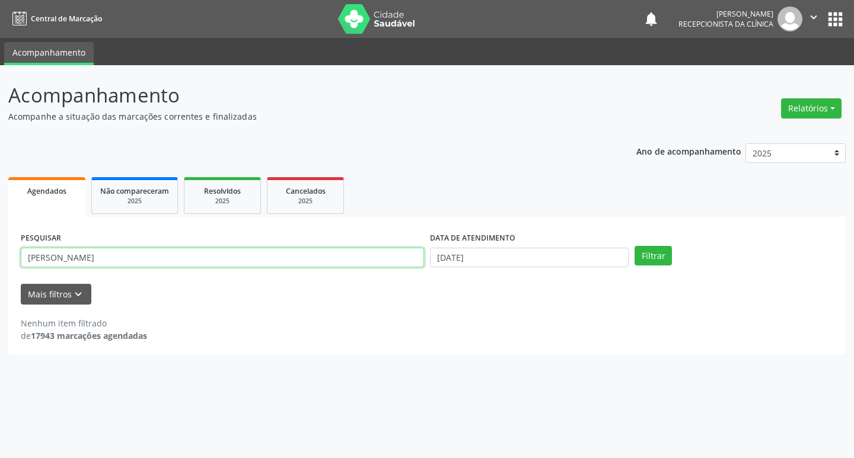
click at [355, 260] on input "[PERSON_NAME]" at bounding box center [222, 258] width 403 height 20
type input "edenilza"
click at [635, 246] on button "Filtrar" at bounding box center [653, 256] width 37 height 20
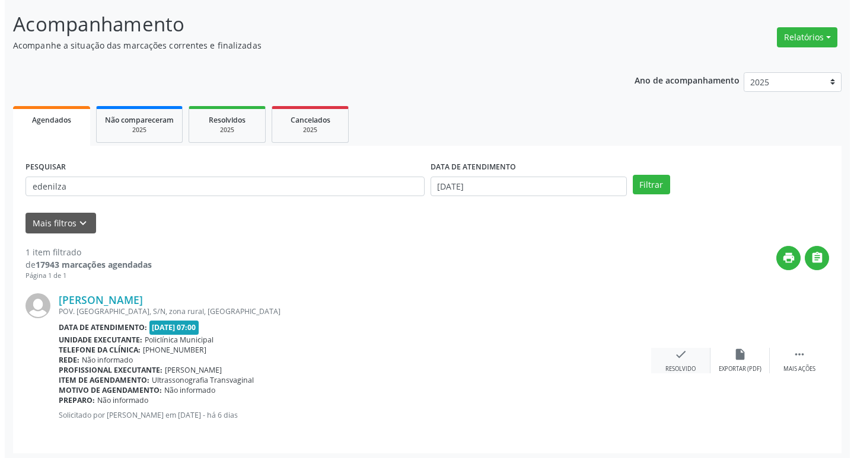
scroll to position [75, 0]
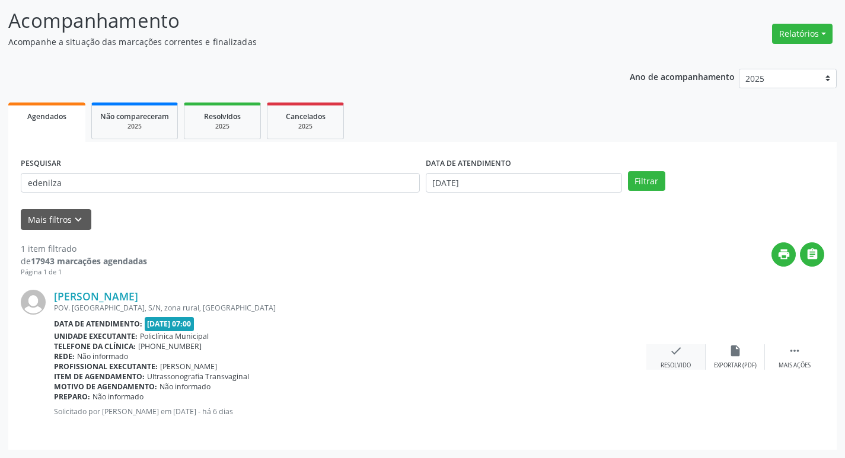
click at [670, 348] on icon "check" at bounding box center [676, 351] width 13 height 13
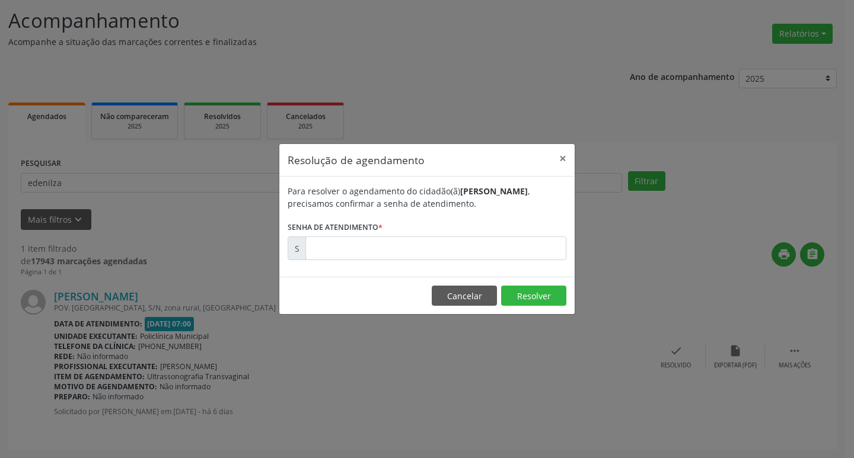
click at [419, 228] on form "Para resolver o agendamento do cidadão(ã) [PERSON_NAME] , precisamos confirmar …" at bounding box center [427, 222] width 279 height 75
click at [431, 244] on input "text" at bounding box center [435, 249] width 261 height 24
type input "00179782"
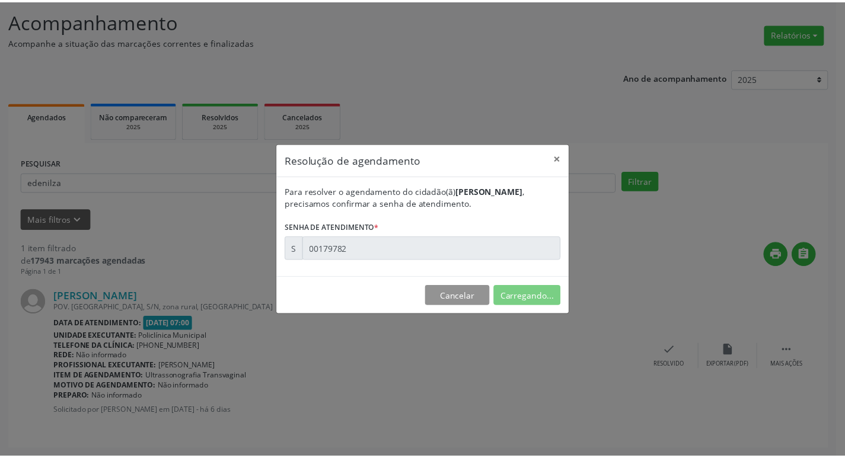
scroll to position [0, 0]
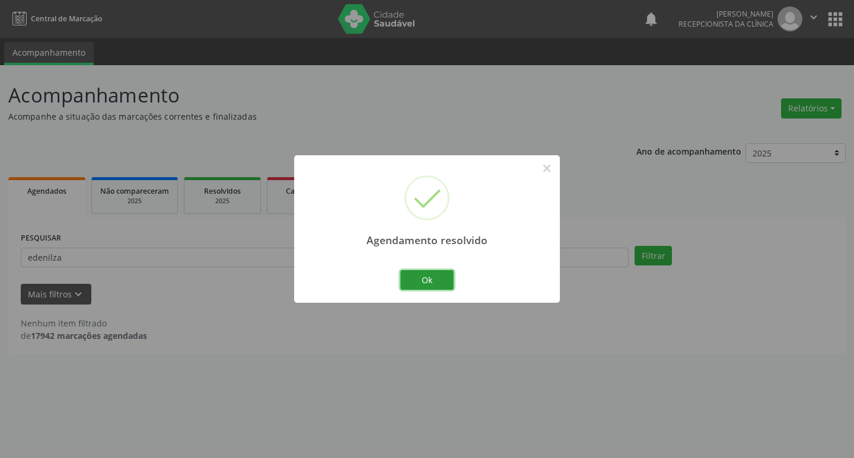
drag, startPoint x: 412, startPoint y: 279, endPoint x: 342, endPoint y: 258, distance: 73.2
click at [409, 279] on button "Ok" at bounding box center [426, 280] width 53 height 20
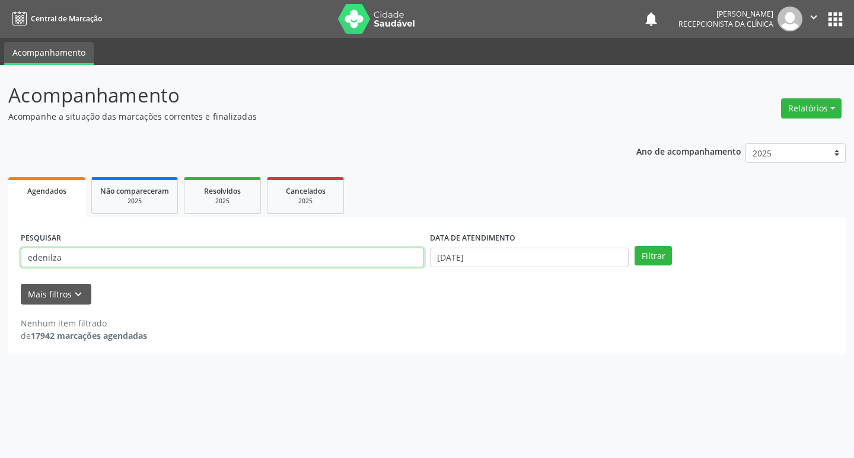
click at [340, 257] on input "edenilza" at bounding box center [222, 258] width 403 height 20
type input "joilma"
click at [635, 246] on button "Filtrar" at bounding box center [653, 256] width 37 height 20
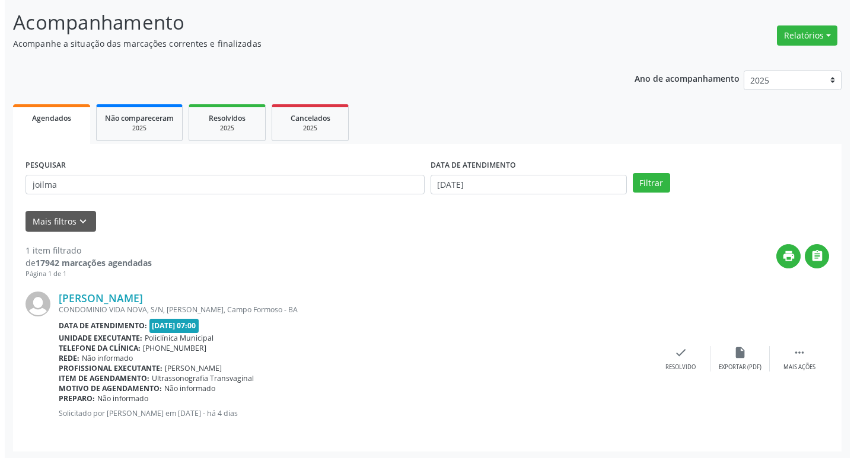
scroll to position [75, 0]
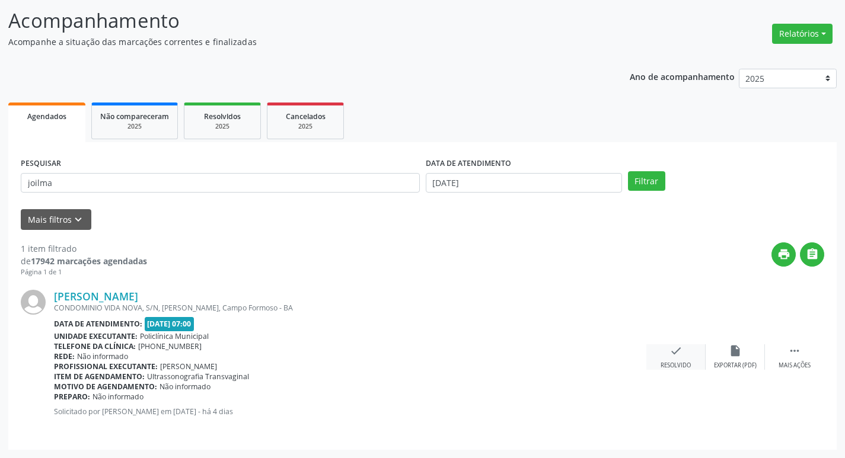
click at [669, 361] on div "check Resolvido" at bounding box center [675, 358] width 59 height 26
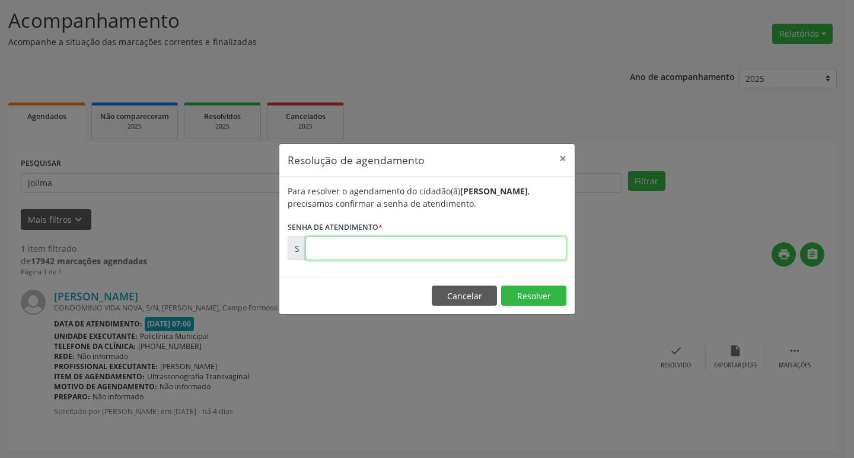
click at [393, 250] on input "text" at bounding box center [435, 249] width 261 height 24
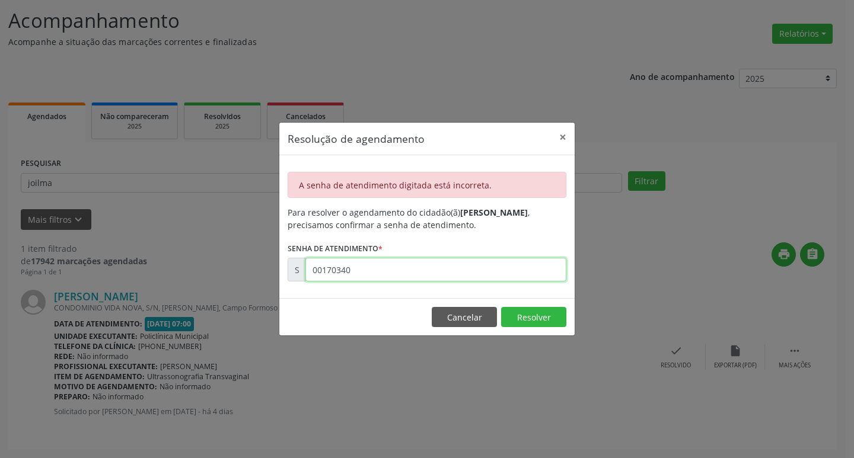
click at [391, 267] on input "00170340" at bounding box center [435, 270] width 261 height 24
type input "00180340"
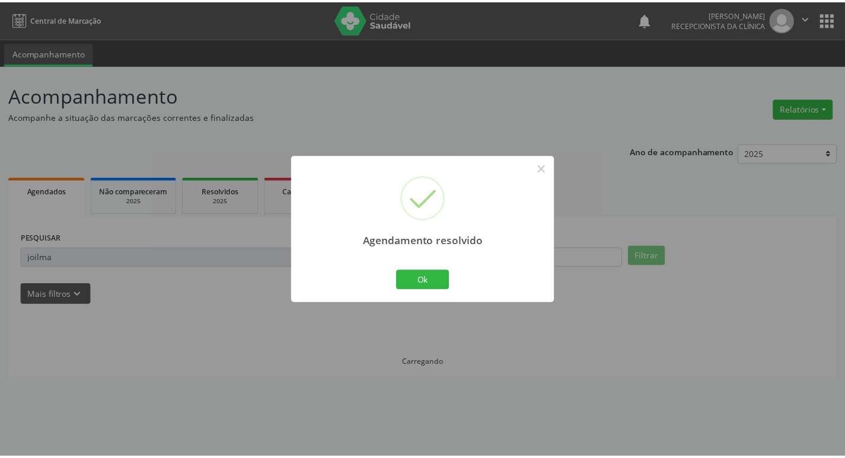
scroll to position [0, 0]
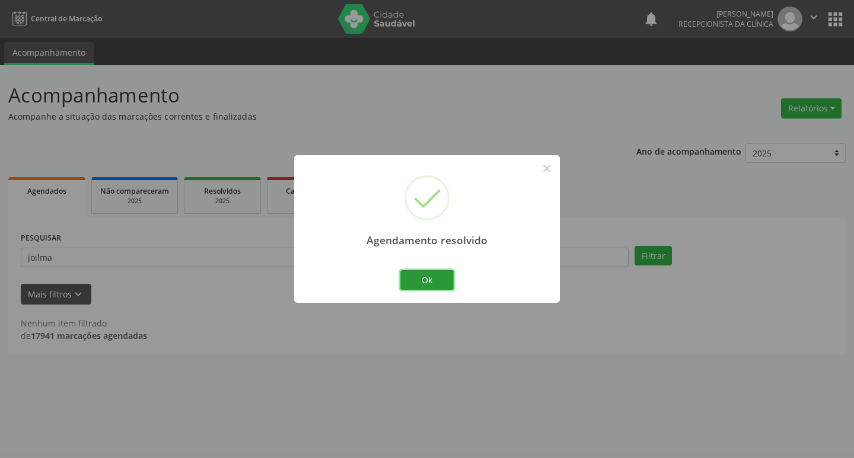
drag, startPoint x: 431, startPoint y: 285, endPoint x: 416, endPoint y: 275, distance: 17.9
click at [429, 284] on button "Ok" at bounding box center [426, 280] width 53 height 20
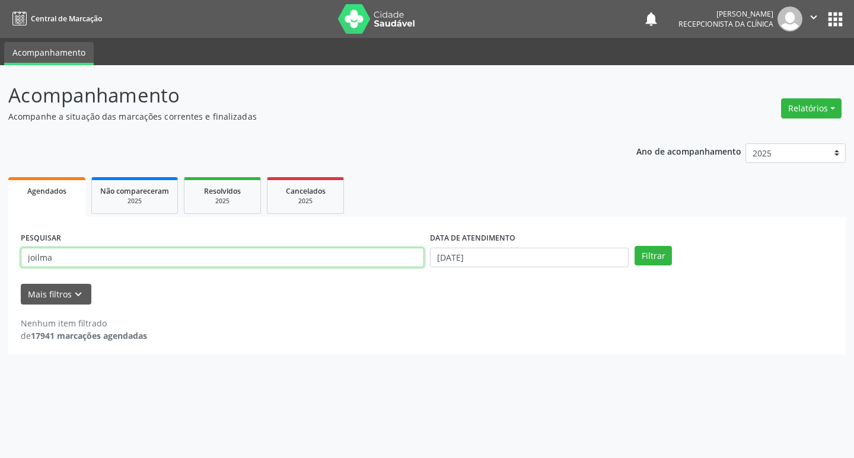
click at [378, 266] on input "joilma" at bounding box center [222, 258] width 403 height 20
click at [635, 246] on button "Filtrar" at bounding box center [653, 256] width 37 height 20
click at [305, 270] on div "PESQUISAR leticfia" at bounding box center [222, 253] width 409 height 46
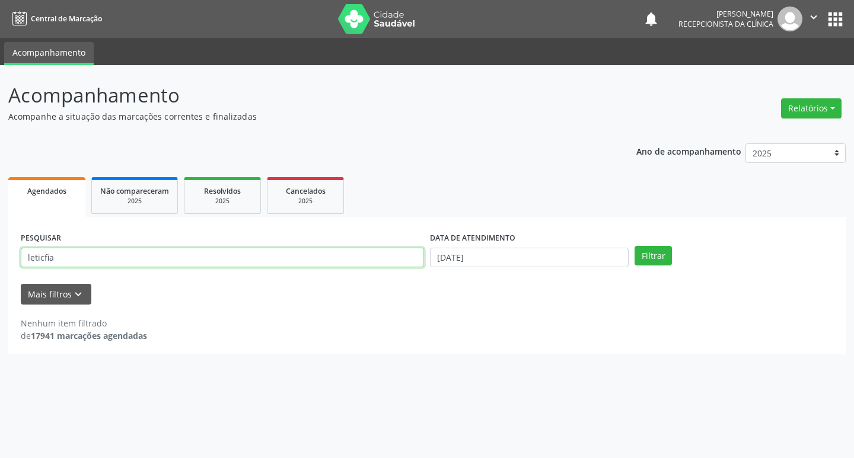
click at [302, 267] on input "leticfia" at bounding box center [222, 258] width 403 height 20
click at [298, 261] on input "leticfia" at bounding box center [222, 258] width 403 height 20
type input "leticia"
click at [635, 246] on button "Filtrar" at bounding box center [653, 256] width 37 height 20
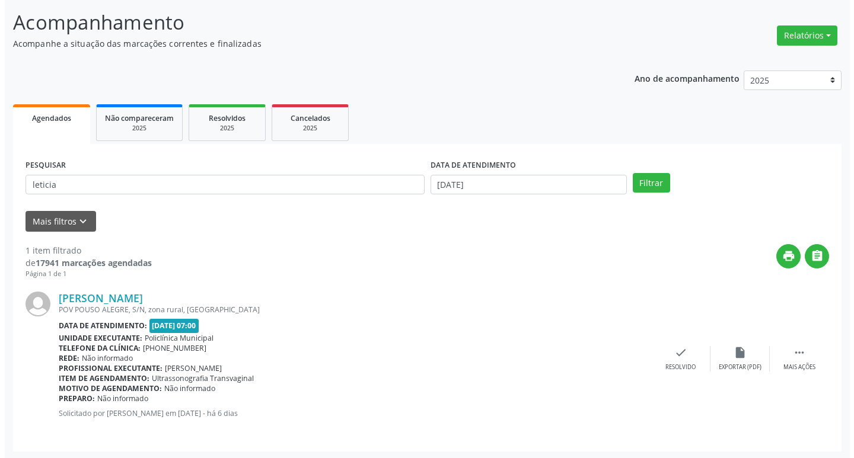
scroll to position [75, 0]
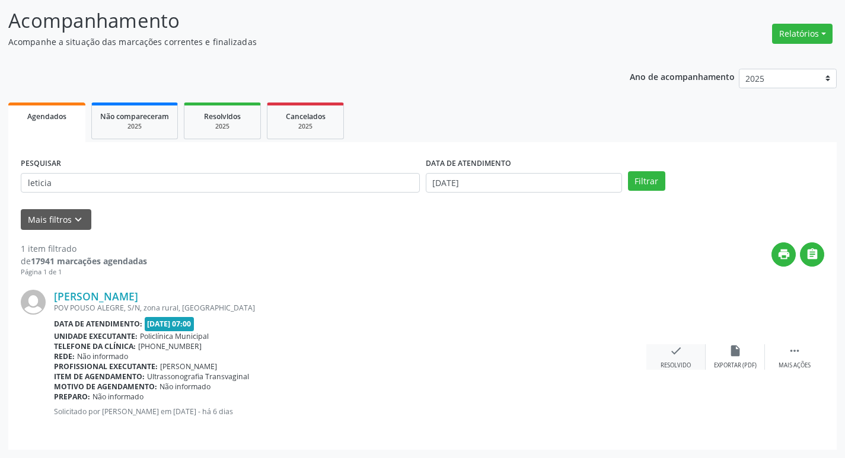
click at [676, 363] on div "Resolvido" at bounding box center [676, 366] width 30 height 8
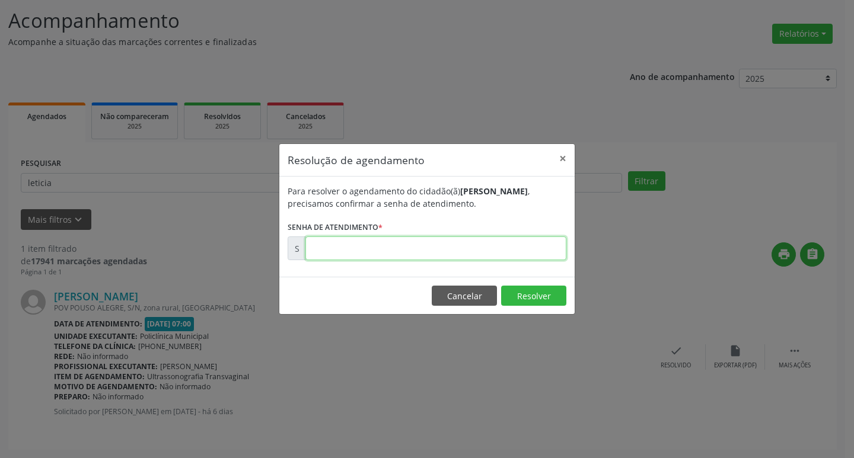
click at [434, 246] on input "text" at bounding box center [435, 249] width 261 height 24
type input "00179791"
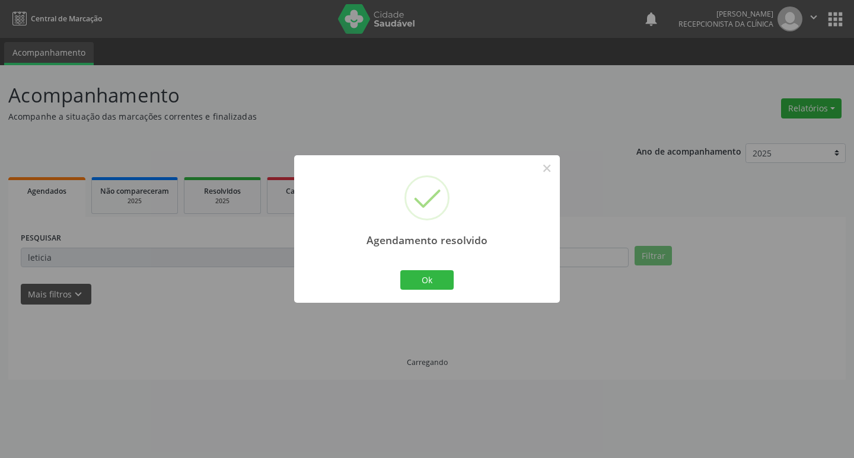
scroll to position [0, 0]
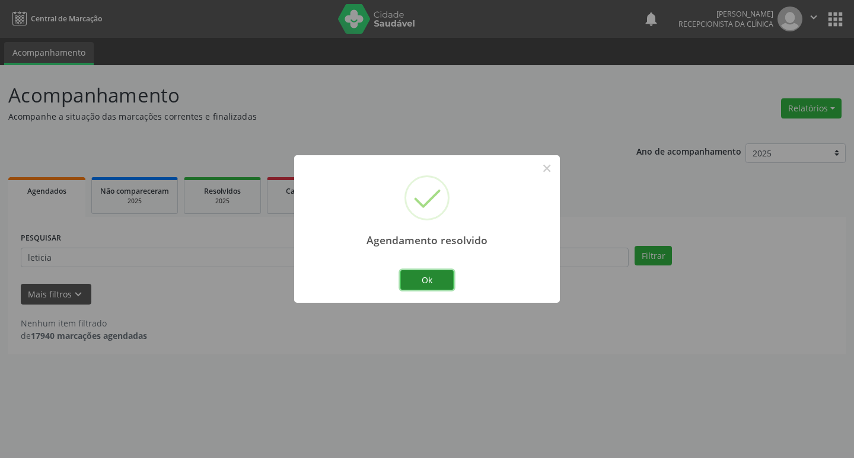
click at [410, 278] on button "Ok" at bounding box center [426, 280] width 53 height 20
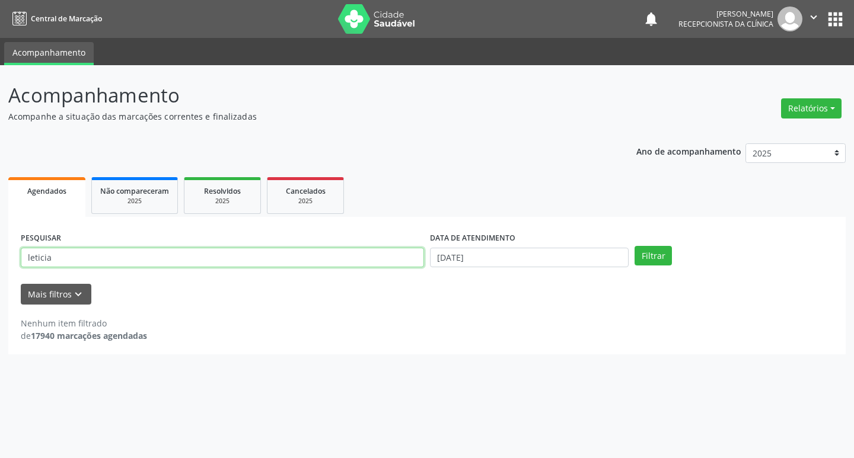
drag, startPoint x: 216, startPoint y: 247, endPoint x: 199, endPoint y: 256, distance: 19.4
click at [210, 252] on input "leticia" at bounding box center [222, 258] width 403 height 20
click at [189, 258] on input "leticia" at bounding box center [222, 258] width 403 height 20
click at [181, 263] on input "leticia" at bounding box center [222, 258] width 403 height 20
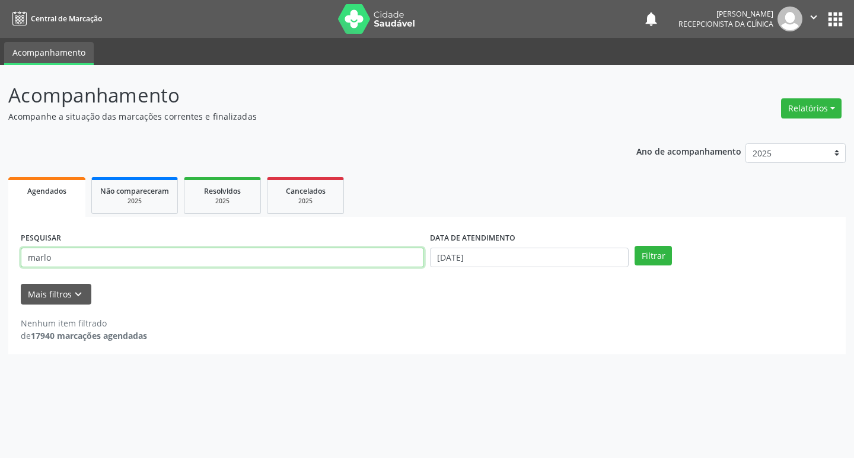
type input "marlo"
click at [635, 246] on button "Filtrar" at bounding box center [653, 256] width 37 height 20
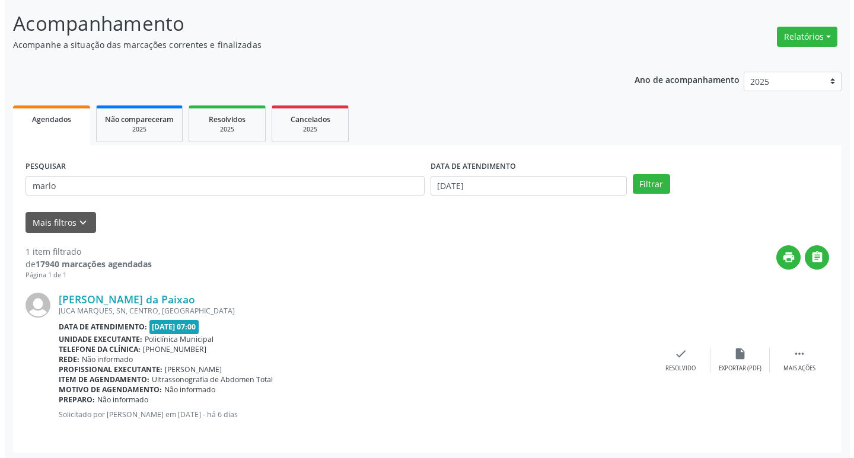
scroll to position [75, 0]
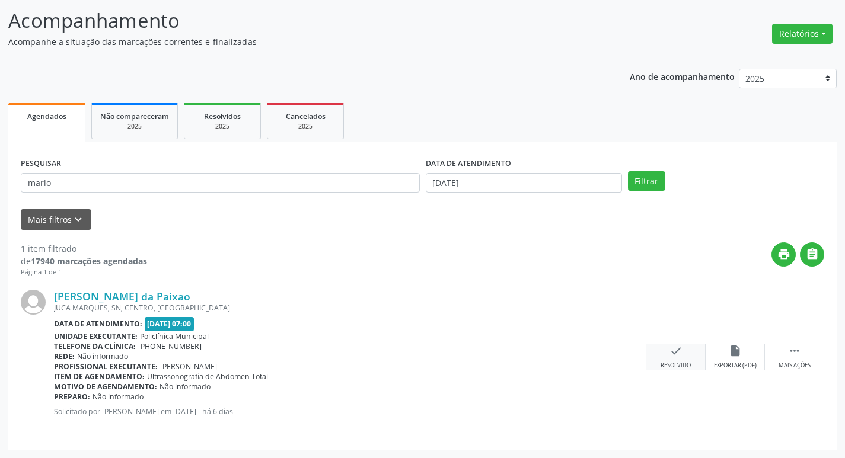
drag, startPoint x: 678, startPoint y: 369, endPoint x: 675, endPoint y: 353, distance: 15.7
click at [677, 360] on div "[PERSON_NAME] da Paixao [GEOGRAPHIC_DATA], [GEOGRAPHIC_DATA], CENTRO, [GEOGRAPH…" at bounding box center [423, 358] width 804 height 160
click at [675, 353] on icon "check" at bounding box center [676, 351] width 13 height 13
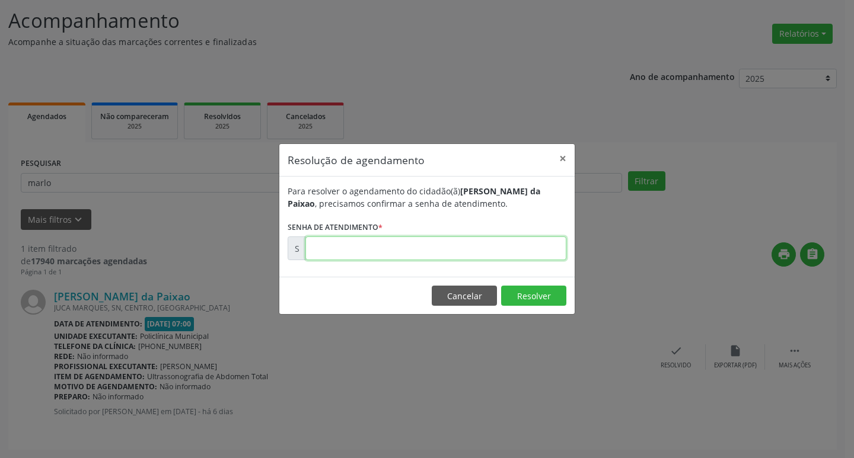
click at [437, 258] on input "text" at bounding box center [435, 249] width 261 height 24
type input "00179808"
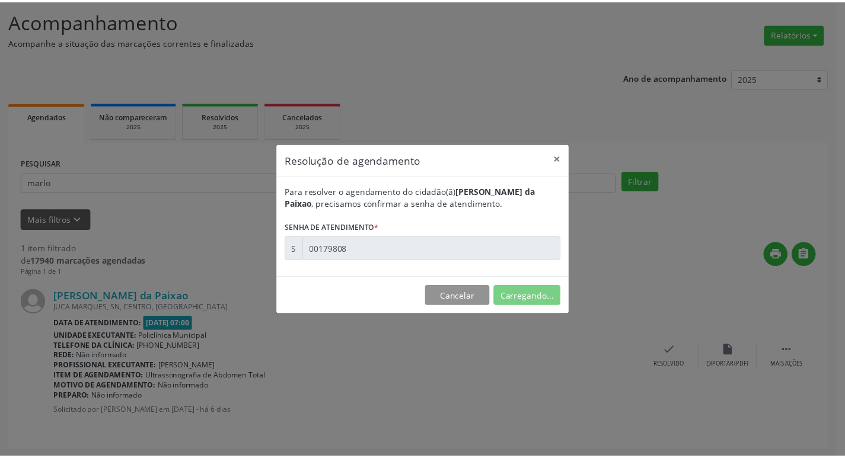
scroll to position [0, 0]
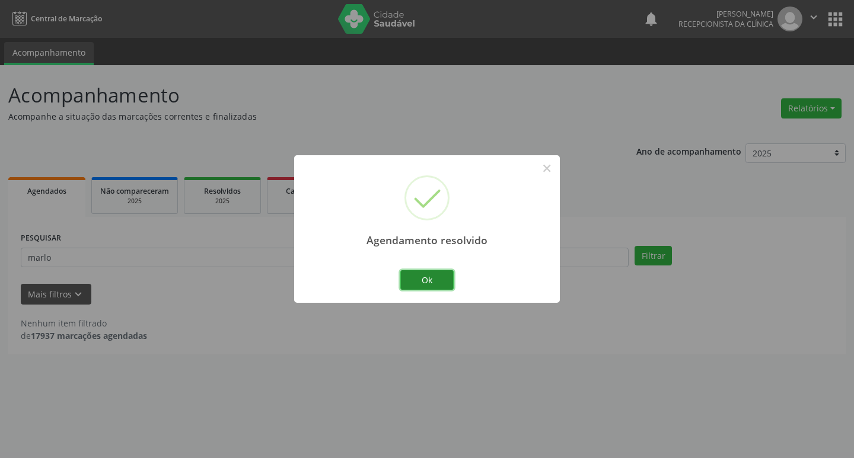
click at [407, 275] on button "Ok" at bounding box center [426, 280] width 53 height 20
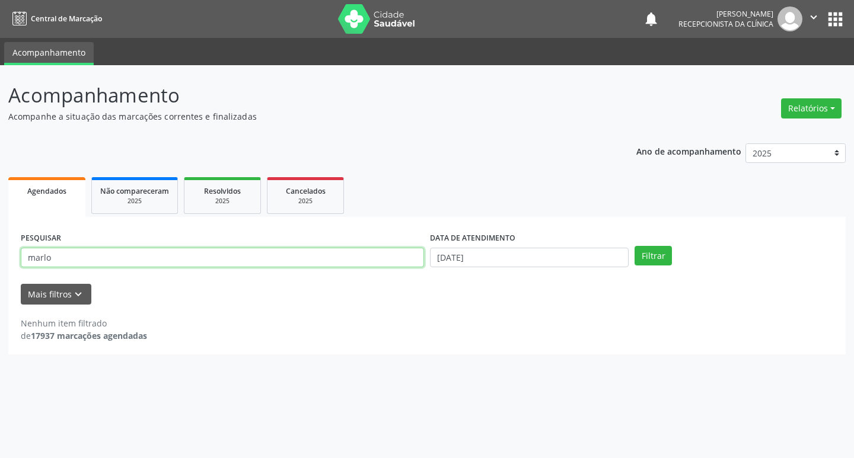
click at [381, 263] on input "marlo" at bounding box center [222, 258] width 403 height 20
click at [380, 264] on input "marlo" at bounding box center [222, 258] width 403 height 20
type input "[PERSON_NAME]"
click at [635, 246] on button "Filtrar" at bounding box center [653, 256] width 37 height 20
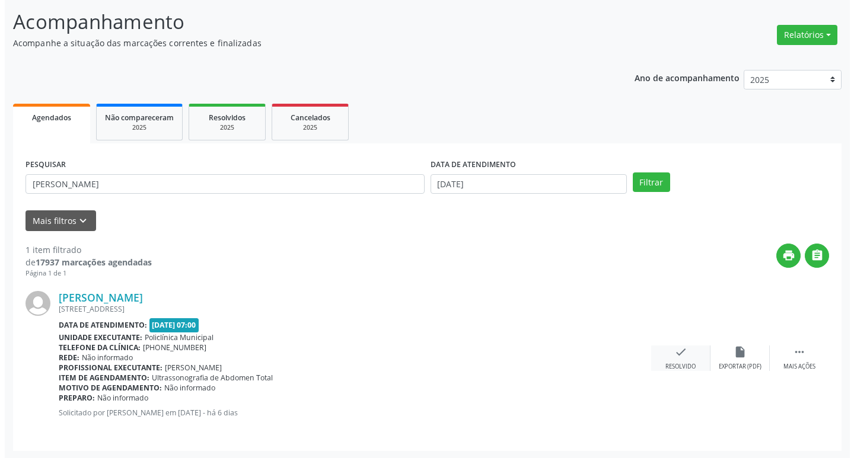
scroll to position [75, 0]
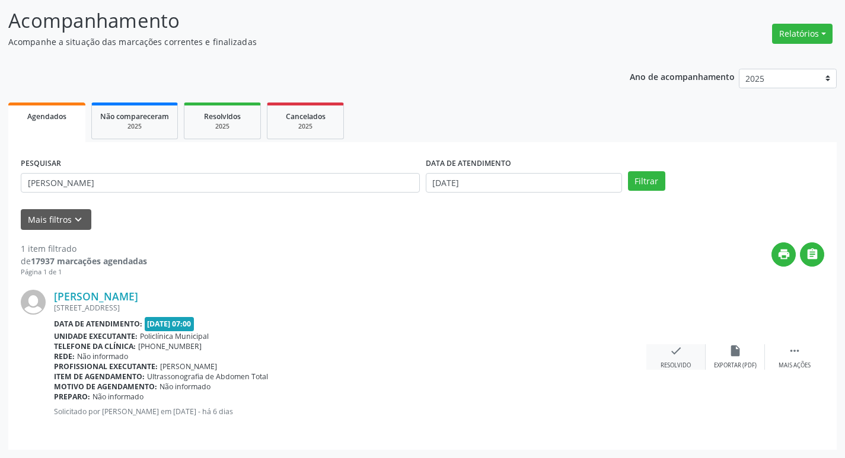
click at [679, 352] on icon "check" at bounding box center [676, 351] width 13 height 13
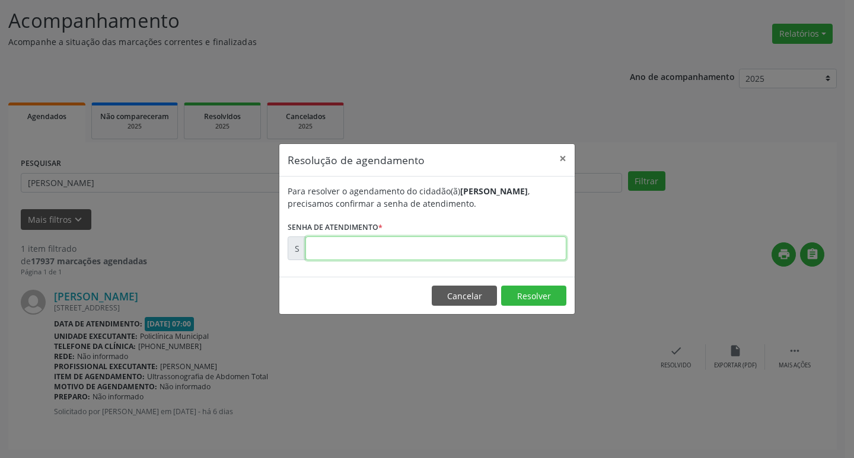
click at [372, 249] on input "text" at bounding box center [435, 249] width 261 height 24
type input "00179790"
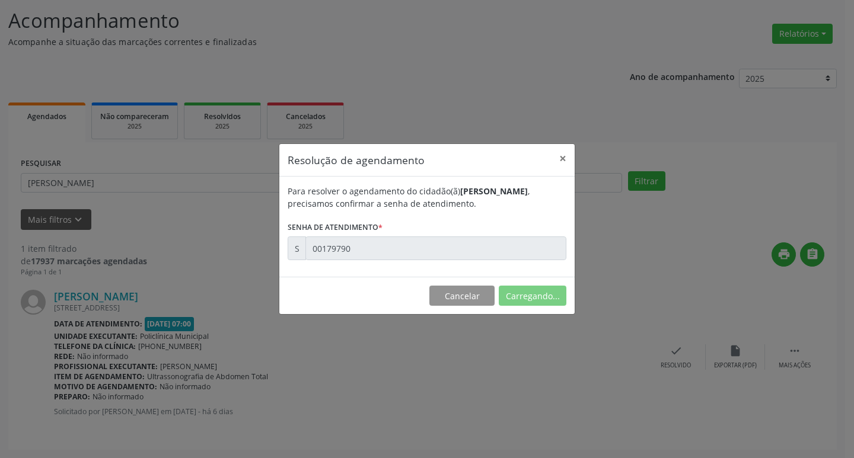
scroll to position [0, 0]
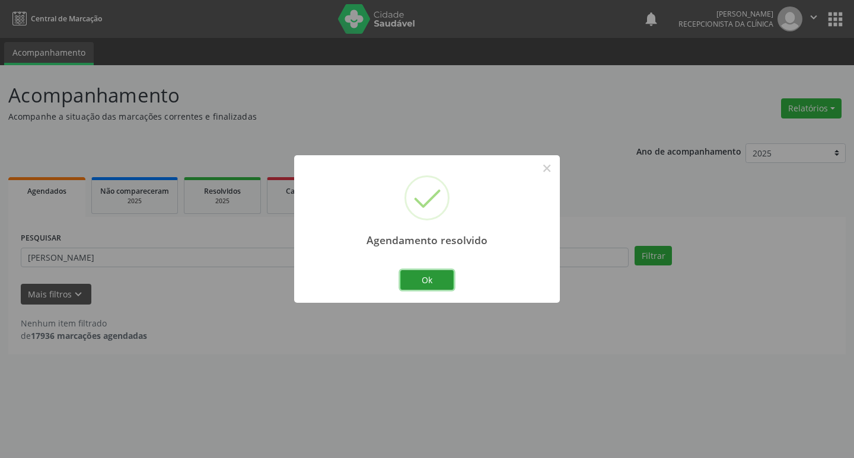
drag, startPoint x: 418, startPoint y: 277, endPoint x: 361, endPoint y: 263, distance: 58.5
click at [416, 276] on button "Ok" at bounding box center [426, 280] width 53 height 20
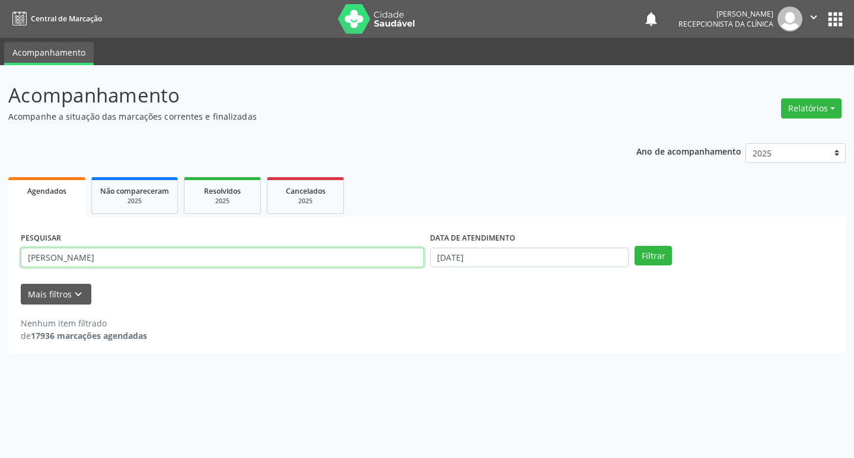
click at [349, 261] on input "[PERSON_NAME]" at bounding box center [222, 258] width 403 height 20
type input "[PERSON_NAME]"
click at [635, 246] on button "Filtrar" at bounding box center [653, 256] width 37 height 20
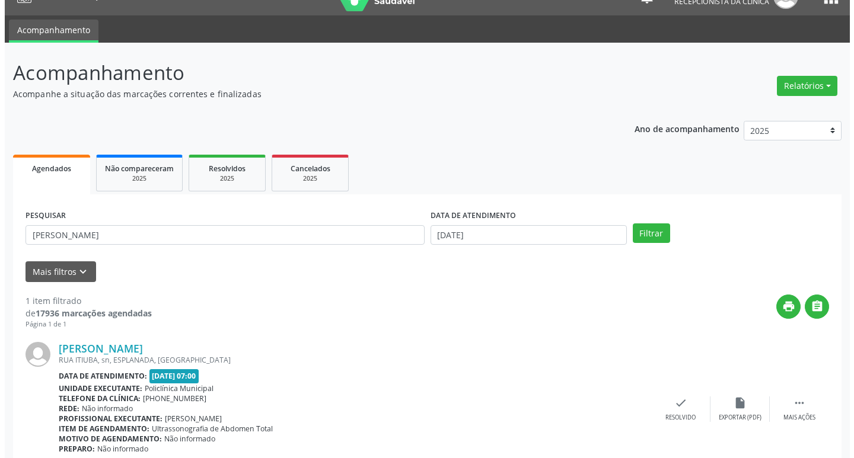
scroll to position [75, 0]
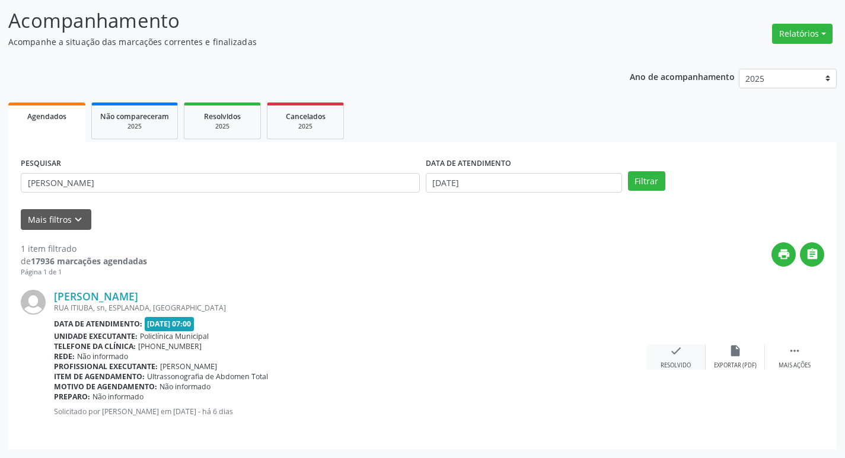
click at [674, 353] on icon "check" at bounding box center [676, 351] width 13 height 13
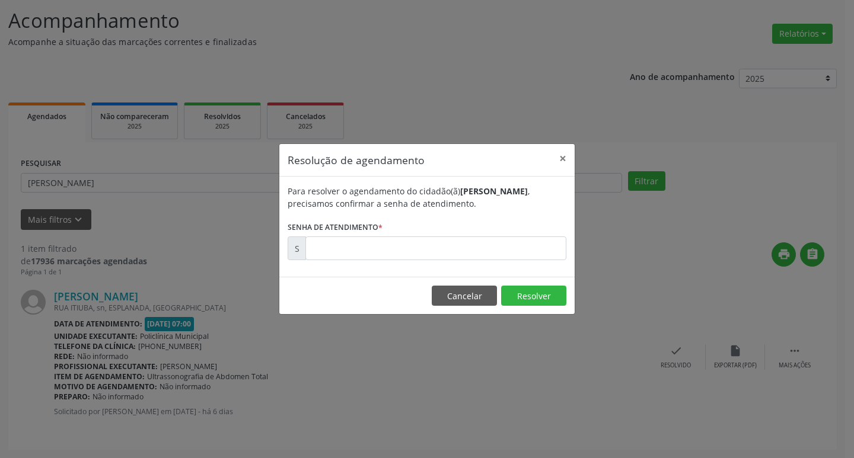
drag, startPoint x: 324, startPoint y: 219, endPoint x: 326, endPoint y: 227, distance: 7.9
click at [326, 227] on label "Senha de atendimento *" at bounding box center [335, 227] width 95 height 18
click at [333, 256] on input "text" at bounding box center [435, 249] width 261 height 24
type input "00179820"
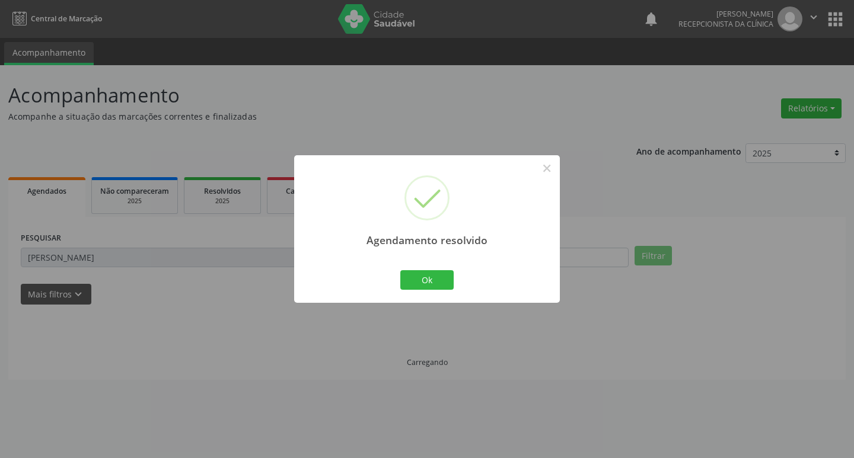
scroll to position [0, 0]
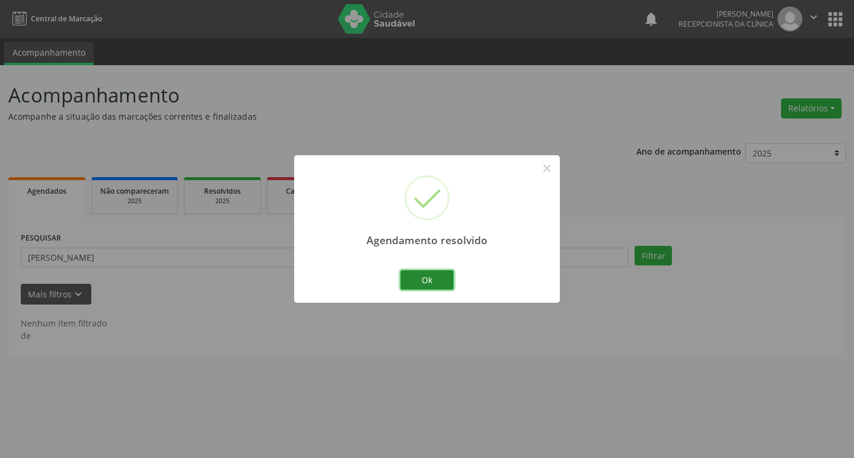
click at [414, 284] on button "Ok" at bounding box center [426, 280] width 53 height 20
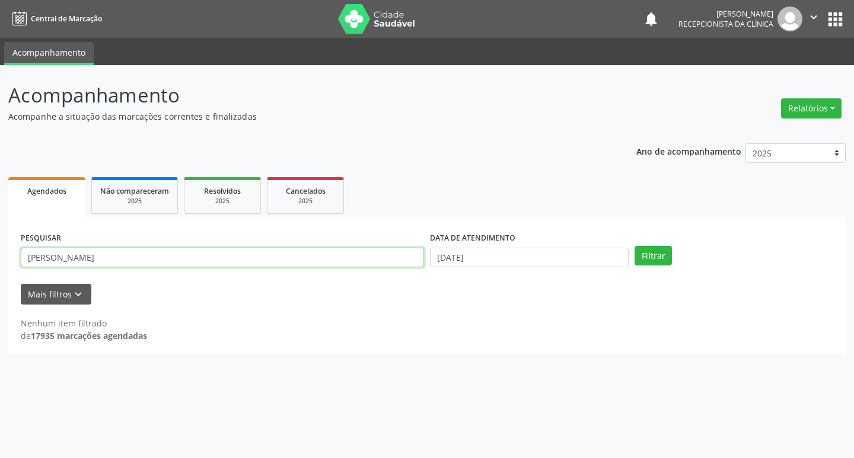
click at [260, 248] on input "[PERSON_NAME]" at bounding box center [222, 258] width 403 height 20
click at [259, 249] on input "[PERSON_NAME]" at bounding box center [222, 258] width 403 height 20
type input "mara"
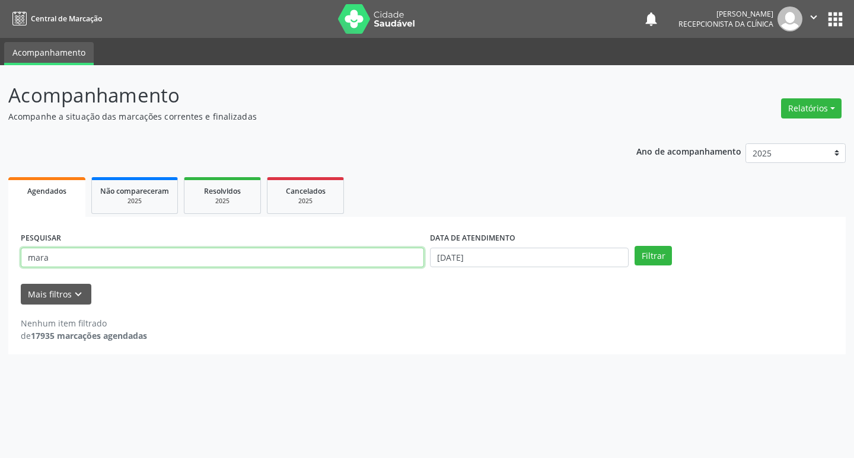
click at [635, 246] on button "Filtrar" at bounding box center [653, 256] width 37 height 20
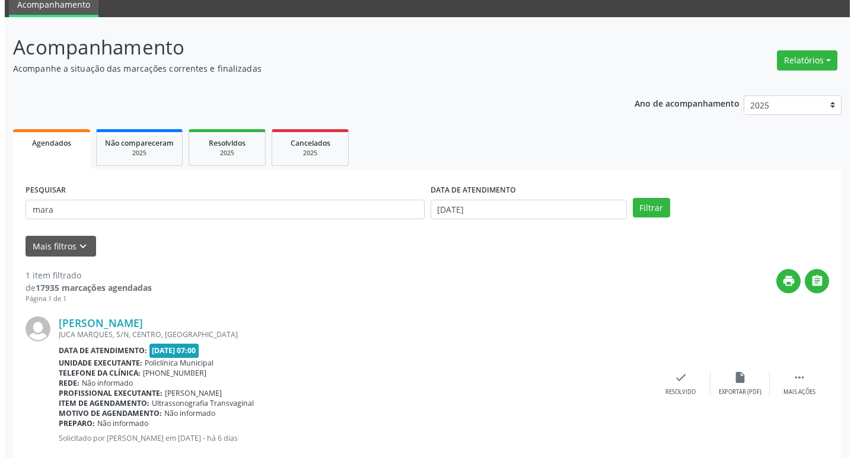
scroll to position [75, 0]
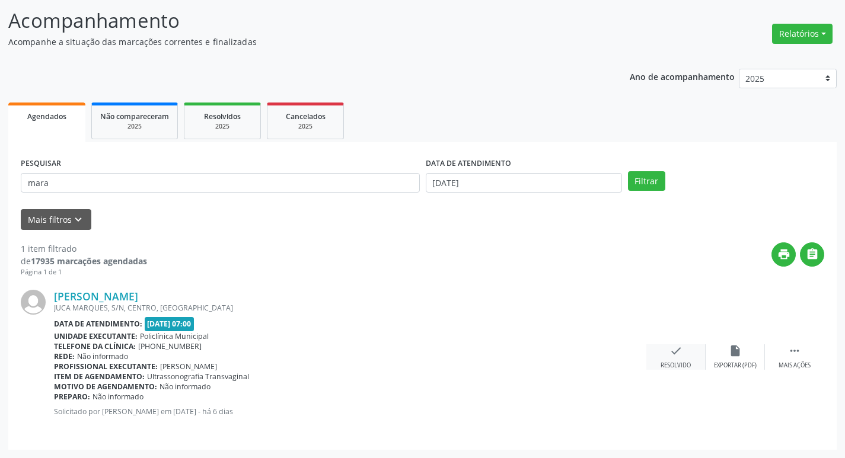
click at [693, 370] on div "check Resolvido" at bounding box center [675, 358] width 59 height 26
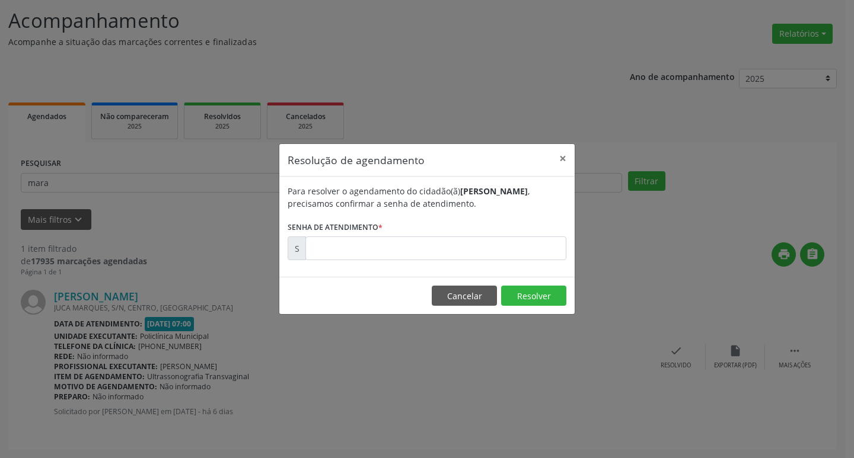
drag, startPoint x: 466, startPoint y: 272, endPoint x: 406, endPoint y: 251, distance: 63.2
click at [435, 257] on div "Para resolver o agendamento do cidadão(ã) [PERSON_NAME] , precisamos confirmar …" at bounding box center [426, 227] width 295 height 100
click at [406, 251] on input "text" at bounding box center [435, 249] width 261 height 24
type input "00179819"
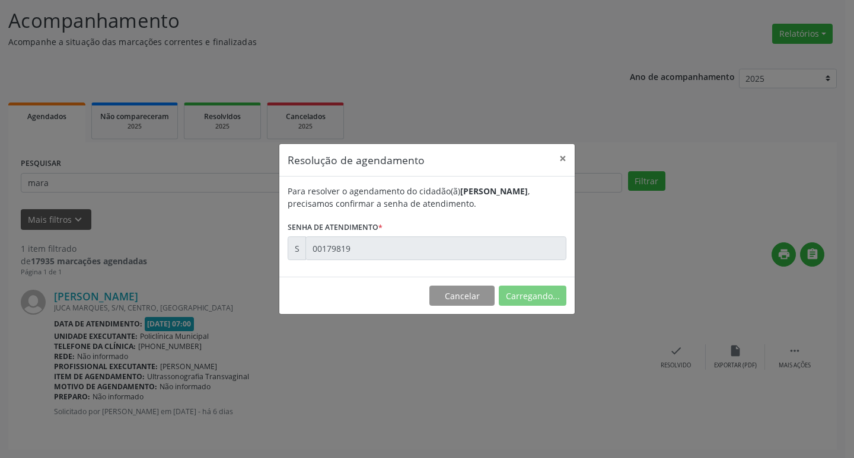
scroll to position [0, 0]
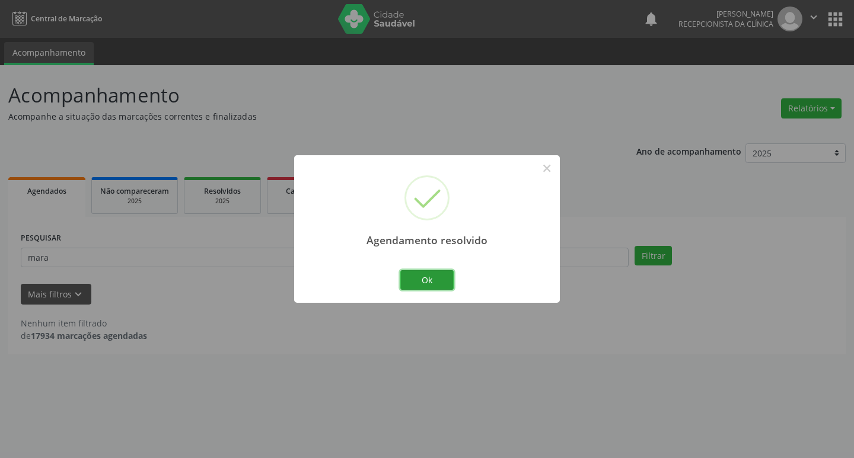
drag, startPoint x: 416, startPoint y: 287, endPoint x: 413, endPoint y: 281, distance: 6.9
click at [414, 282] on button "Ok" at bounding box center [426, 280] width 53 height 20
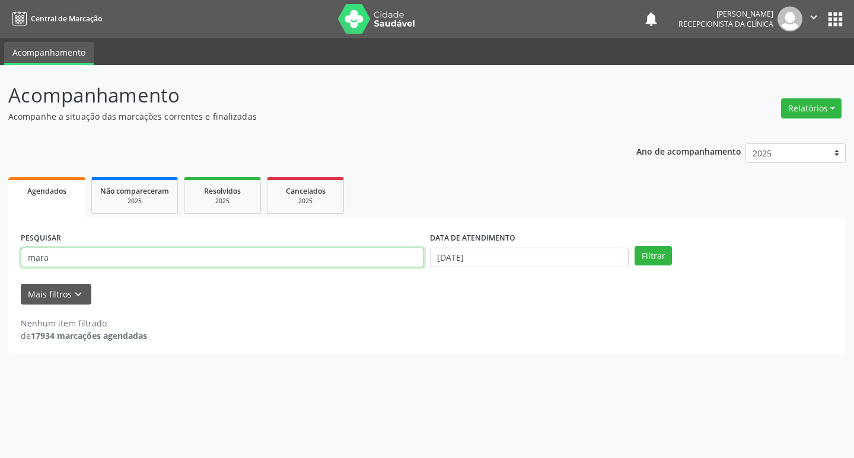
click at [335, 263] on input "mara" at bounding box center [222, 258] width 403 height 20
type input "raiane"
click at [635, 246] on button "Filtrar" at bounding box center [653, 256] width 37 height 20
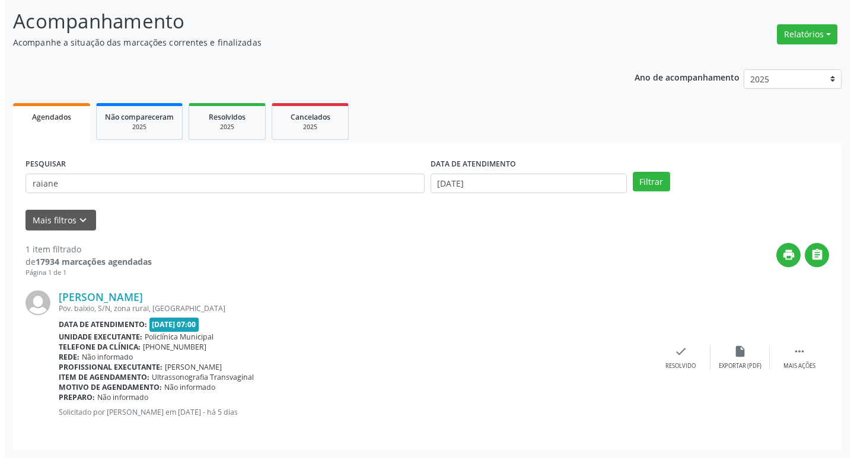
scroll to position [75, 0]
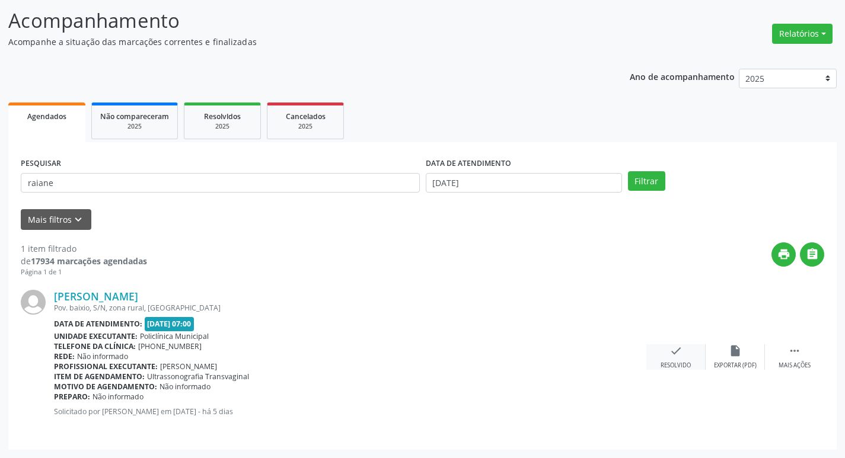
click at [680, 346] on icon "check" at bounding box center [676, 351] width 13 height 13
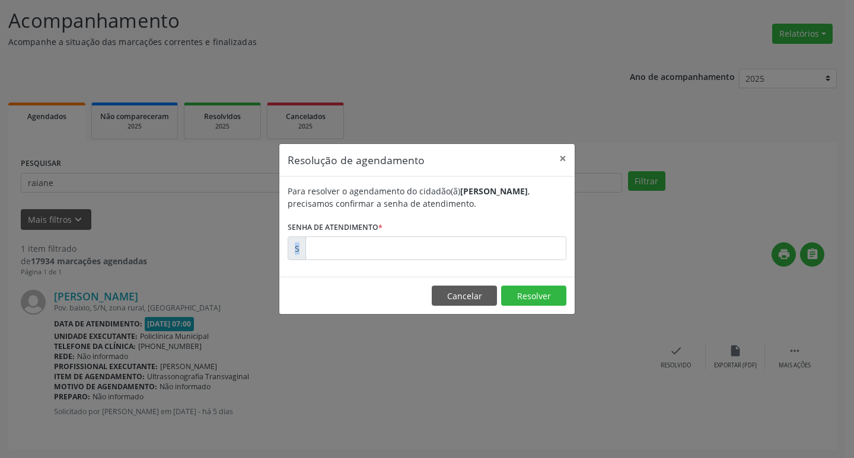
drag, startPoint x: 438, startPoint y: 263, endPoint x: 408, endPoint y: 249, distance: 33.4
click at [408, 249] on div "Para resolver o agendamento do cidadão(ã) [PERSON_NAME] , precisamos confirmar …" at bounding box center [426, 227] width 295 height 100
click at [408, 249] on input "text" at bounding box center [435, 249] width 261 height 24
type input "00179982"
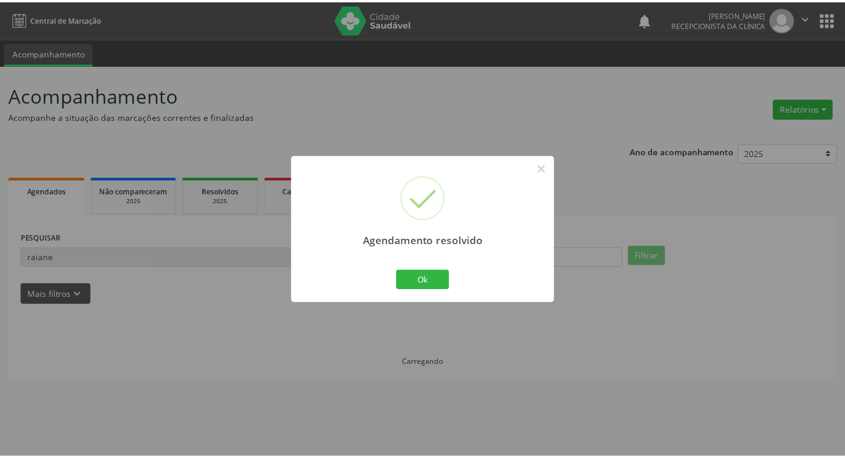
scroll to position [0, 0]
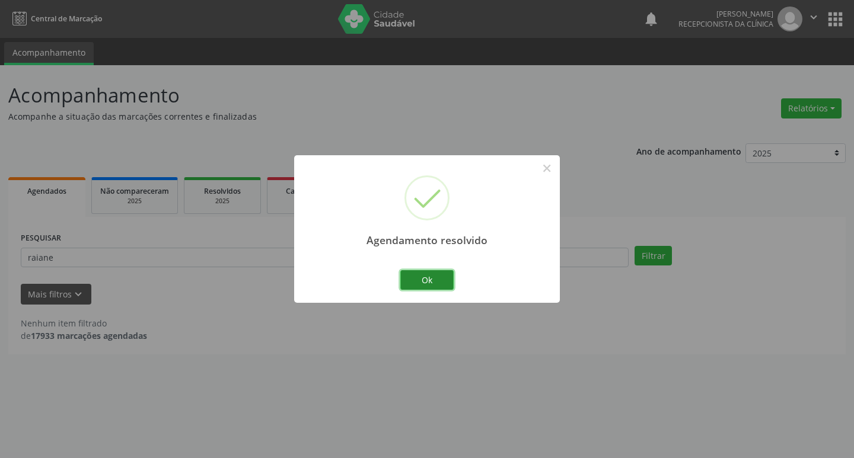
drag, startPoint x: 429, startPoint y: 283, endPoint x: 421, endPoint y: 272, distance: 14.4
click at [423, 275] on button "Ok" at bounding box center [426, 280] width 53 height 20
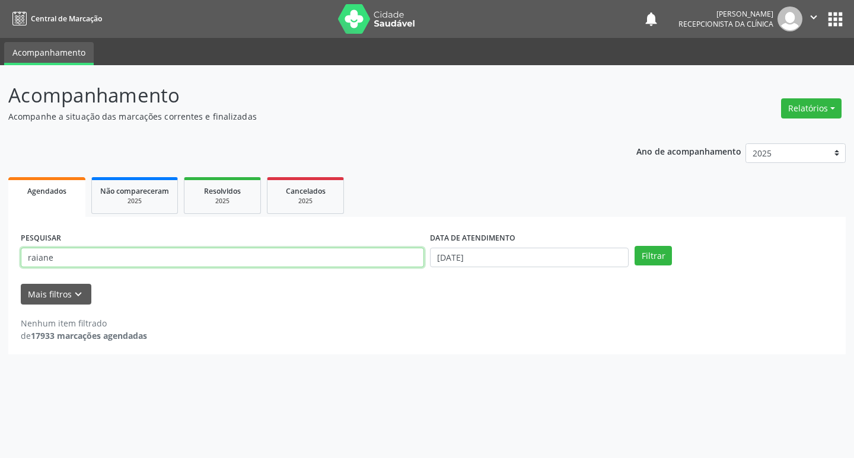
click at [178, 263] on input "raiane" at bounding box center [222, 258] width 403 height 20
click at [635, 246] on button "Filtrar" at bounding box center [653, 256] width 37 height 20
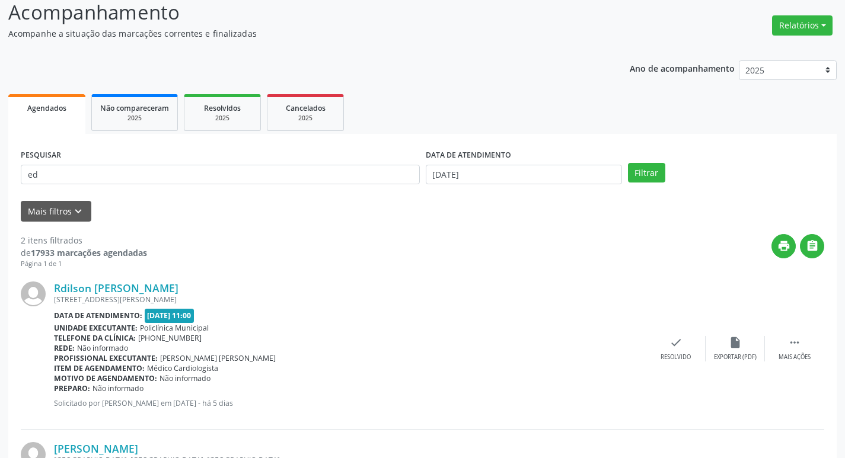
scroll to position [235, 0]
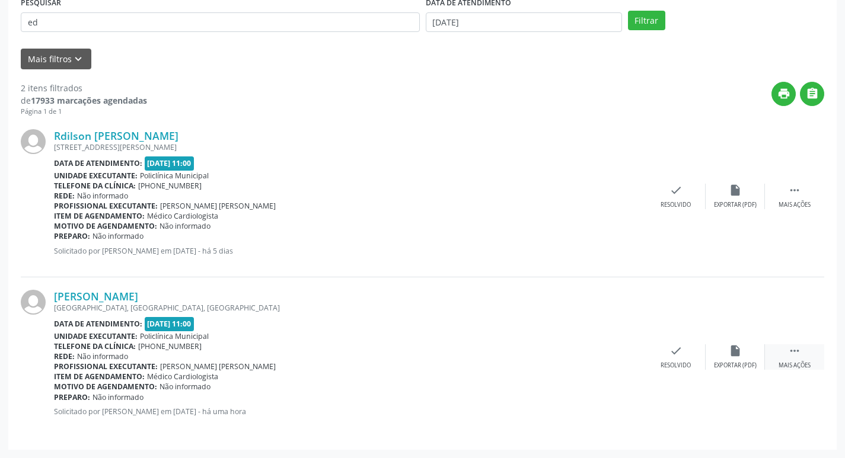
click at [798, 354] on icon "" at bounding box center [794, 351] width 13 height 13
click at [610, 351] on icon "print" at bounding box center [616, 351] width 13 height 13
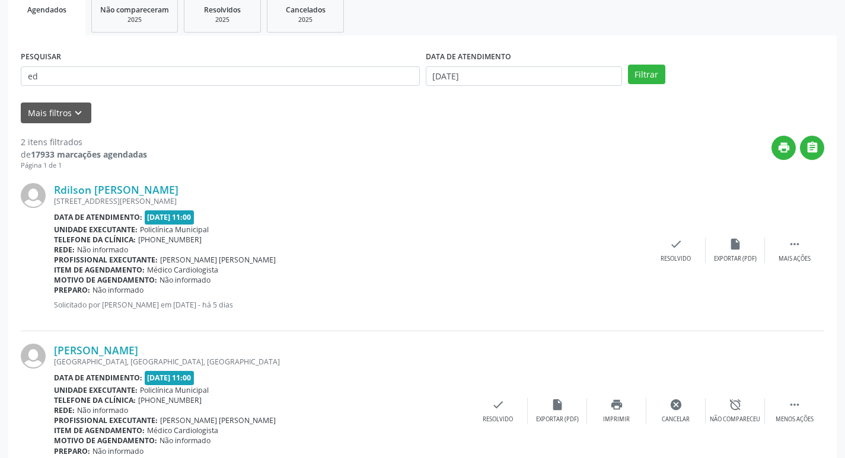
scroll to position [117, 0]
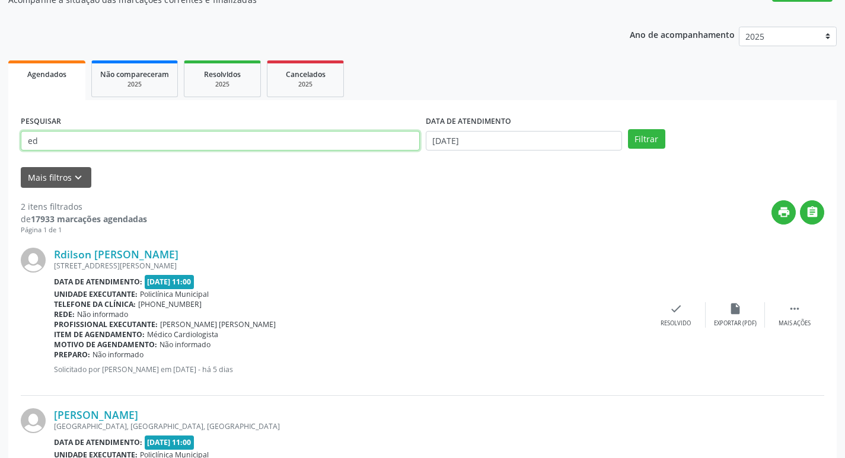
click at [63, 147] on input "ed" at bounding box center [220, 141] width 399 height 20
click at [628, 129] on button "Filtrar" at bounding box center [646, 139] width 37 height 20
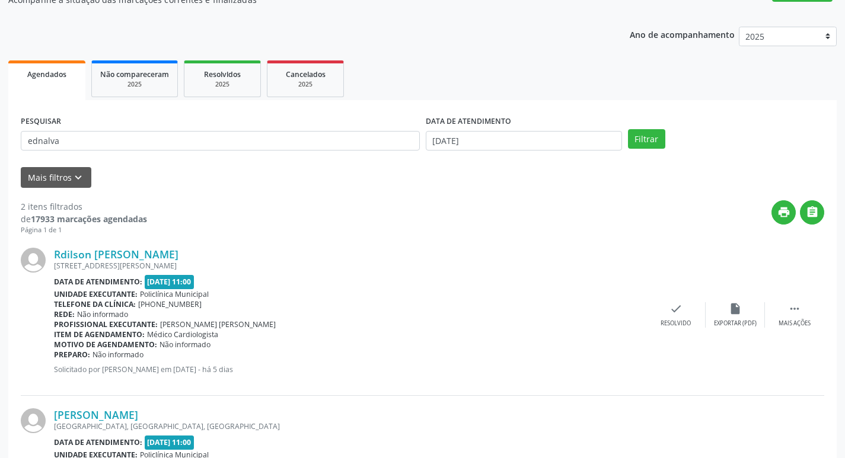
scroll to position [0, 0]
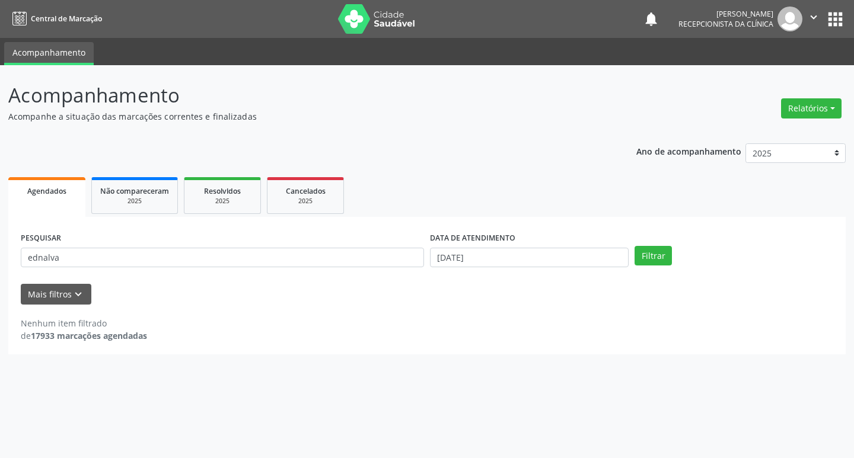
click at [120, 265] on div "PESQUISAR ednalva" at bounding box center [222, 253] width 409 height 46
drag, startPoint x: 95, startPoint y: 269, endPoint x: 94, endPoint y: 255, distance: 13.7
click at [95, 269] on div "PESQUISAR ednalva" at bounding box center [222, 253] width 409 height 46
click at [94, 254] on input "ednalva" at bounding box center [222, 258] width 403 height 20
type input "edi"
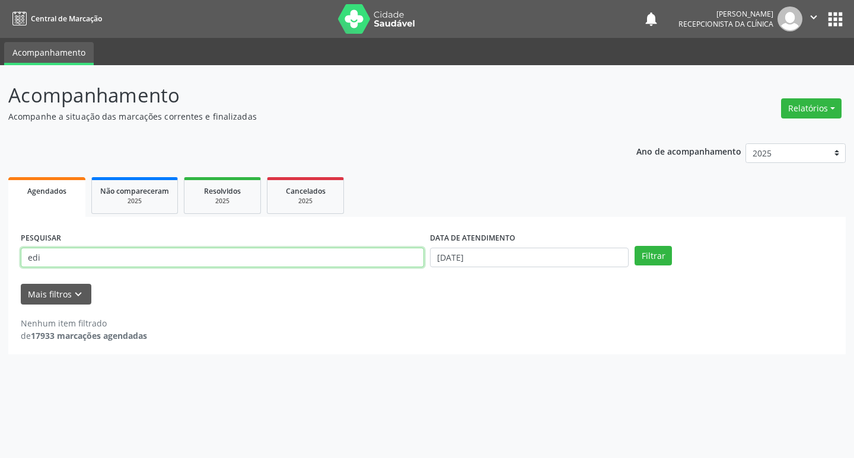
click at [635, 246] on button "Filtrar" at bounding box center [653, 256] width 37 height 20
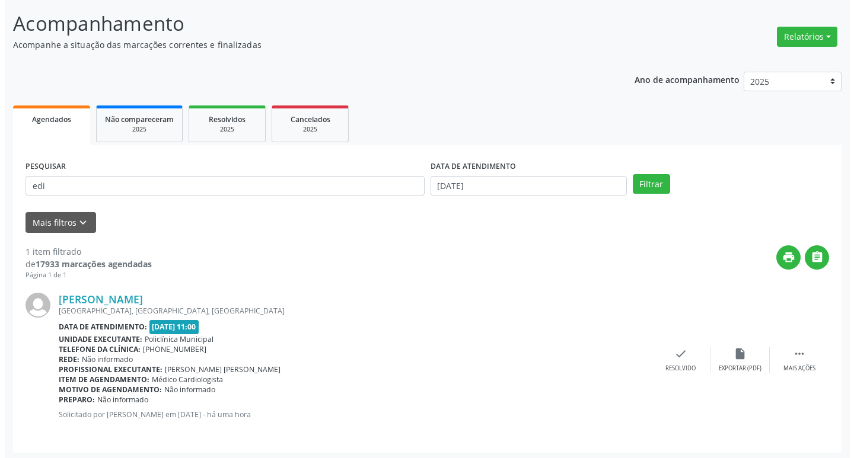
scroll to position [75, 0]
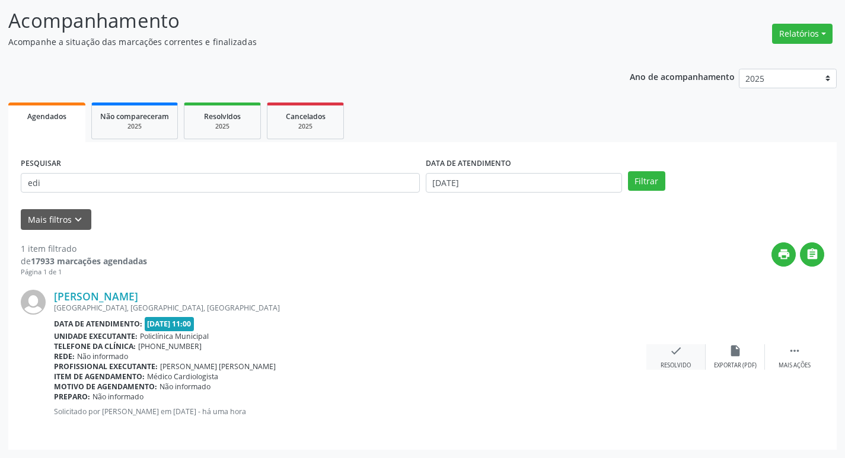
click at [677, 347] on icon "check" at bounding box center [676, 351] width 13 height 13
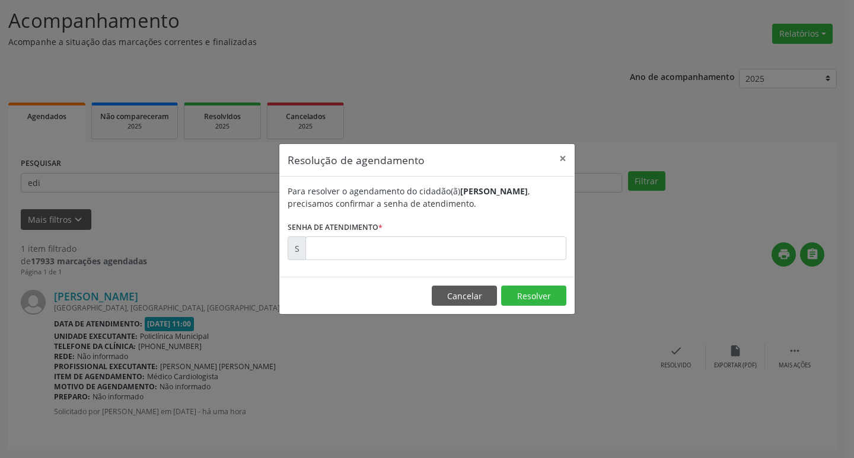
click at [332, 232] on label "Senha de atendimento *" at bounding box center [335, 227] width 95 height 18
click at [334, 237] on input "text" at bounding box center [435, 249] width 261 height 24
type input "00180801"
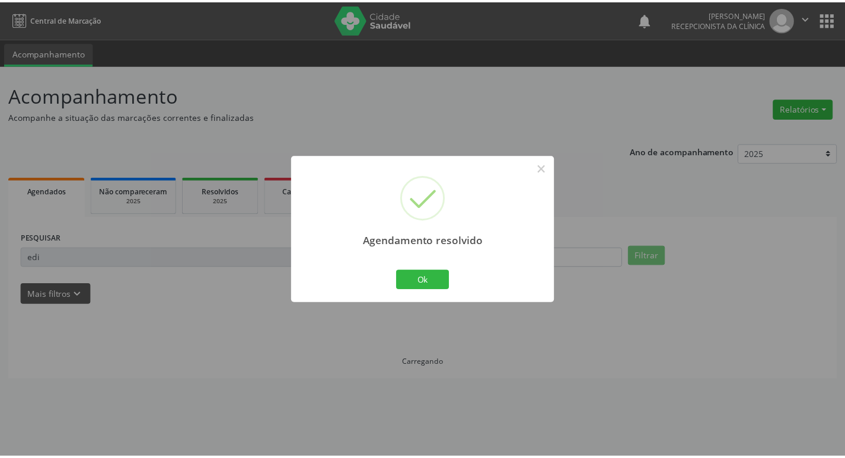
scroll to position [0, 0]
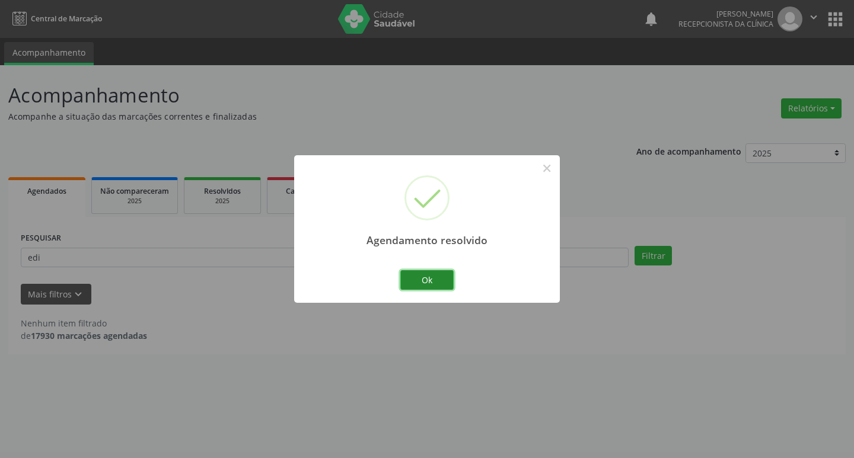
click at [435, 271] on button "Ok" at bounding box center [426, 280] width 53 height 20
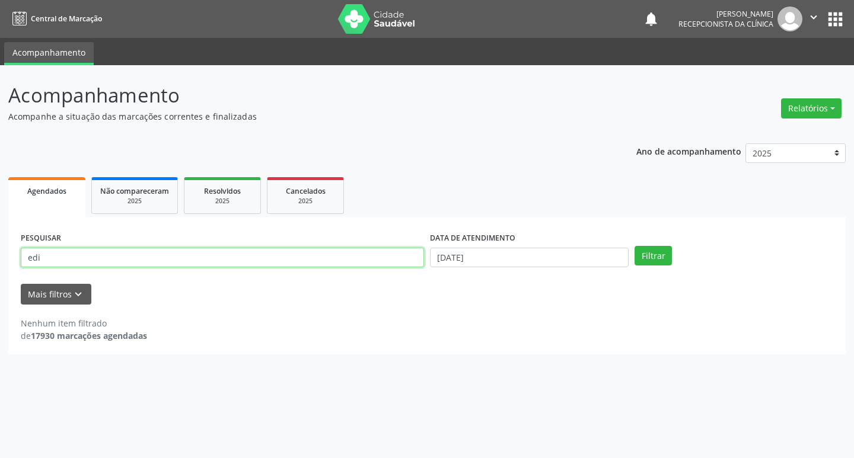
click at [352, 249] on input "edi" at bounding box center [222, 258] width 403 height 20
drag, startPoint x: 352, startPoint y: 249, endPoint x: 345, endPoint y: 251, distance: 6.9
click at [350, 249] on input "edi" at bounding box center [222, 258] width 403 height 20
click at [345, 251] on input "edi" at bounding box center [222, 258] width 403 height 20
type input "e"
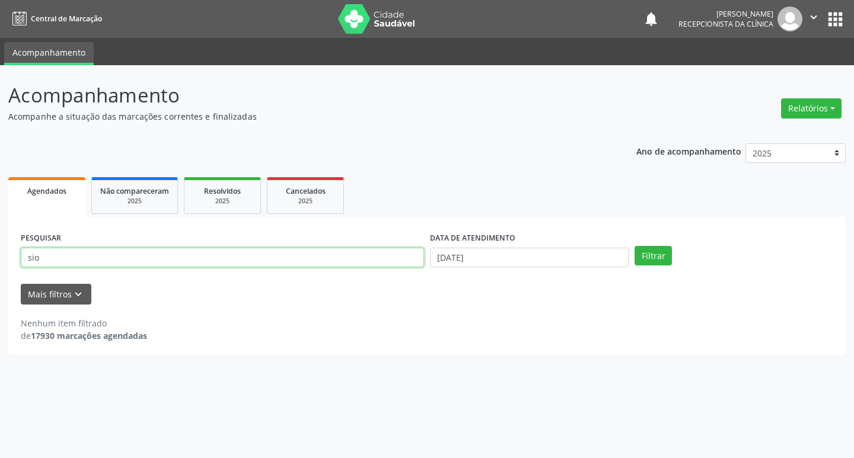
type input "sio"
click at [635, 246] on button "Filtrar" at bounding box center [653, 256] width 37 height 20
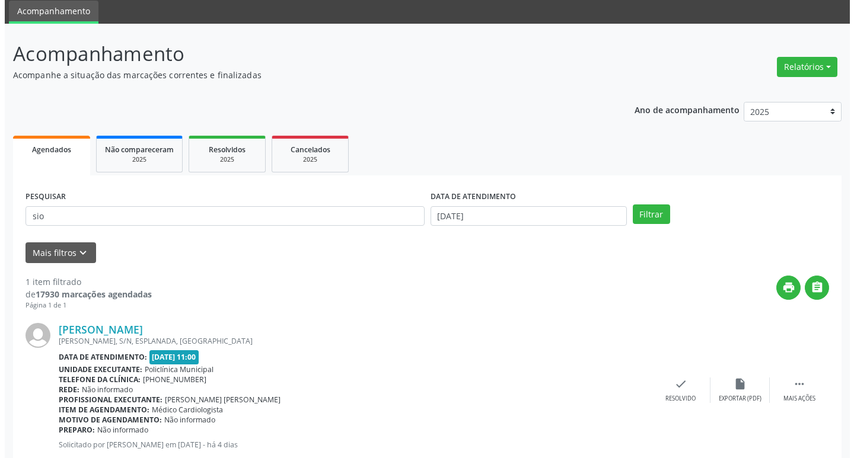
scroll to position [75, 0]
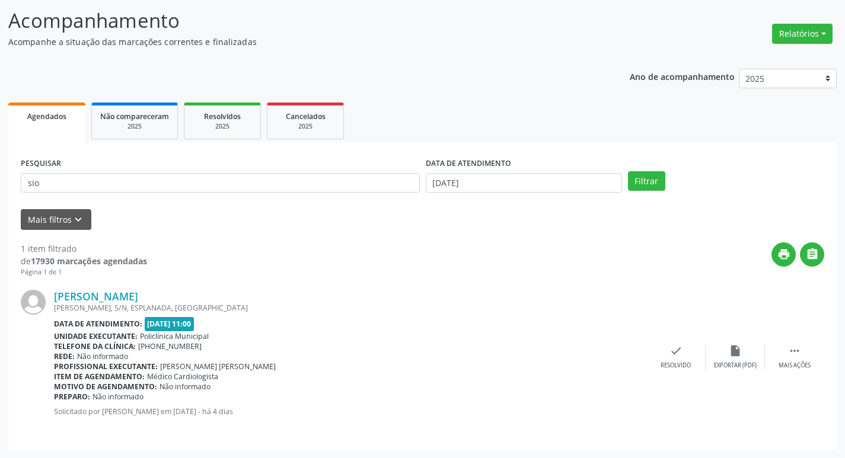
click at [681, 339] on div "[PERSON_NAME] [GEOGRAPHIC_DATA], S/N, [GEOGRAPHIC_DATA], [GEOGRAPHIC_DATA] Data…" at bounding box center [423, 358] width 804 height 160
click at [680, 346] on icon "check" at bounding box center [676, 351] width 13 height 13
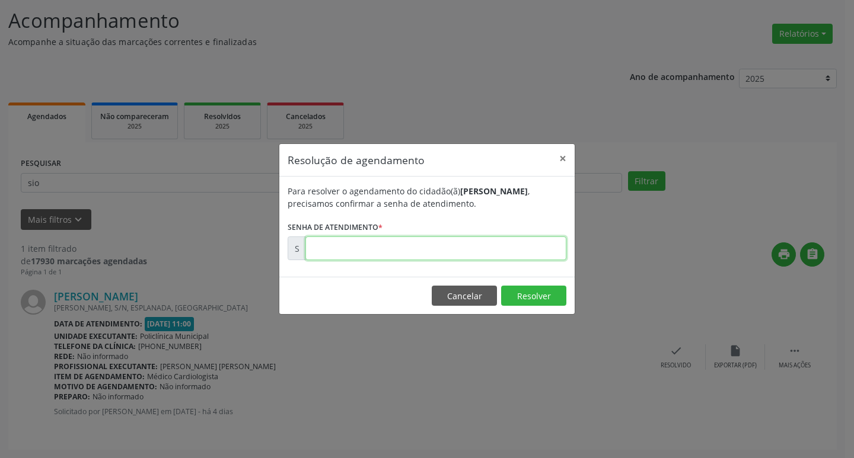
click at [360, 246] on input "text" at bounding box center [435, 249] width 261 height 24
type input "00180157"
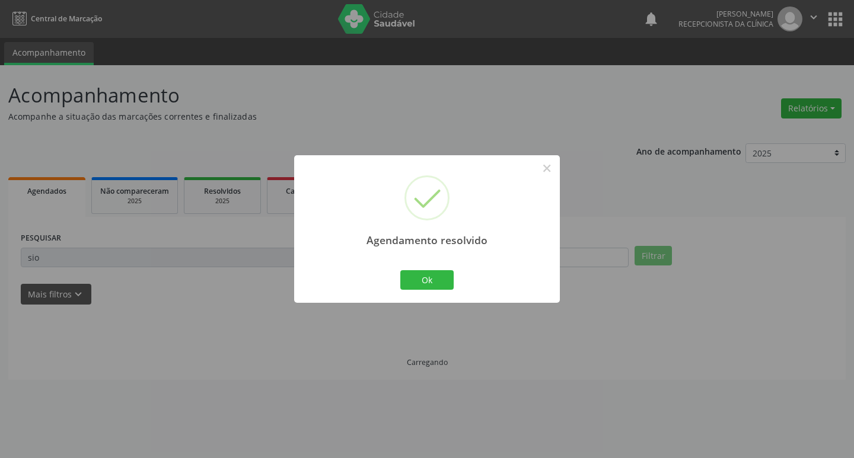
scroll to position [0, 0]
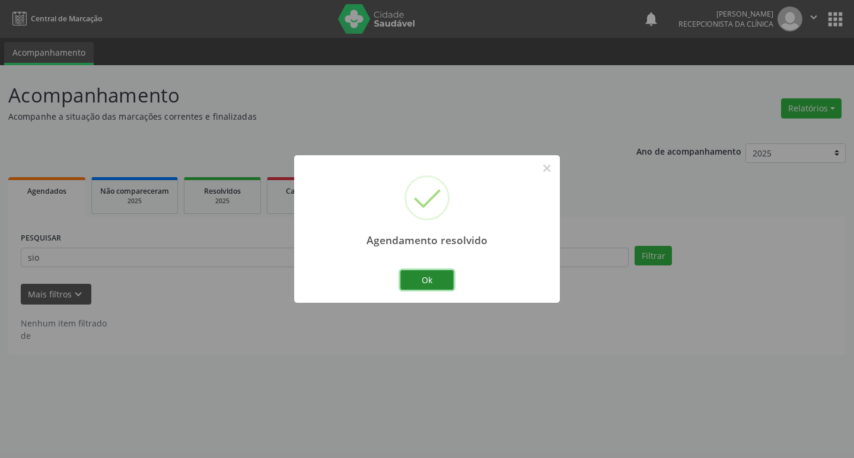
click at [405, 275] on button "Ok" at bounding box center [426, 280] width 53 height 20
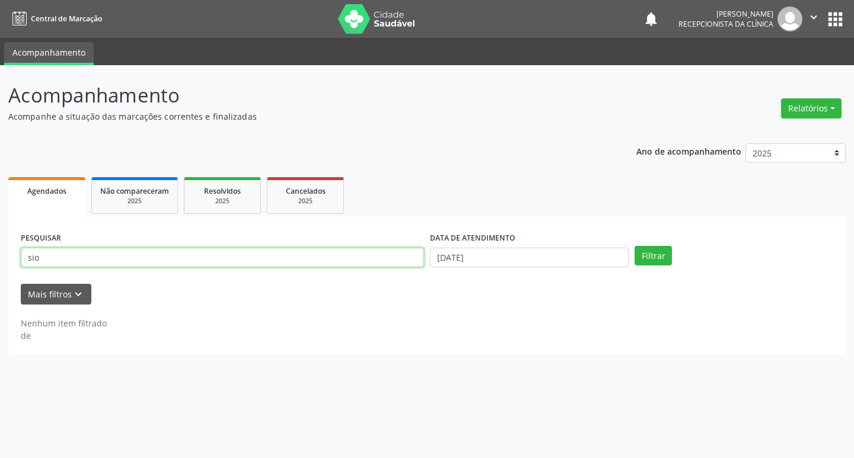
click at [305, 260] on input "sio" at bounding box center [222, 258] width 403 height 20
type input "[PERSON_NAME]"
click at [635, 246] on button "Filtrar" at bounding box center [653, 256] width 37 height 20
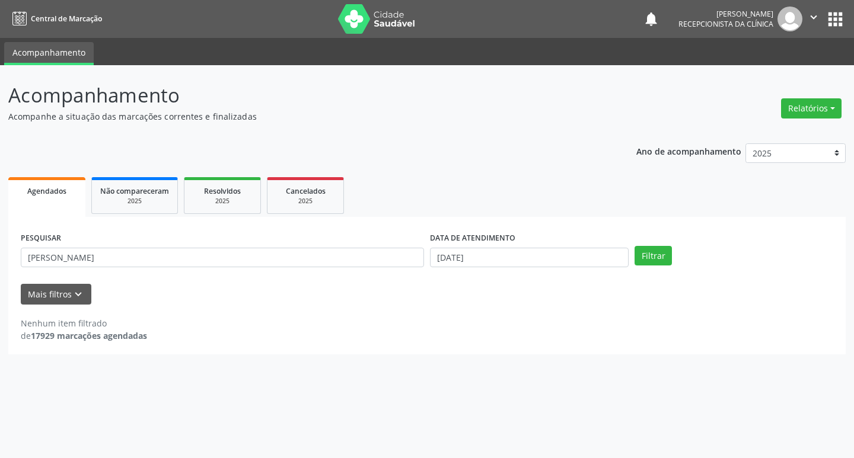
click at [132, 237] on div "PESQUISAR [PERSON_NAME]" at bounding box center [222, 253] width 409 height 46
click at [138, 257] on input "[PERSON_NAME]" at bounding box center [222, 258] width 403 height 20
click at [140, 257] on input "[PERSON_NAME]" at bounding box center [222, 258] width 403 height 20
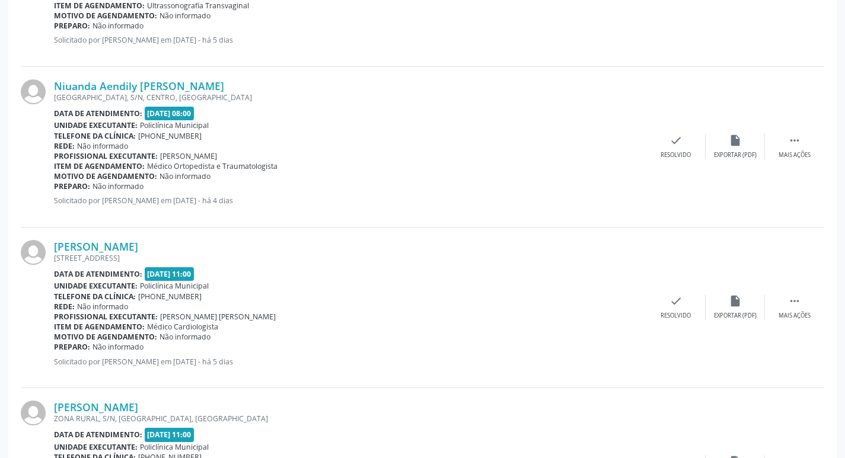
scroll to position [1720, 0]
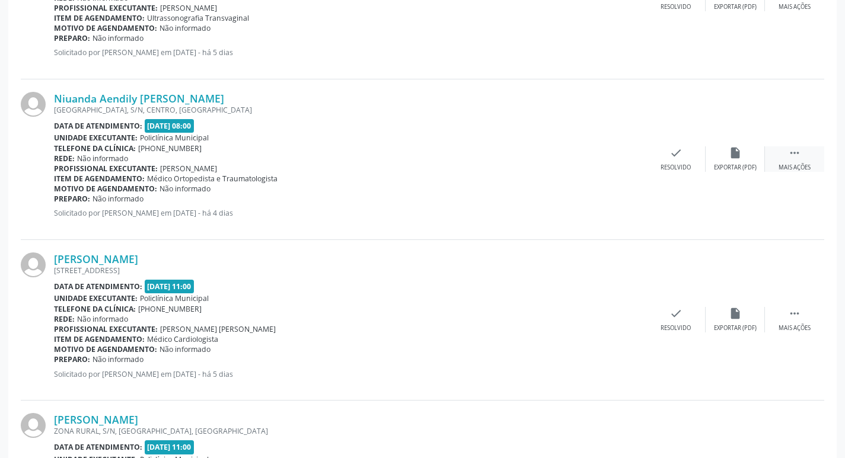
click at [805, 154] on div " Mais ações" at bounding box center [794, 159] width 59 height 26
click at [617, 163] on div "print Imprimir" at bounding box center [616, 159] width 59 height 26
